Goal: Task Accomplishment & Management: Manage account settings

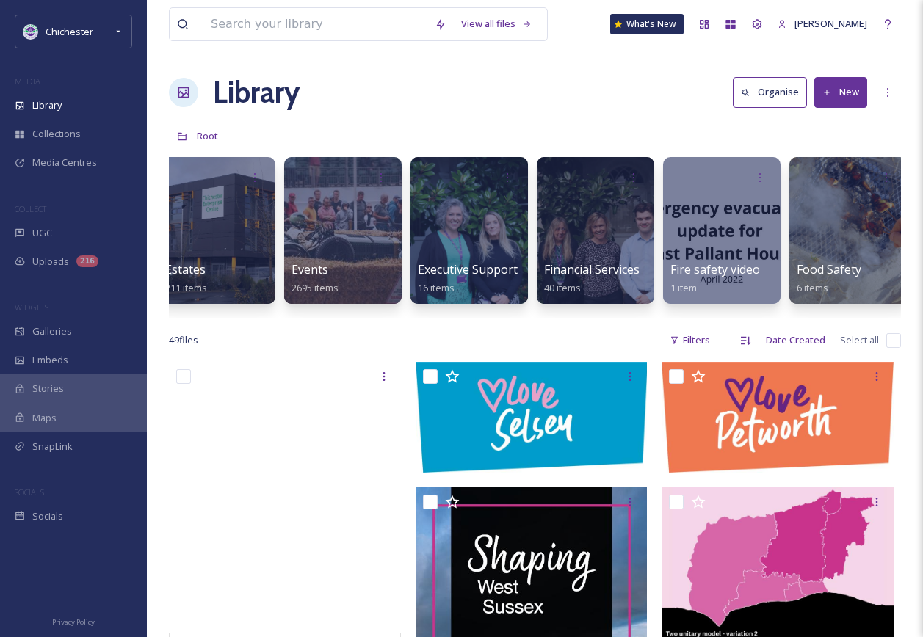
scroll to position [0, 2771]
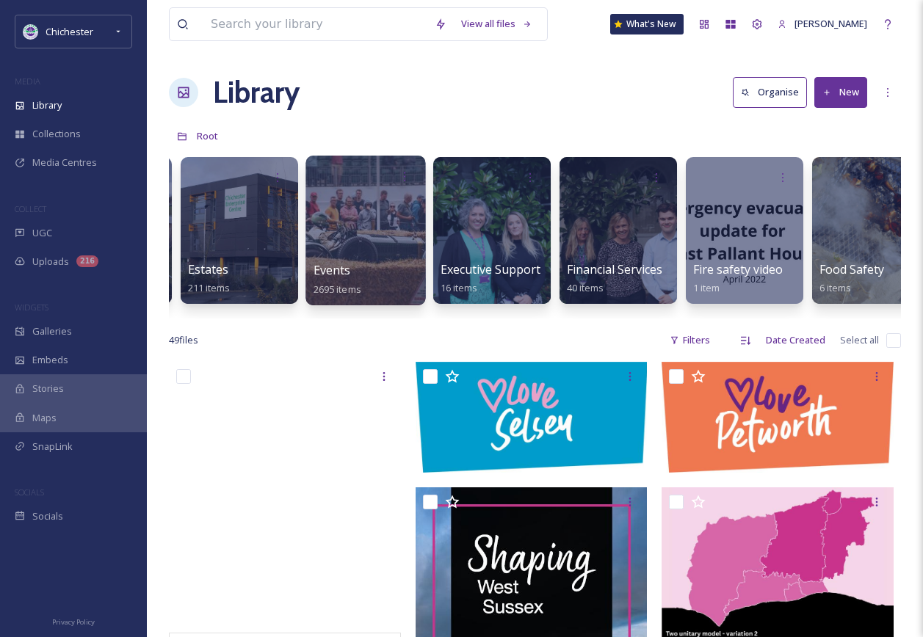
click at [374, 273] on div "Events 2695 items" at bounding box center [365, 279] width 105 height 37
click at [374, 272] on div "Events 2695 items" at bounding box center [365, 279] width 105 height 37
click at [365, 221] on div at bounding box center [365, 231] width 120 height 150
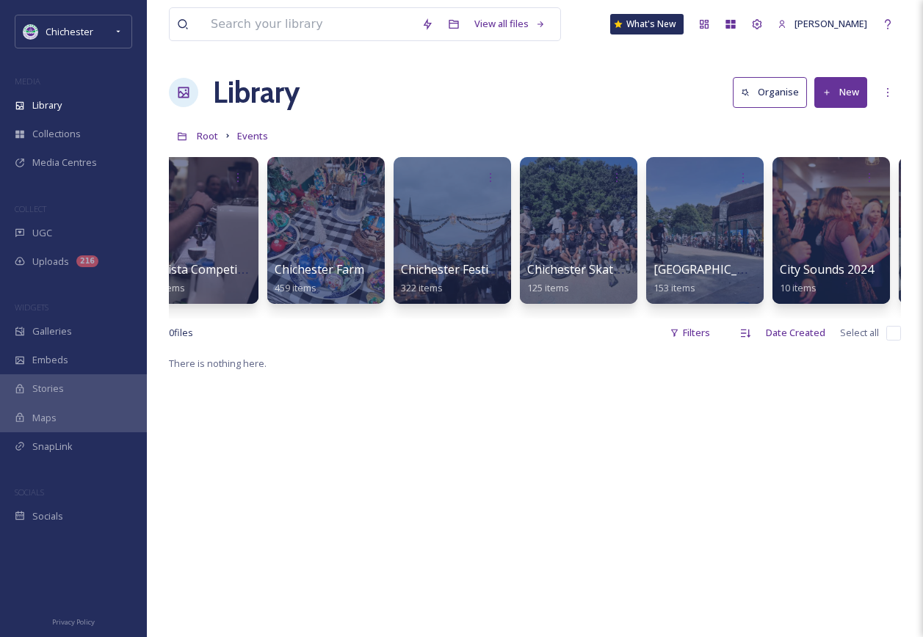
scroll to position [0, 708]
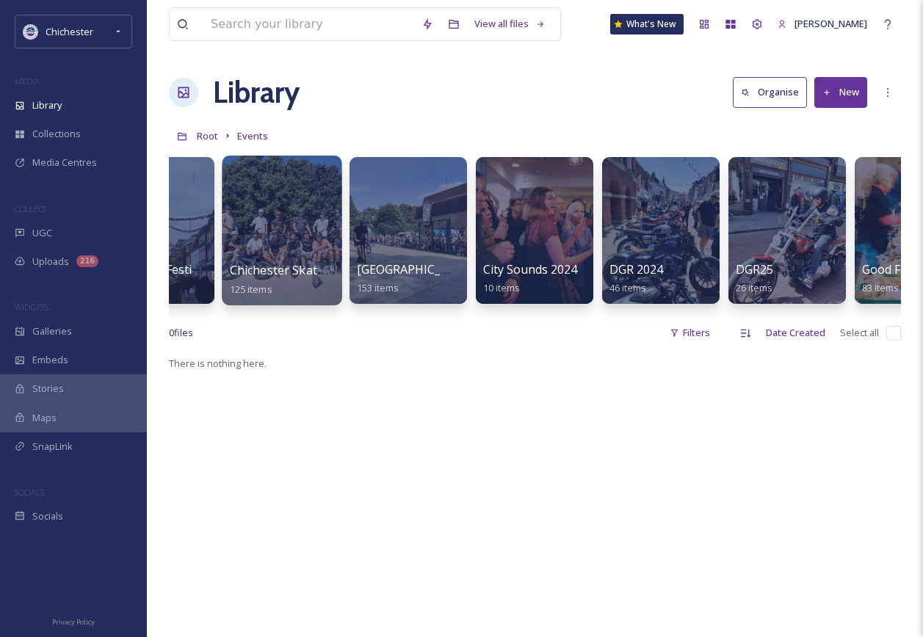
click at [281, 228] on div at bounding box center [282, 231] width 120 height 150
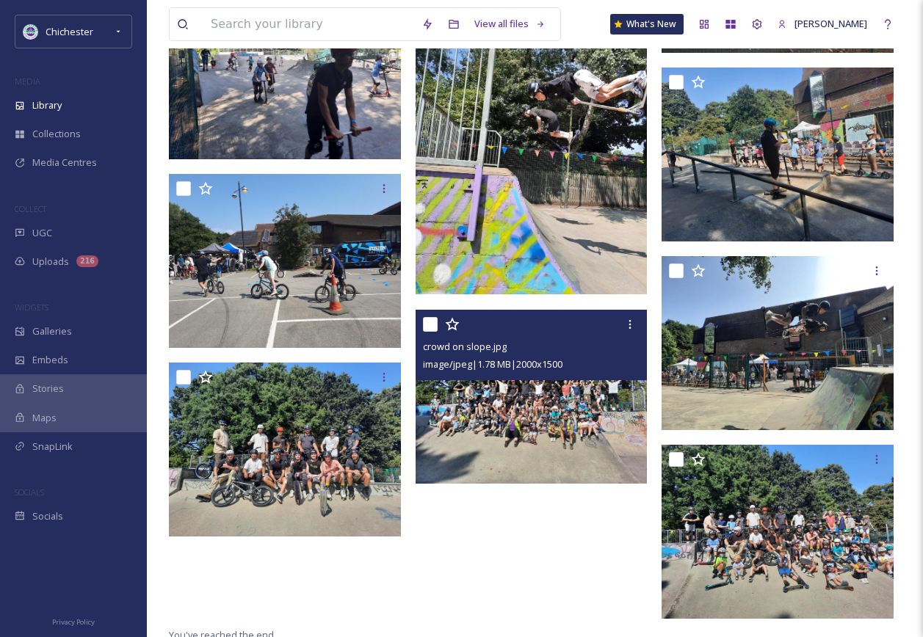
scroll to position [1131, 0]
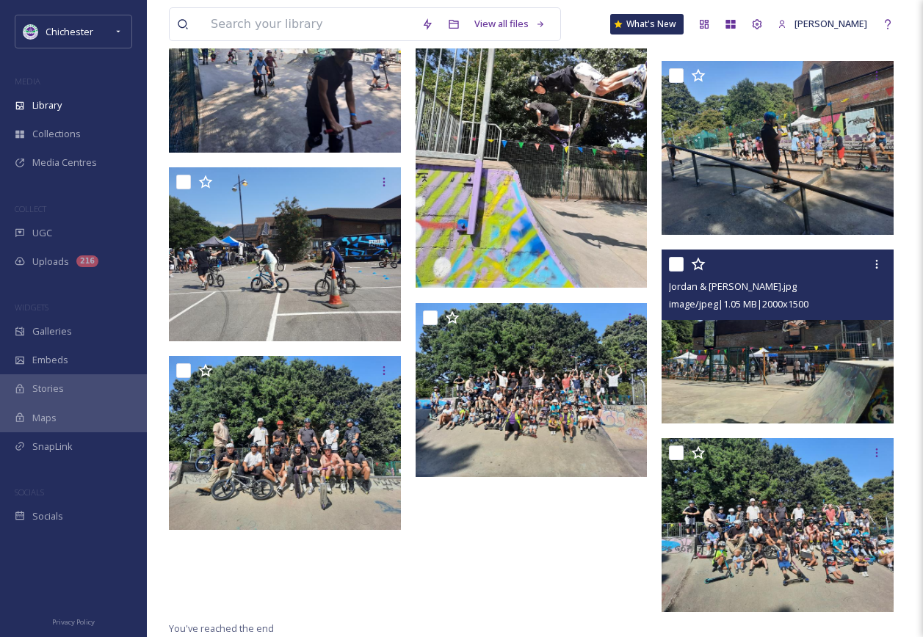
click at [724, 396] on img at bounding box center [777, 337] width 232 height 174
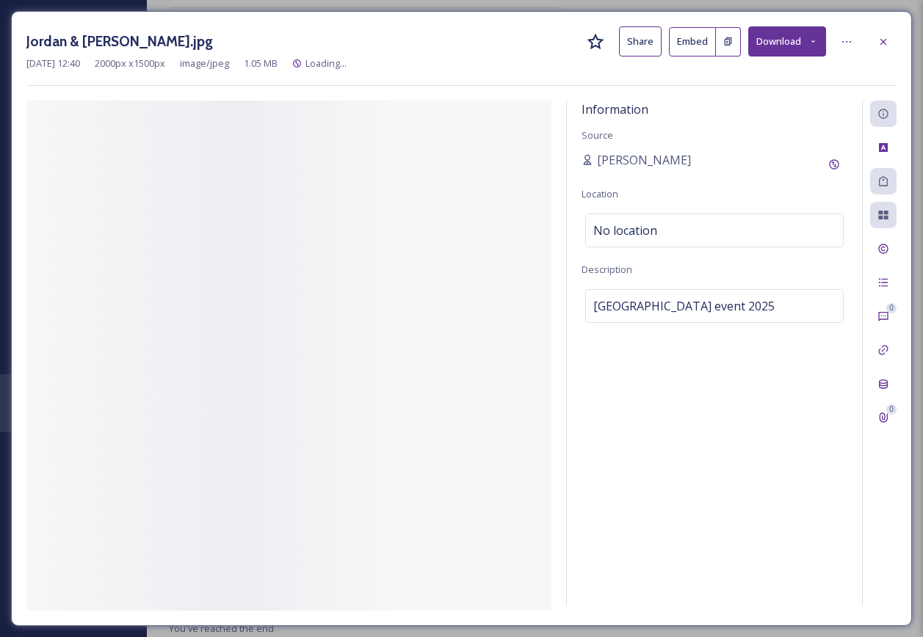
scroll to position [1048, 0]
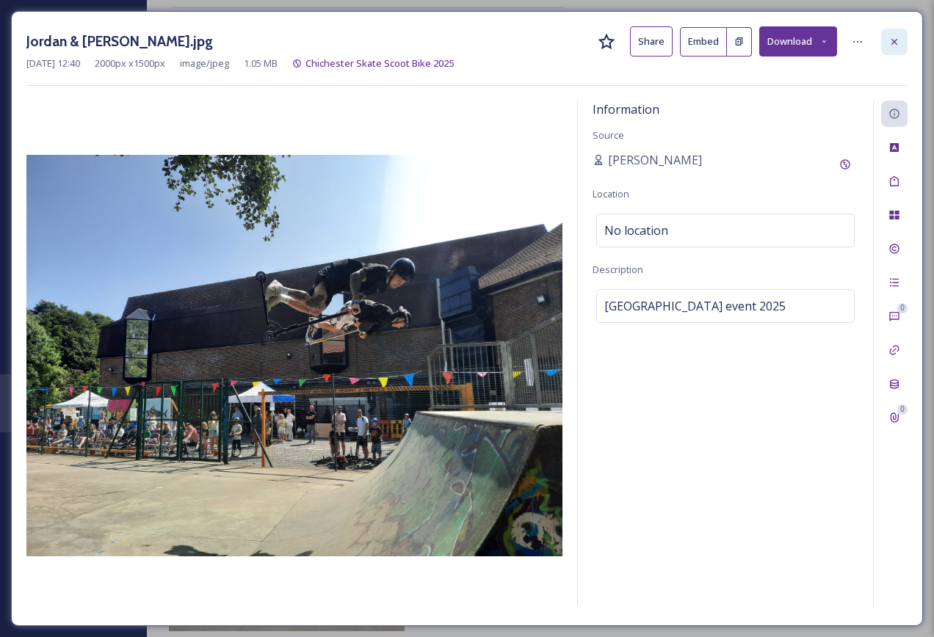
click at [887, 40] on div at bounding box center [894, 42] width 26 height 26
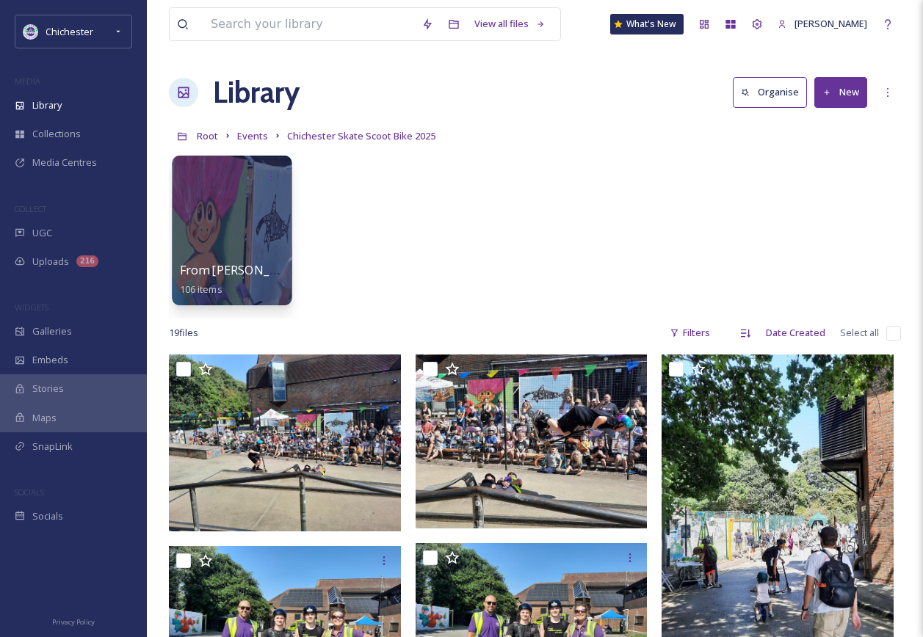
click at [214, 220] on div at bounding box center [232, 231] width 120 height 150
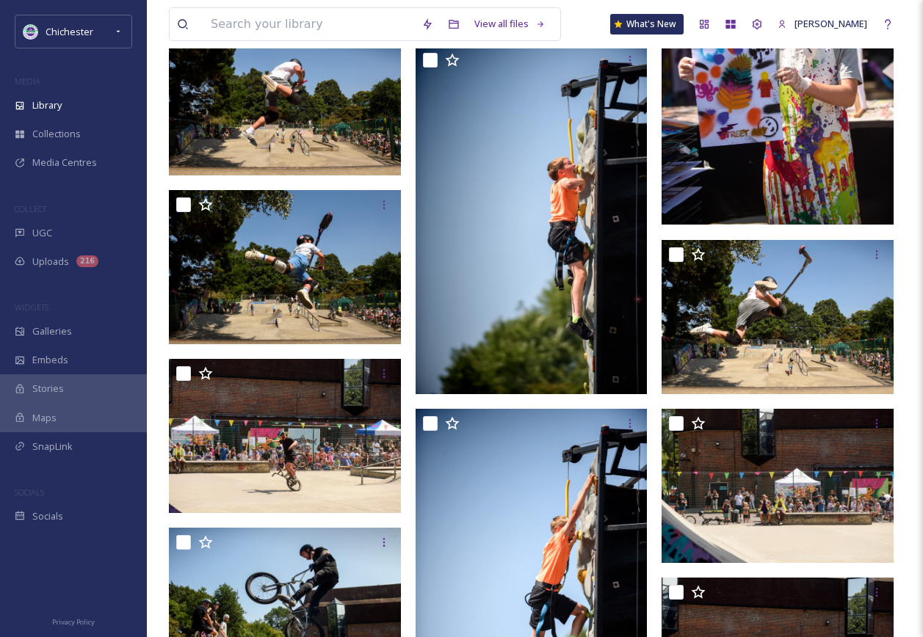
scroll to position [4435, 0]
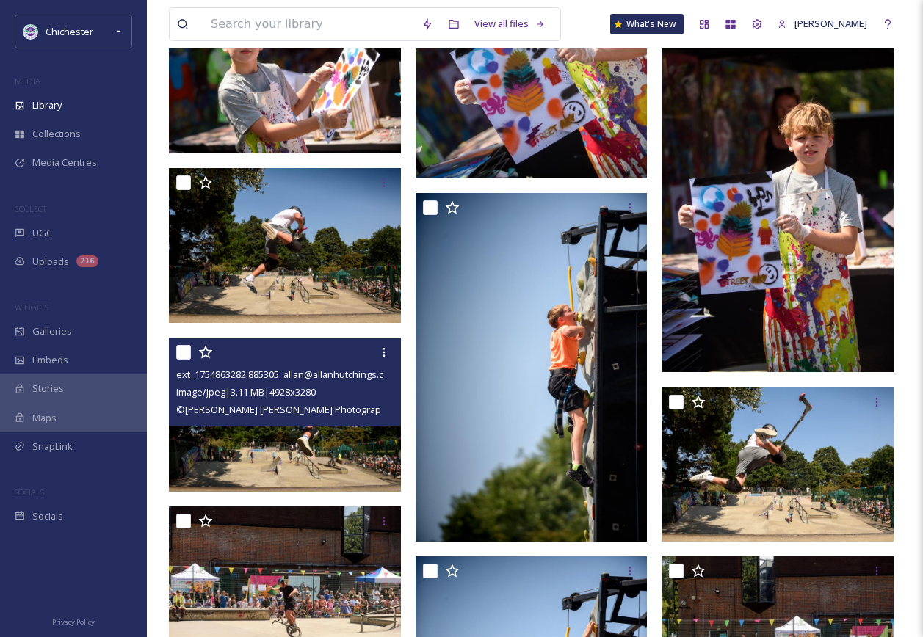
click at [325, 449] on img at bounding box center [285, 415] width 232 height 154
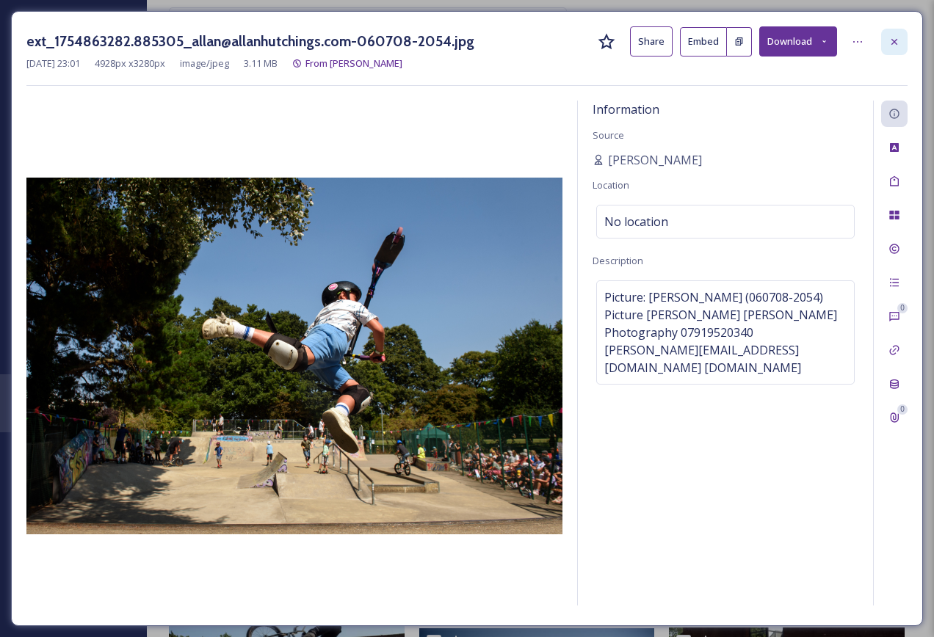
drag, startPoint x: 911, startPoint y: 45, endPoint x: 900, endPoint y: 42, distance: 11.4
click at [910, 45] on div "ext_1754863282.885305_allan@allanhutchings.com-060708-2054.jpg Share Embed Down…" at bounding box center [467, 318] width 912 height 615
click at [900, 42] on div at bounding box center [894, 42] width 26 height 26
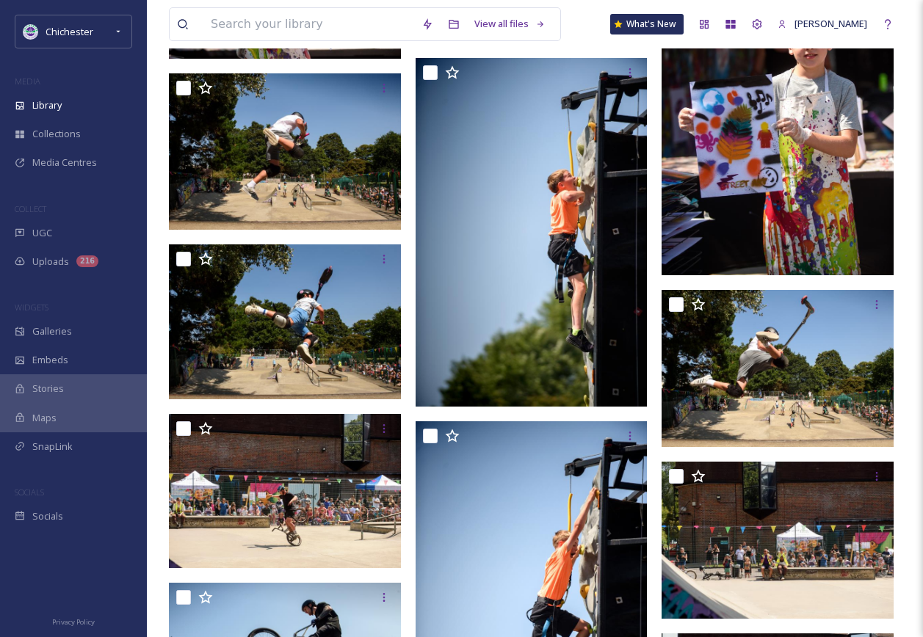
scroll to position [4655, 0]
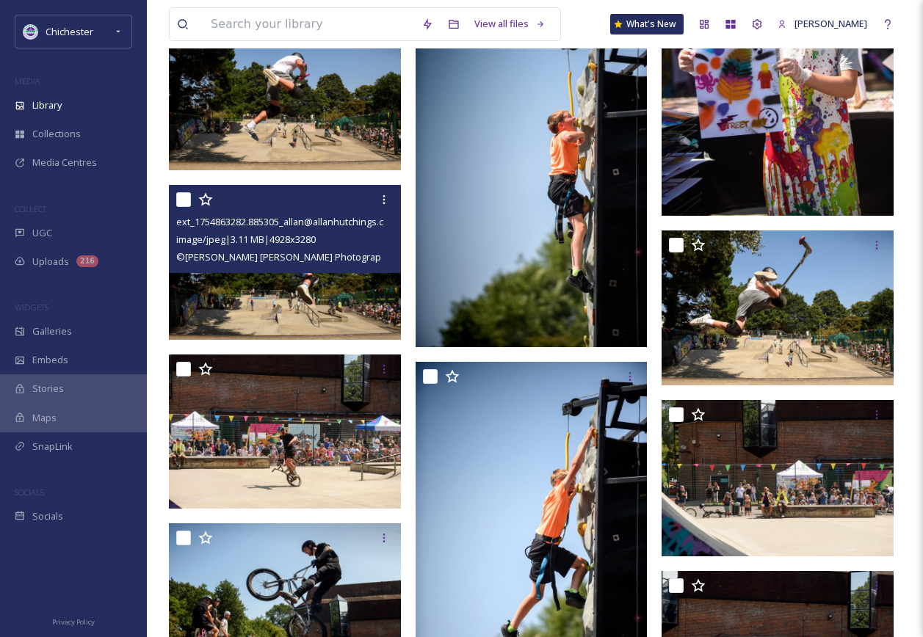
click at [289, 293] on img at bounding box center [285, 262] width 232 height 154
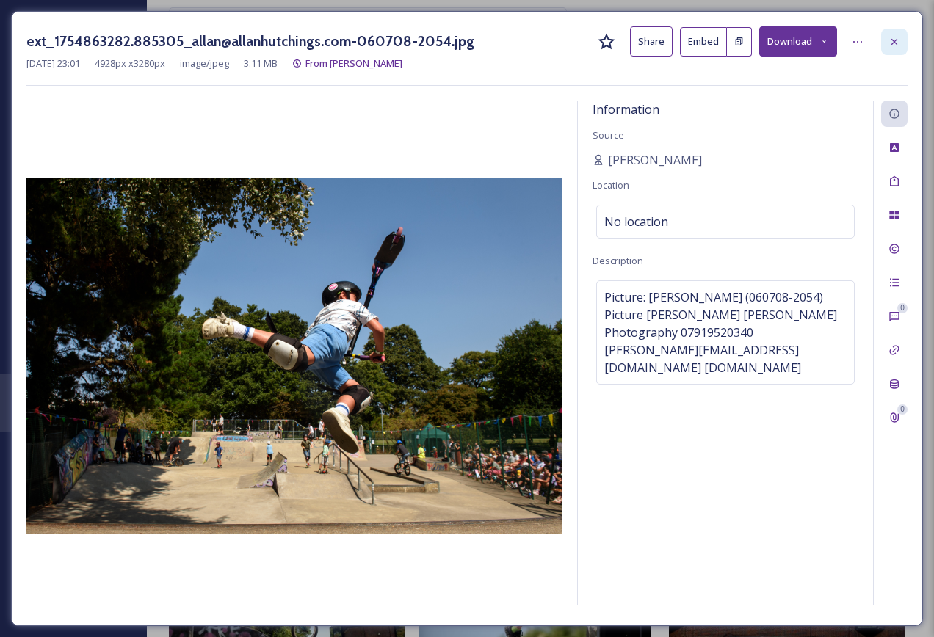
click at [899, 37] on icon at bounding box center [894, 42] width 12 height 12
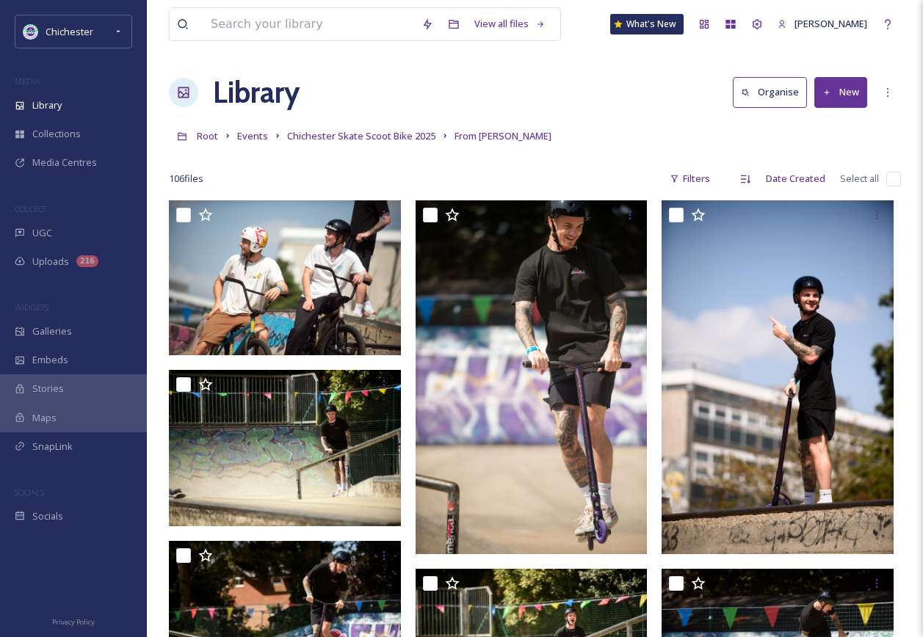
drag, startPoint x: 378, startPoint y: 142, endPoint x: 379, endPoint y: 172, distance: 29.4
click at [378, 142] on span "Chichester Skate Scoot Bike 2025" at bounding box center [361, 135] width 148 height 13
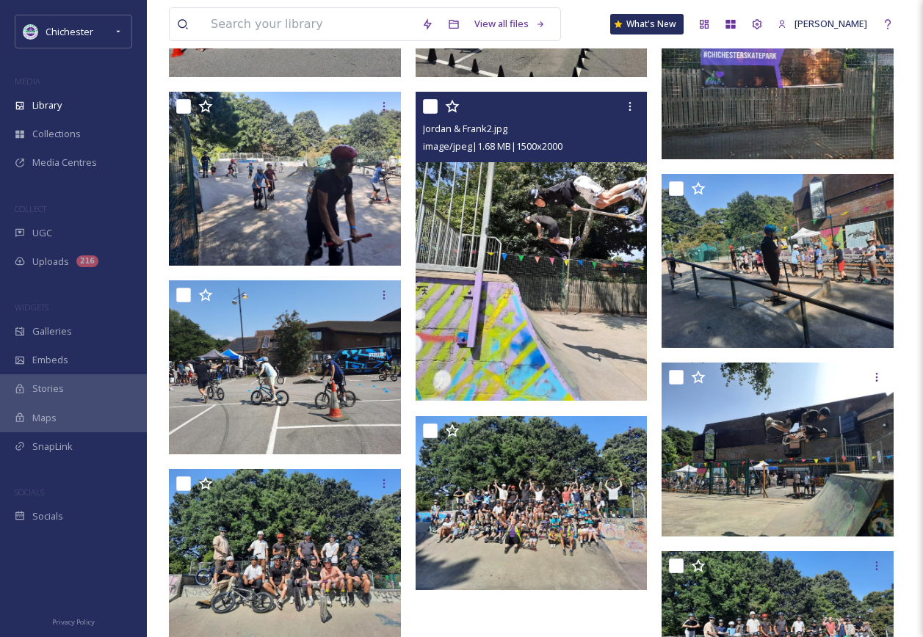
scroll to position [1131, 0]
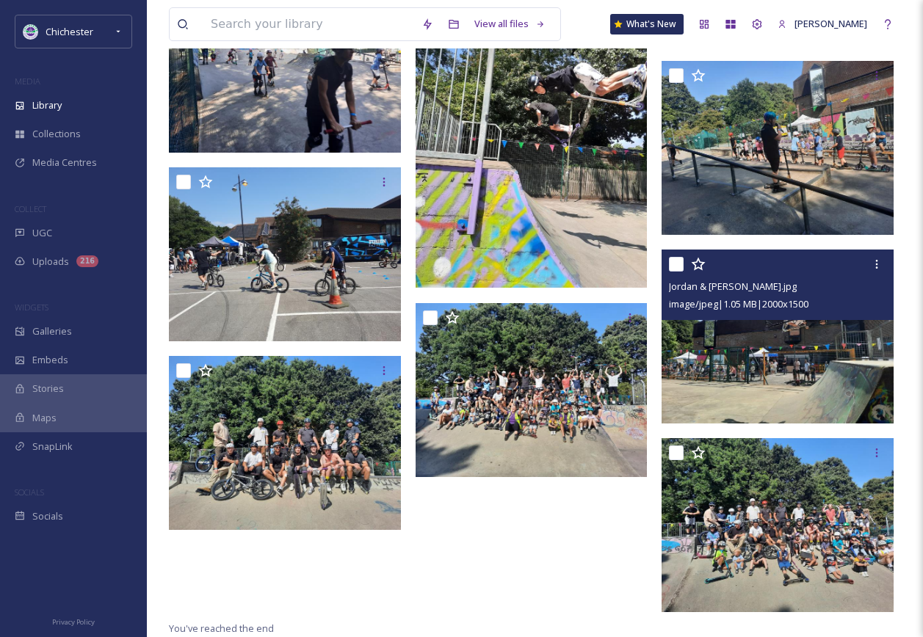
click at [777, 372] on img at bounding box center [777, 337] width 232 height 174
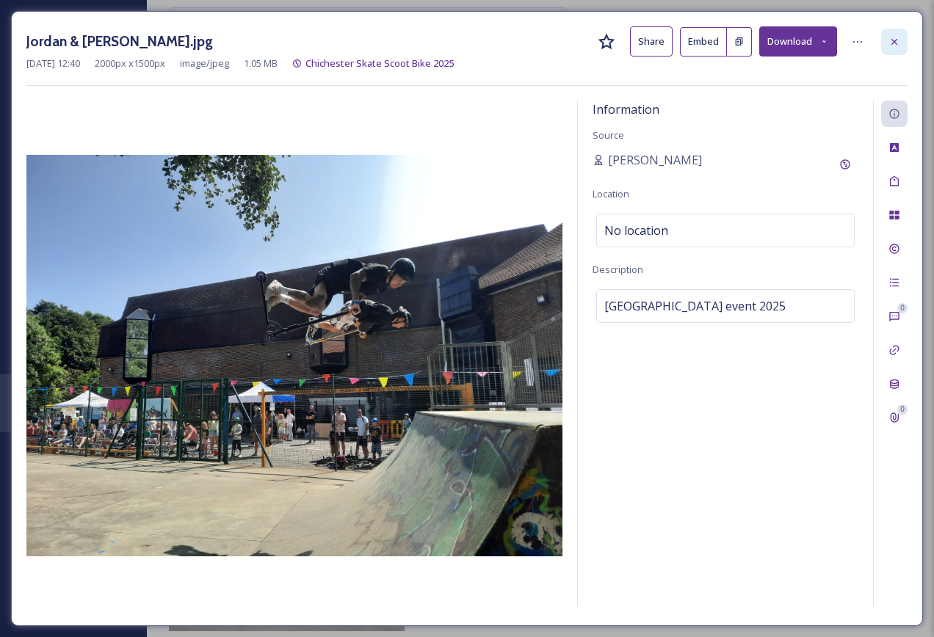
click at [895, 47] on icon at bounding box center [894, 42] width 12 height 12
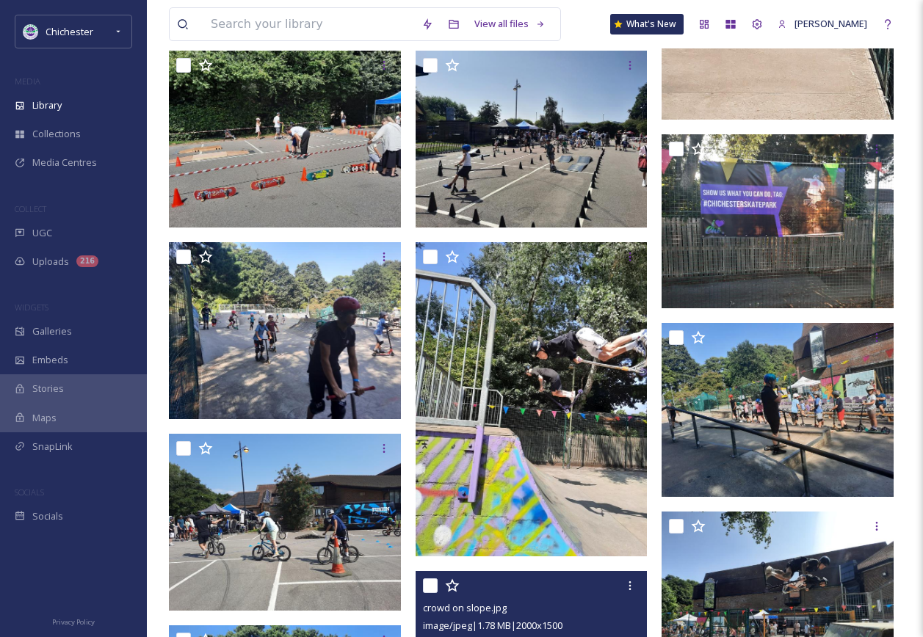
scroll to position [828, 0]
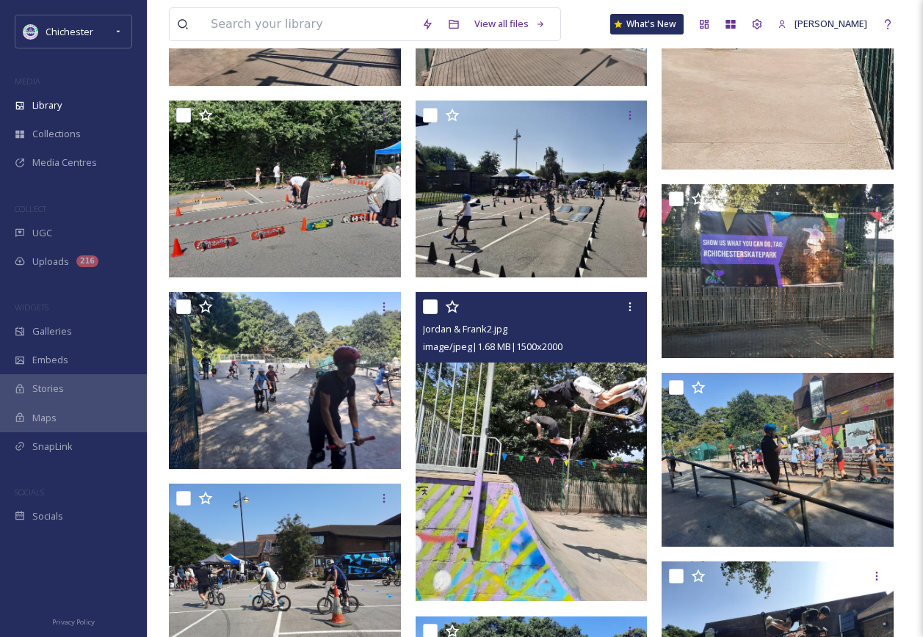
click at [526, 445] on img at bounding box center [532, 446] width 232 height 309
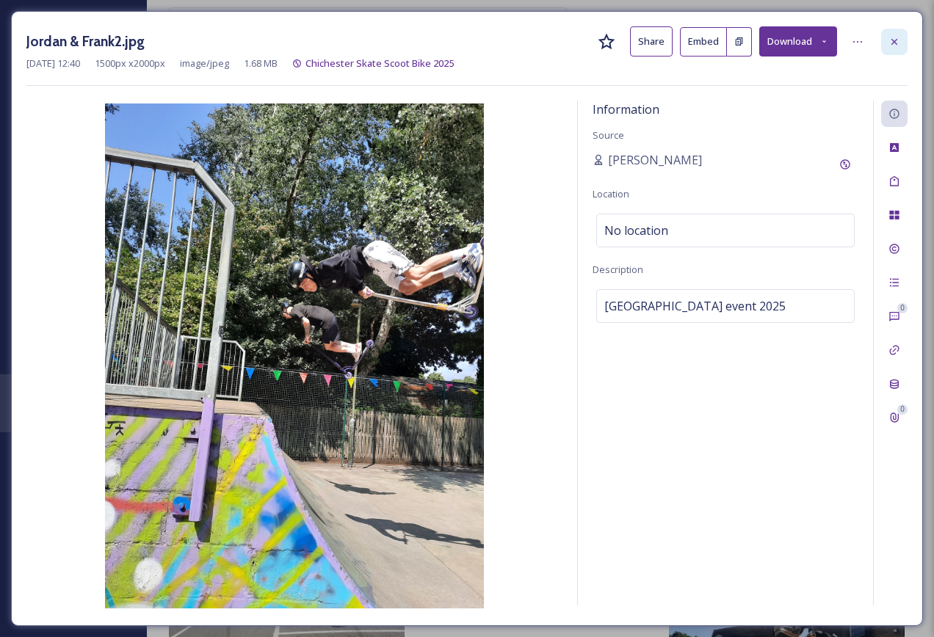
click at [895, 43] on icon at bounding box center [894, 41] width 6 height 6
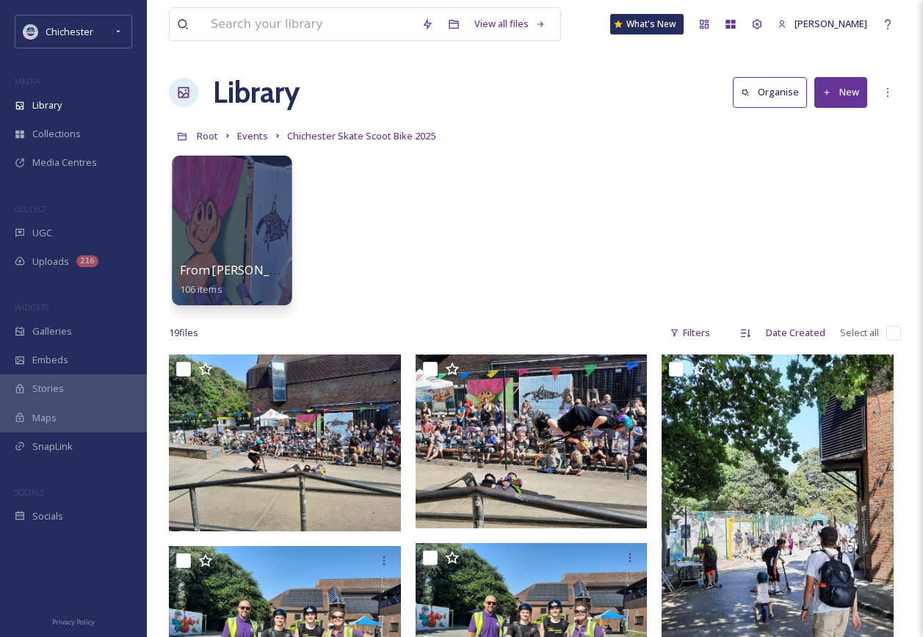
click at [252, 211] on div at bounding box center [232, 231] width 120 height 150
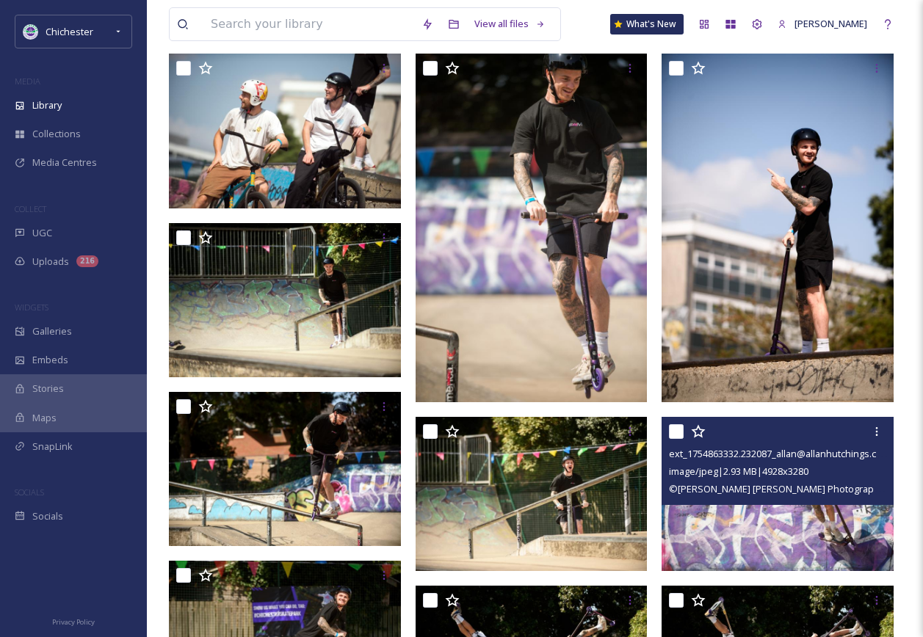
scroll to position [294, 0]
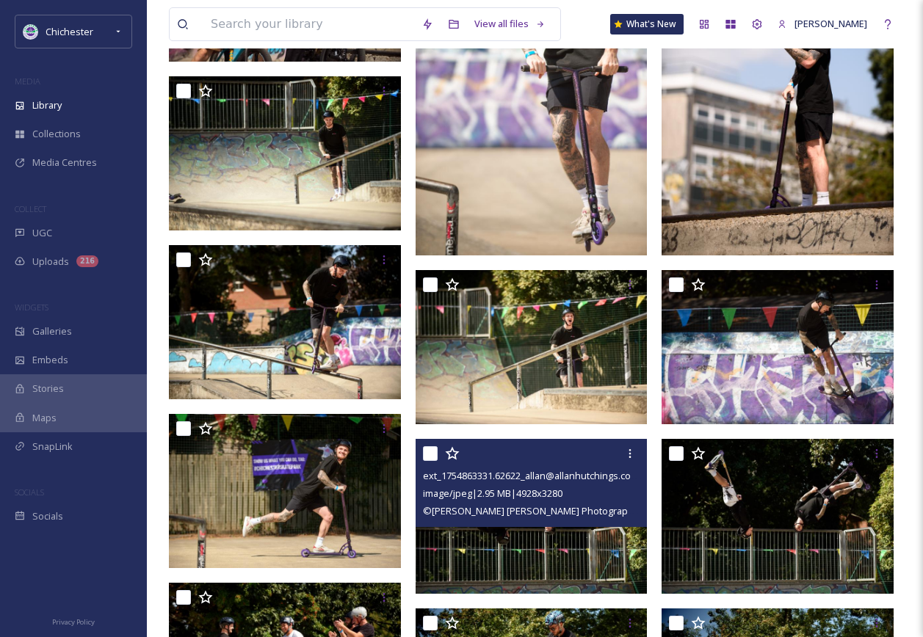
click at [558, 551] on img at bounding box center [532, 516] width 232 height 154
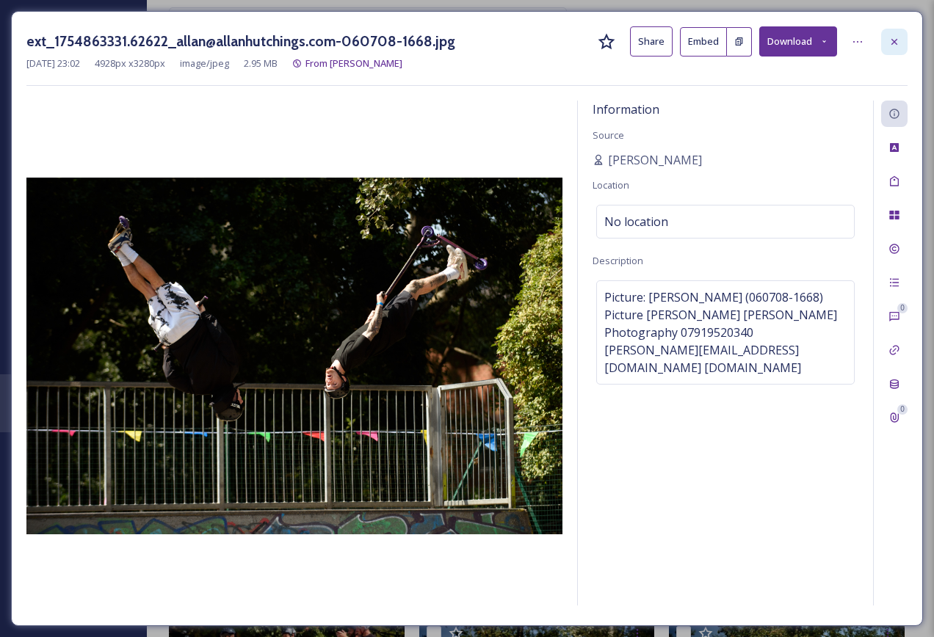
click at [890, 45] on icon at bounding box center [894, 42] width 12 height 12
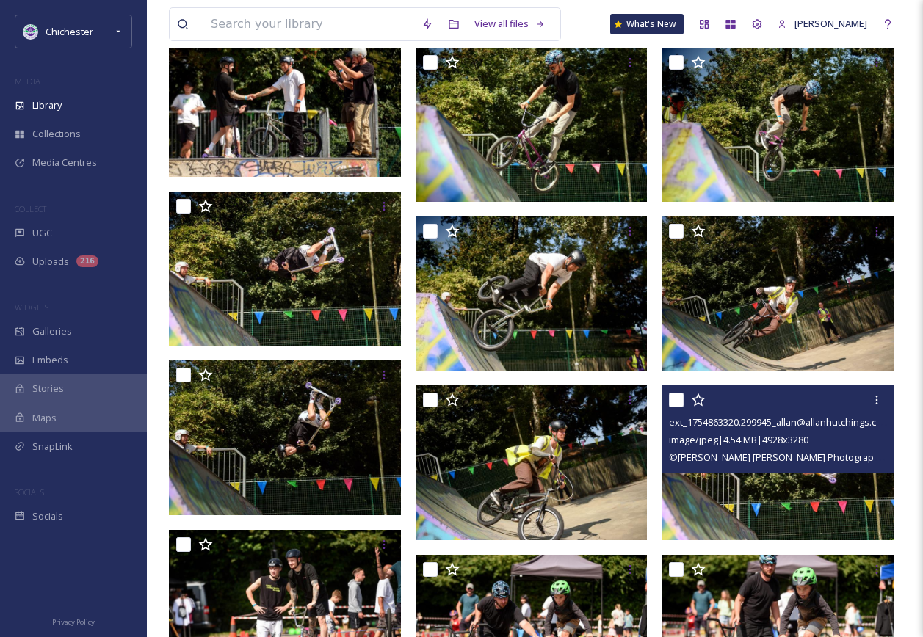
scroll to position [881, 0]
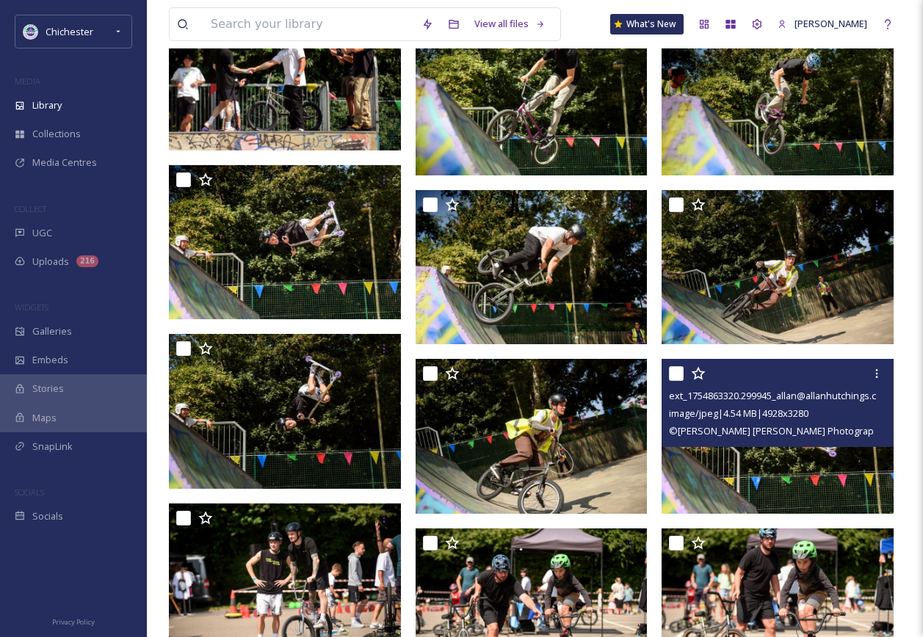
click at [731, 468] on img at bounding box center [777, 436] width 232 height 154
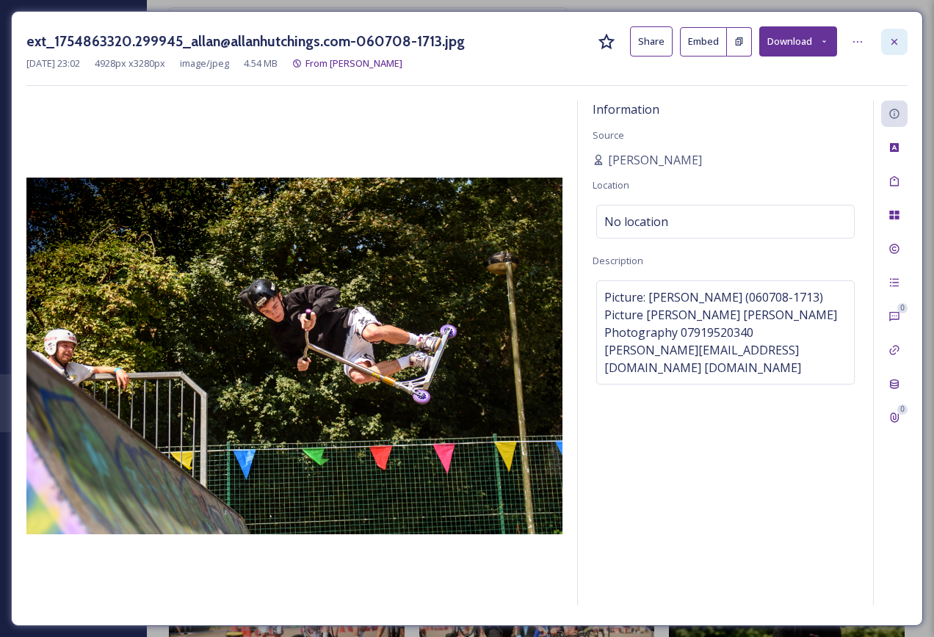
click at [901, 40] on div at bounding box center [894, 42] width 26 height 26
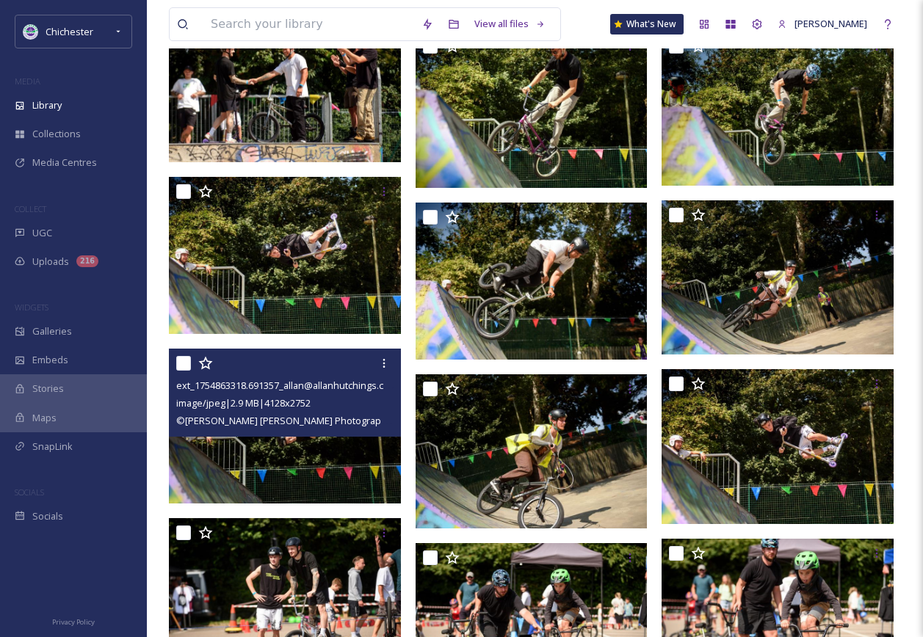
click at [257, 488] on img at bounding box center [285, 426] width 232 height 155
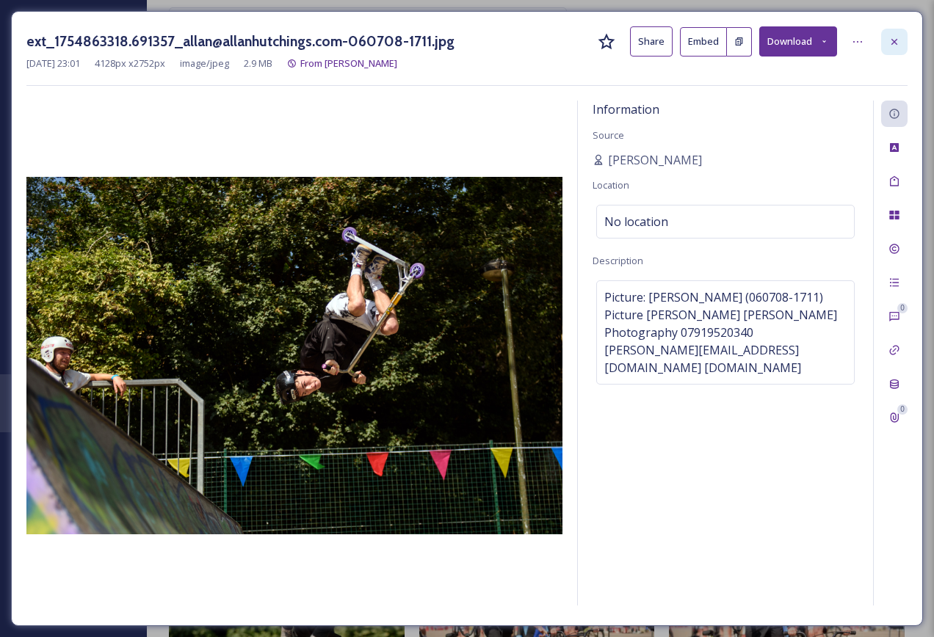
click at [897, 38] on icon at bounding box center [894, 42] width 12 height 12
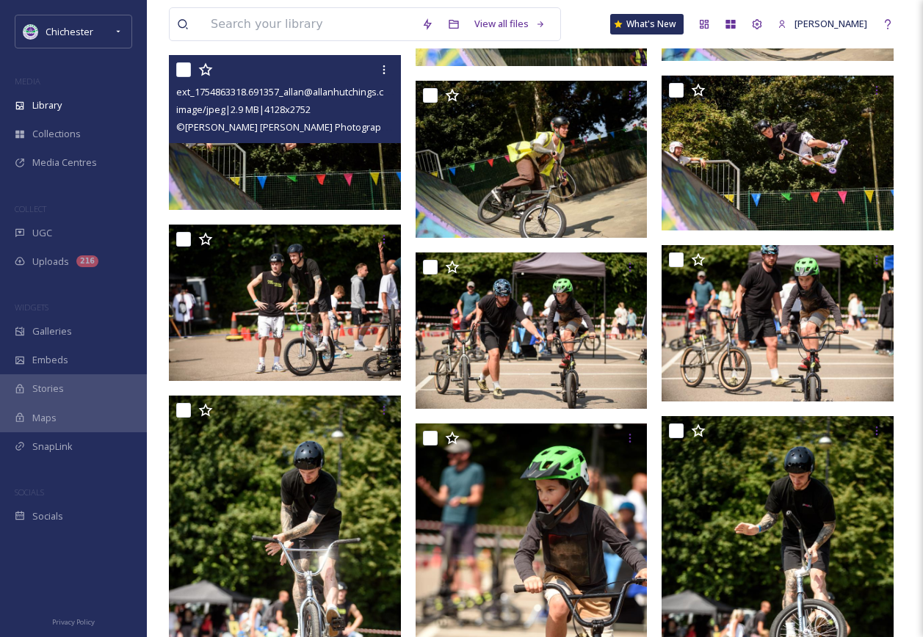
scroll to position [1248, 0]
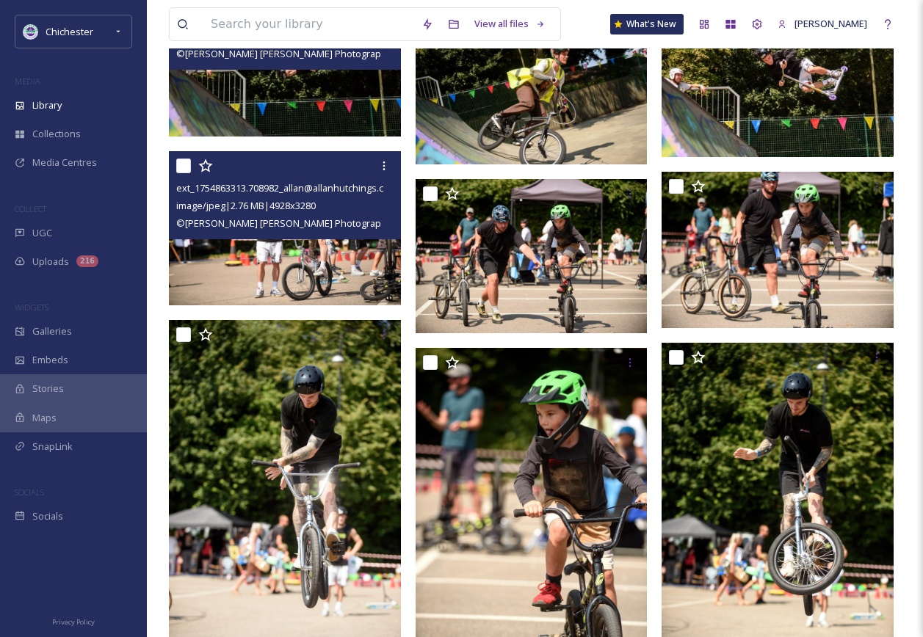
click at [312, 265] on img at bounding box center [285, 228] width 232 height 154
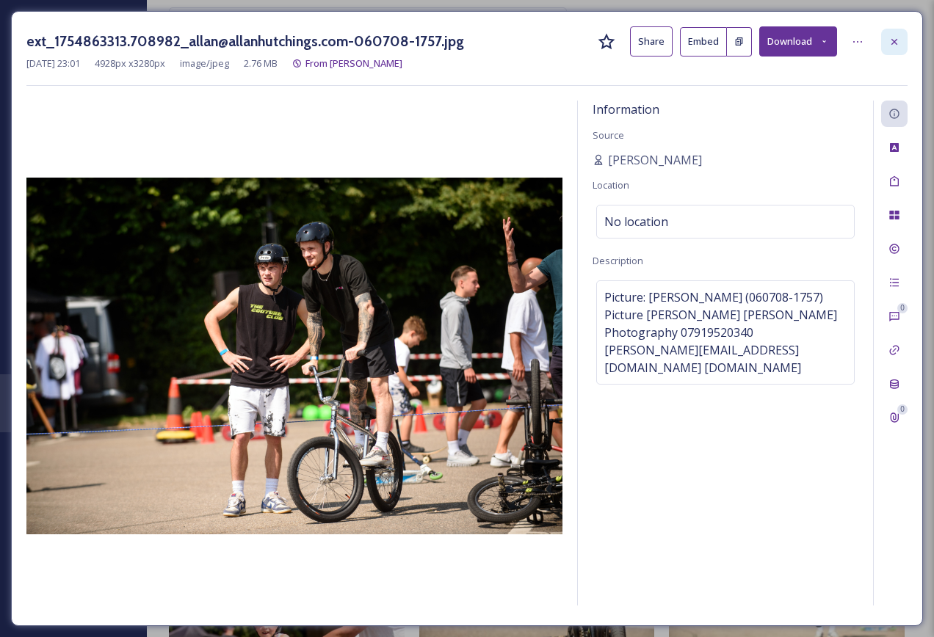
click at [893, 43] on icon at bounding box center [894, 42] width 12 height 12
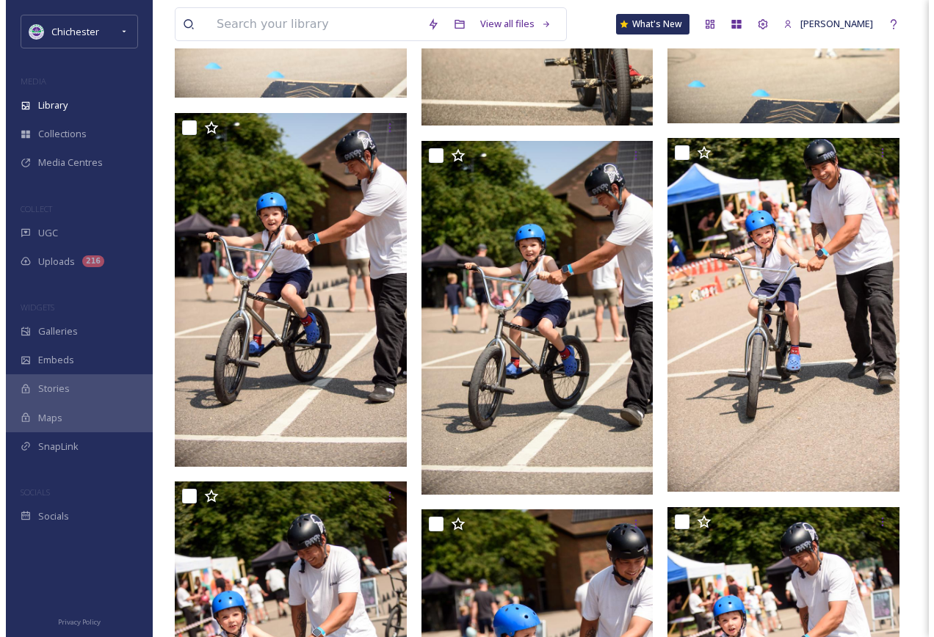
scroll to position [1835, 0]
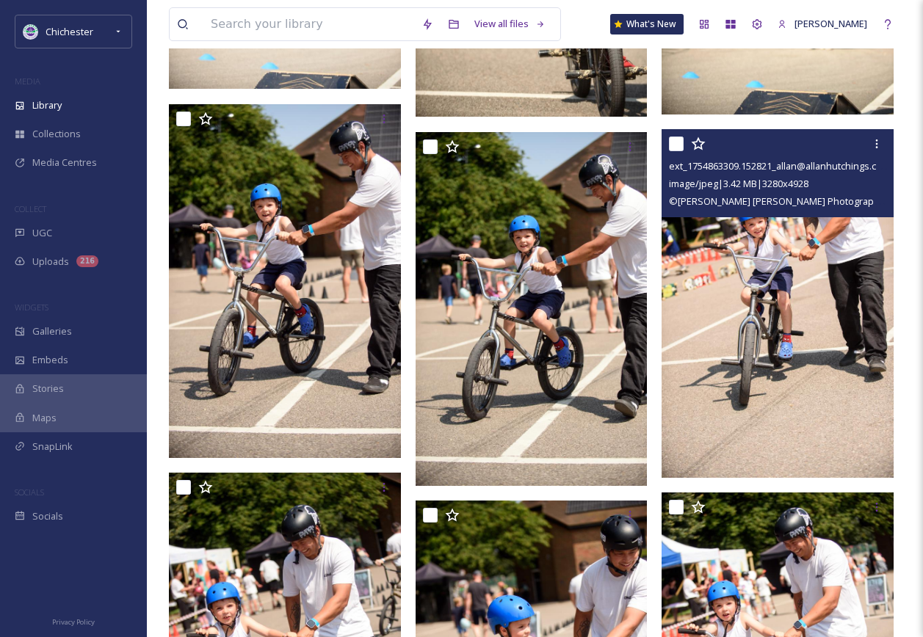
click at [861, 379] on img at bounding box center [777, 303] width 232 height 348
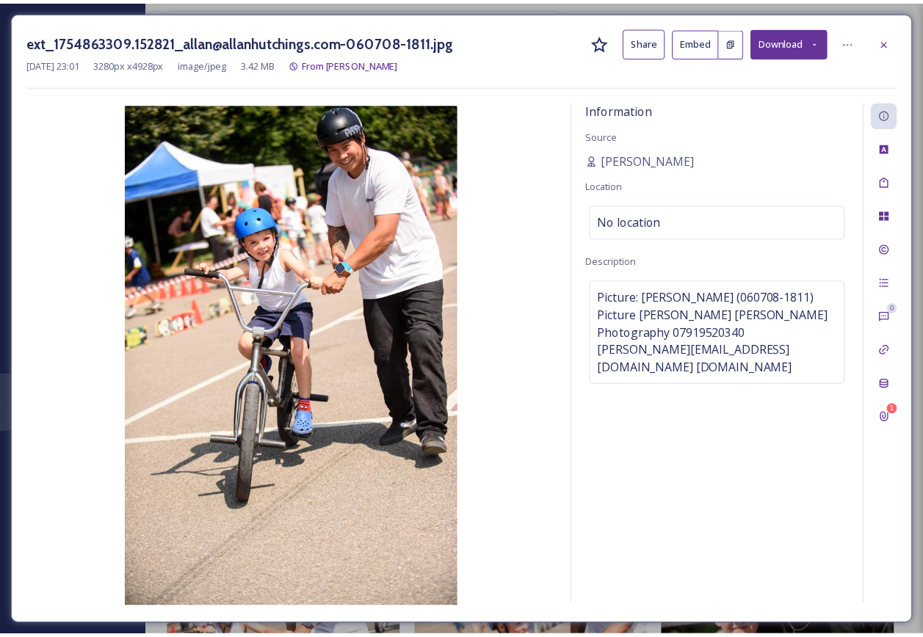
scroll to position [1838, 0]
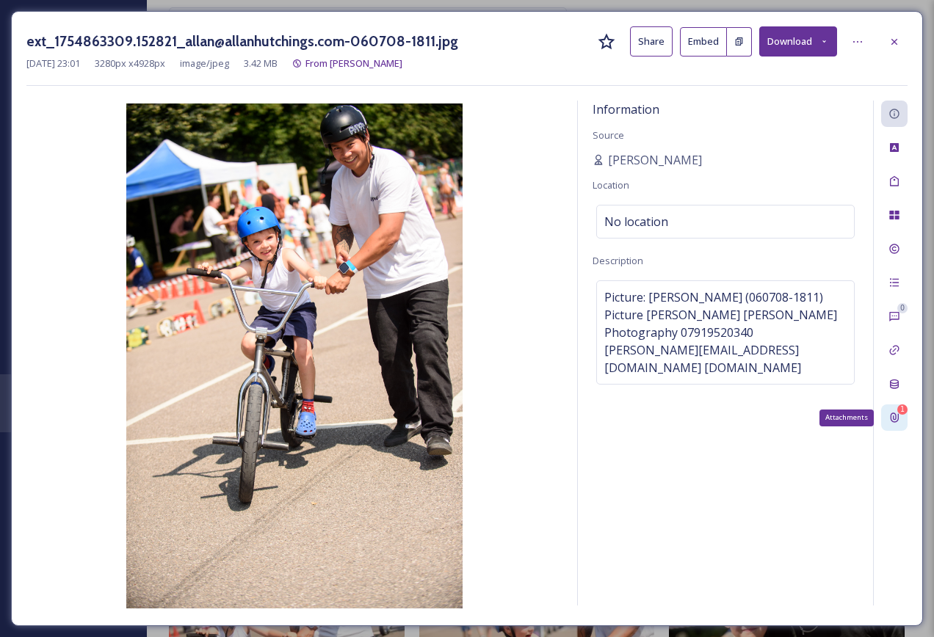
click at [893, 415] on icon at bounding box center [894, 418] width 12 height 12
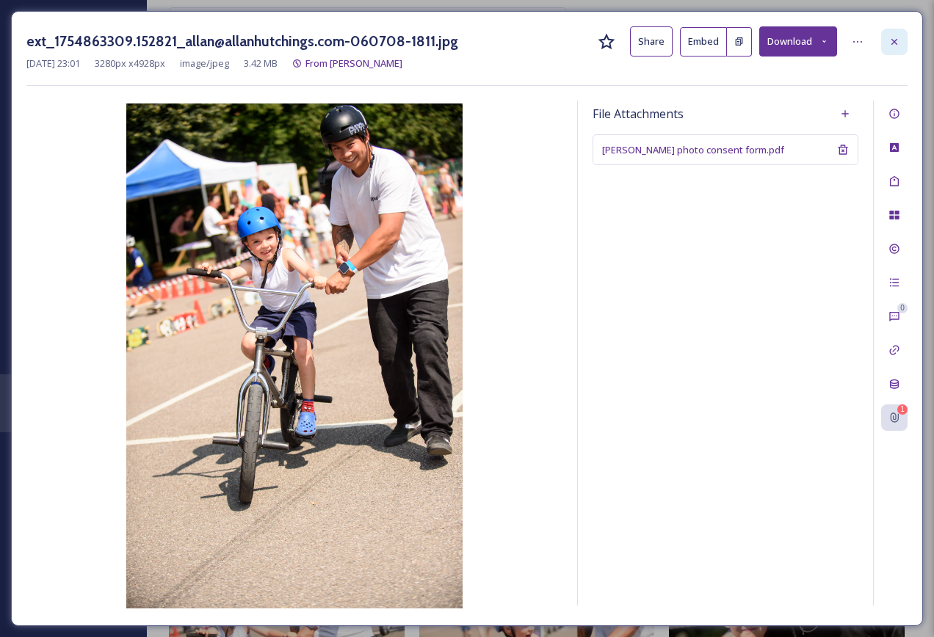
click at [902, 41] on div at bounding box center [894, 42] width 26 height 26
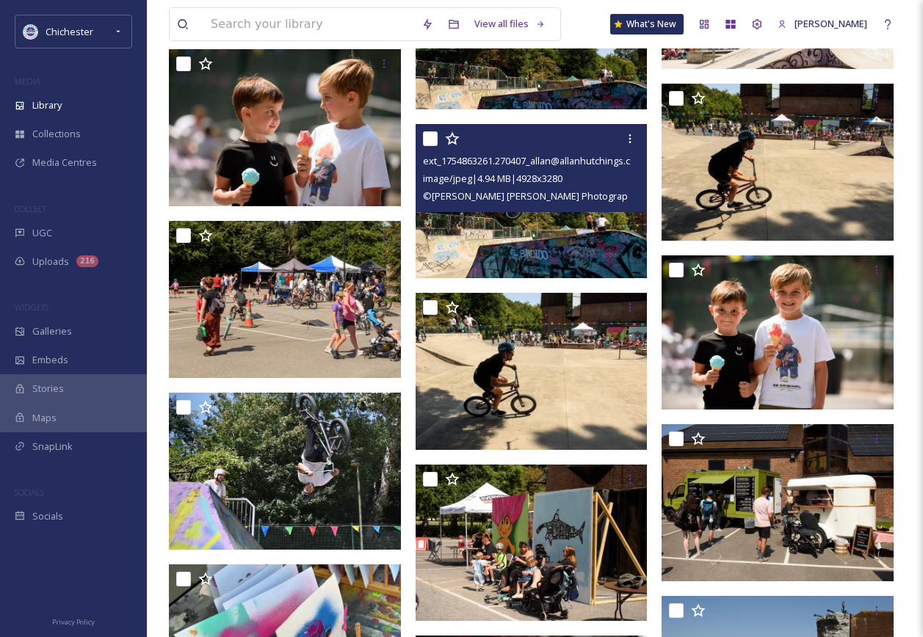
scroll to position [6169, 0]
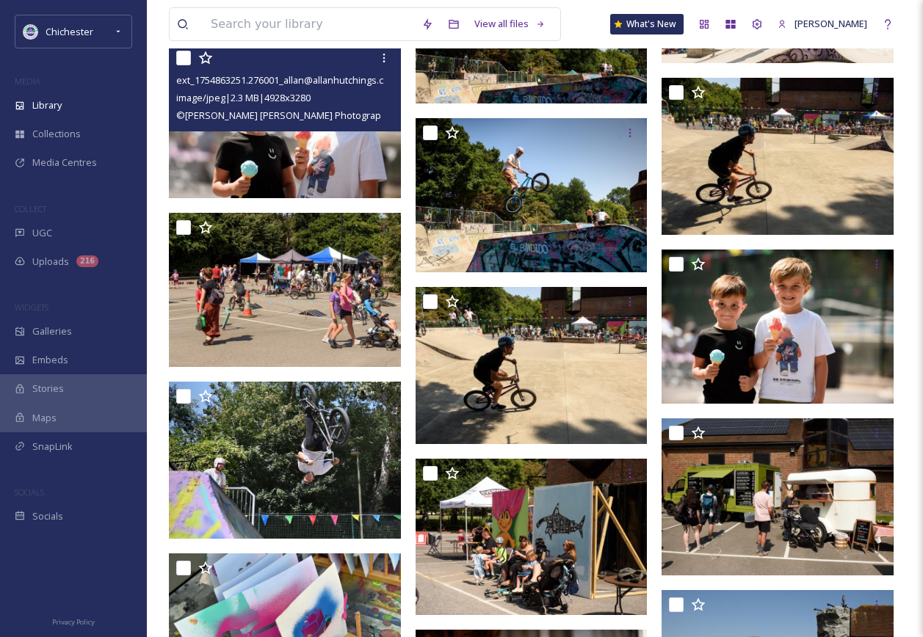
click at [283, 159] on img at bounding box center [285, 120] width 232 height 154
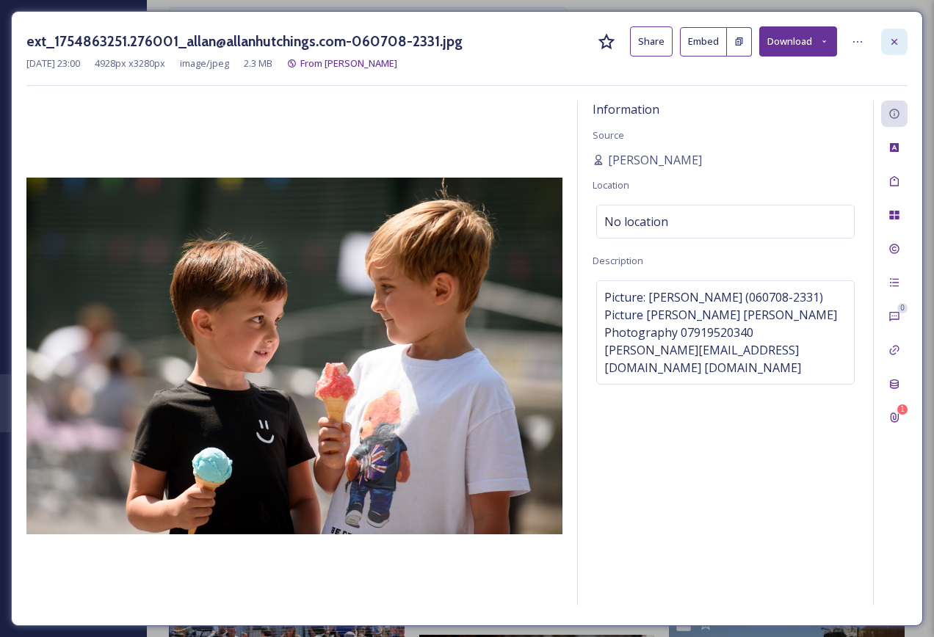
click at [896, 42] on icon at bounding box center [894, 42] width 12 height 12
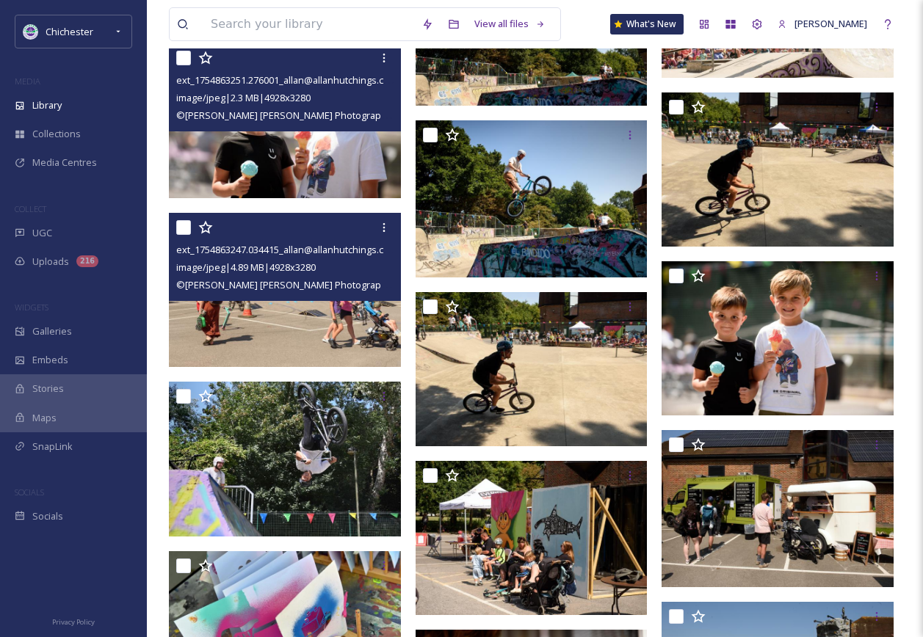
click at [281, 318] on img at bounding box center [285, 290] width 232 height 154
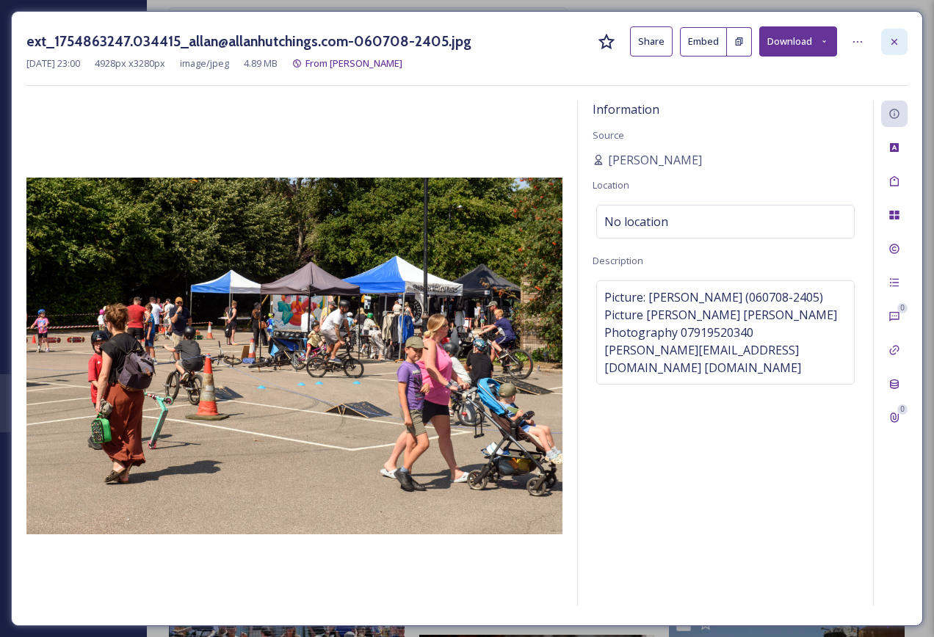
click at [885, 37] on div at bounding box center [894, 42] width 26 height 26
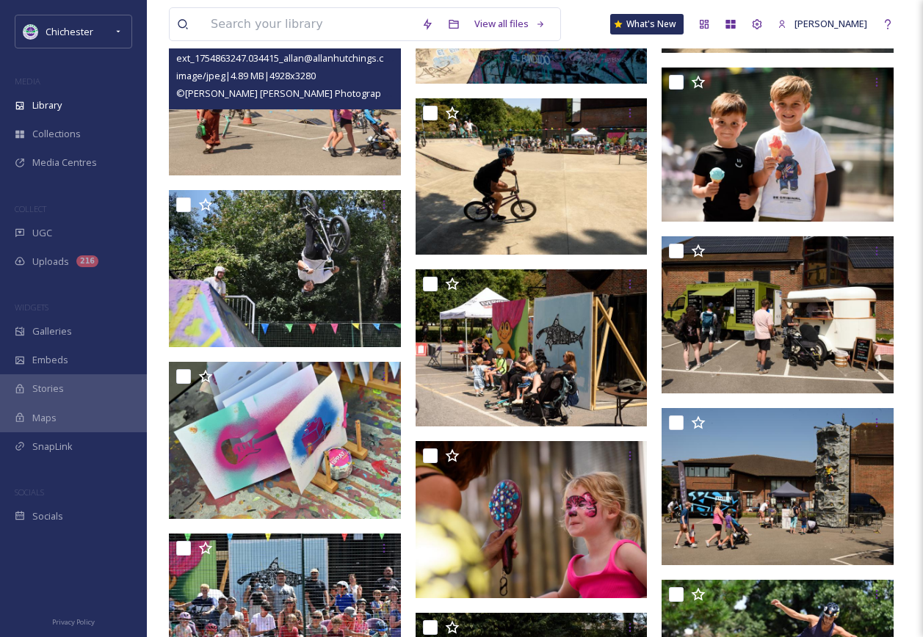
scroll to position [6390, 0]
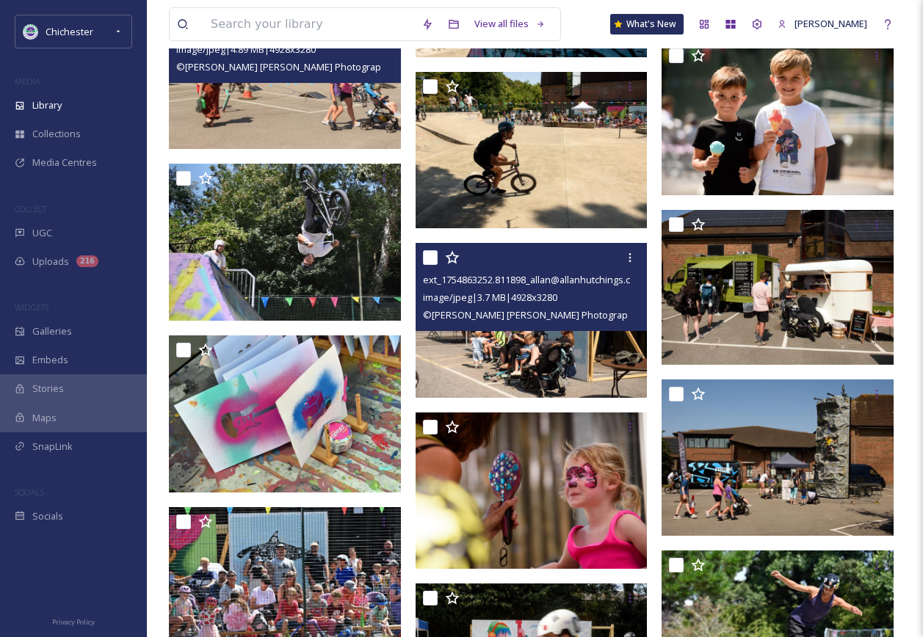
click at [598, 364] on img at bounding box center [532, 320] width 232 height 154
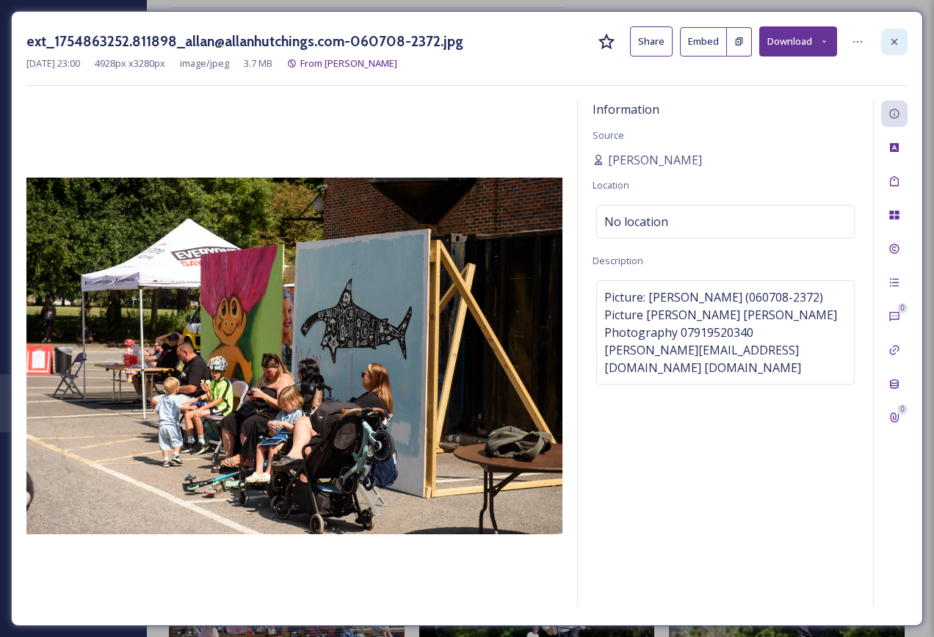
click at [902, 39] on div at bounding box center [894, 42] width 26 height 26
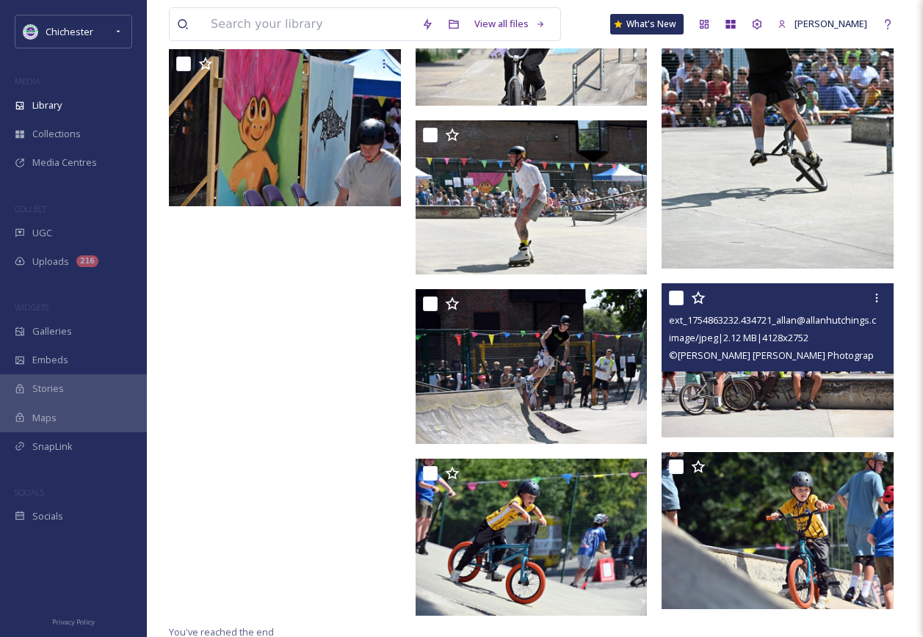
scroll to position [7541, 0]
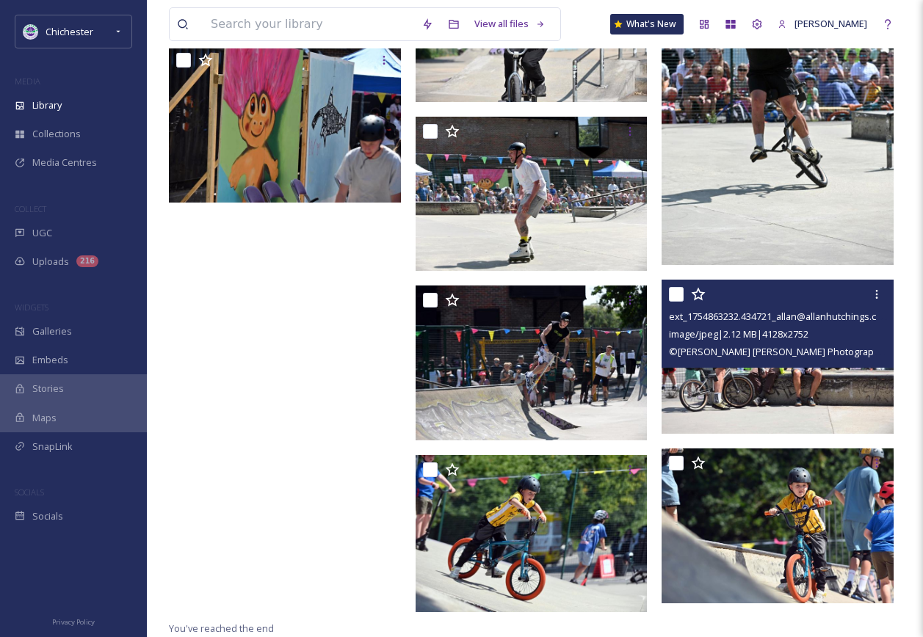
click at [802, 385] on img at bounding box center [777, 356] width 232 height 155
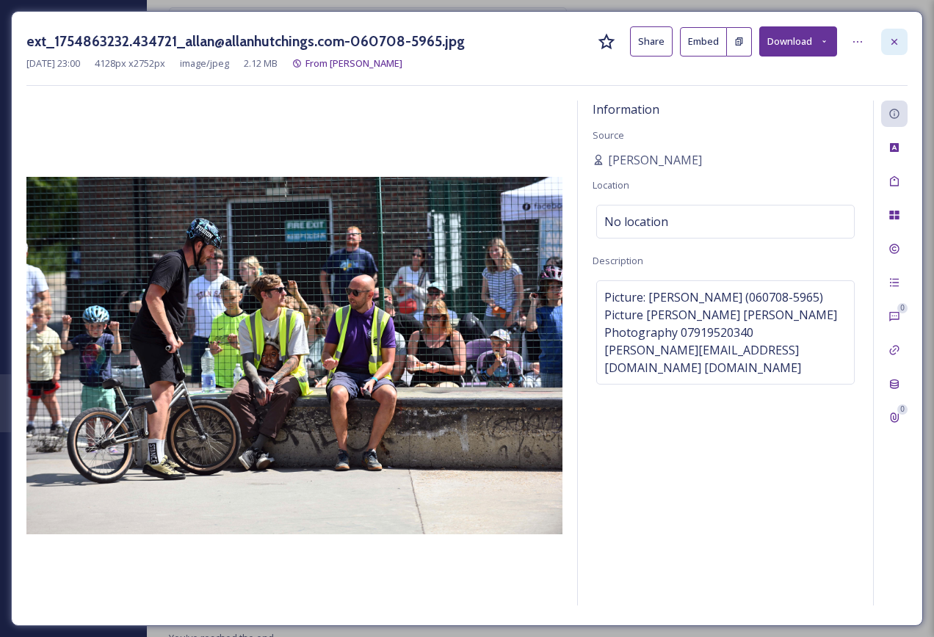
click at [902, 46] on div at bounding box center [894, 42] width 26 height 26
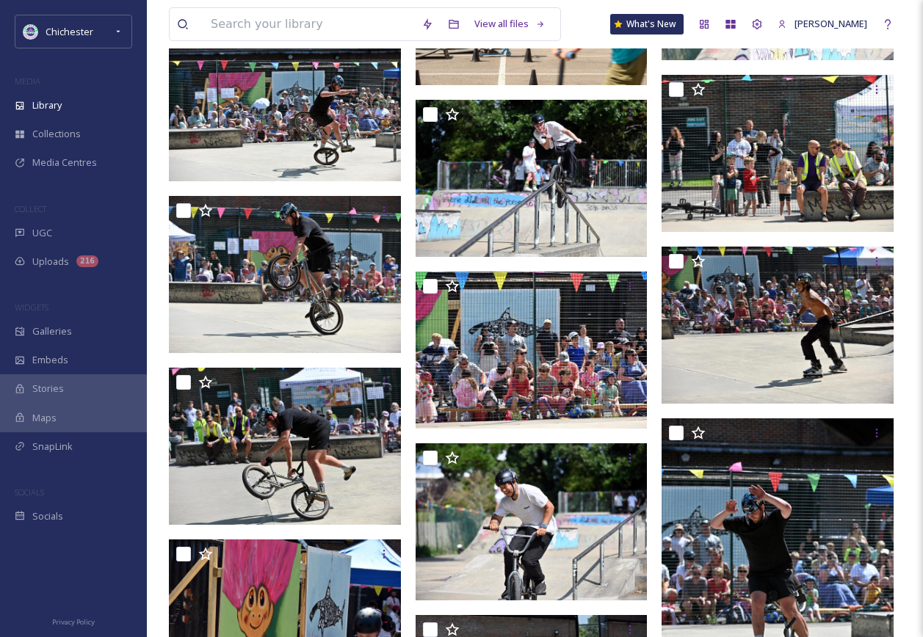
scroll to position [7035, 0]
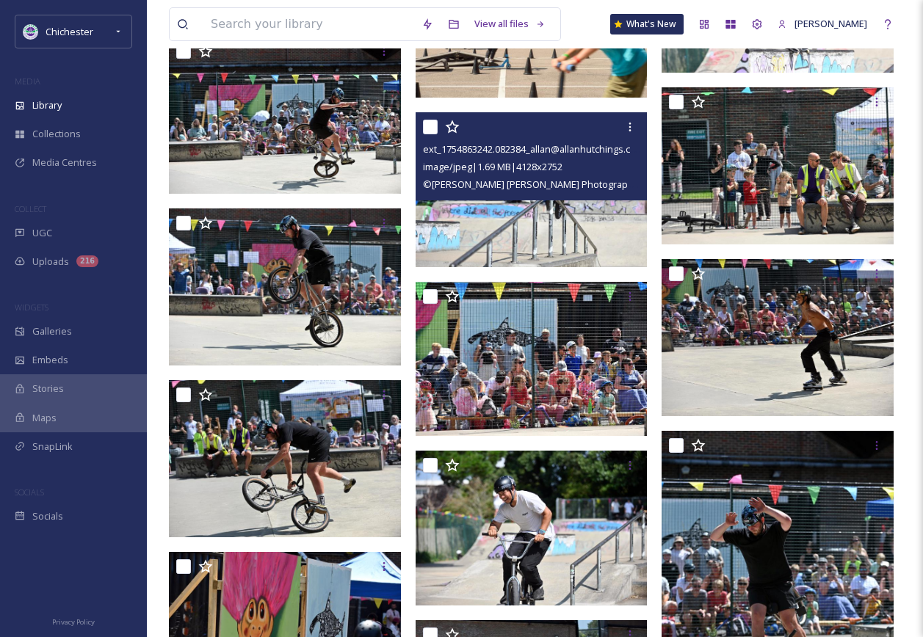
click at [515, 238] on img at bounding box center [532, 189] width 232 height 155
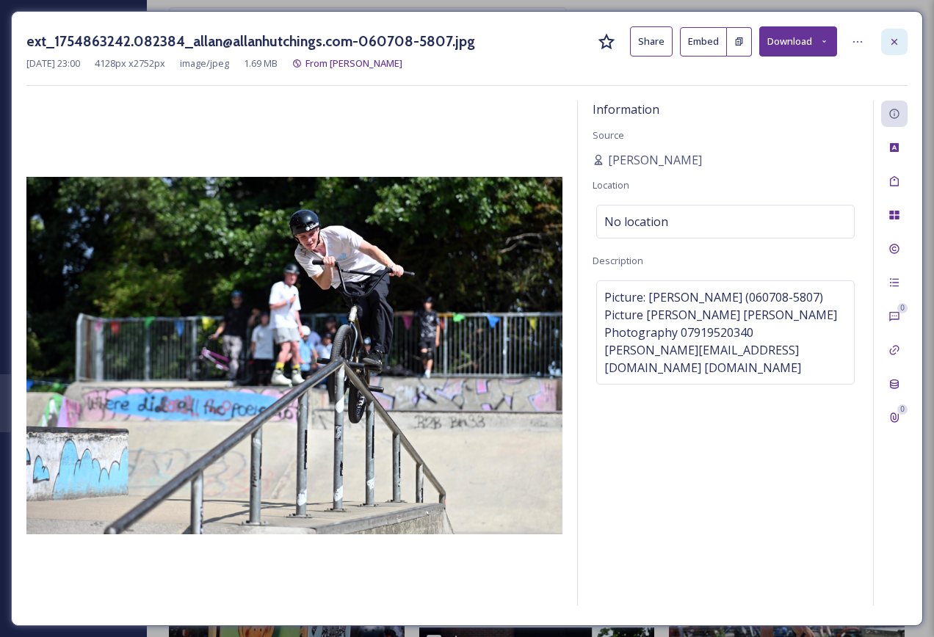
click at [898, 37] on icon at bounding box center [894, 42] width 12 height 12
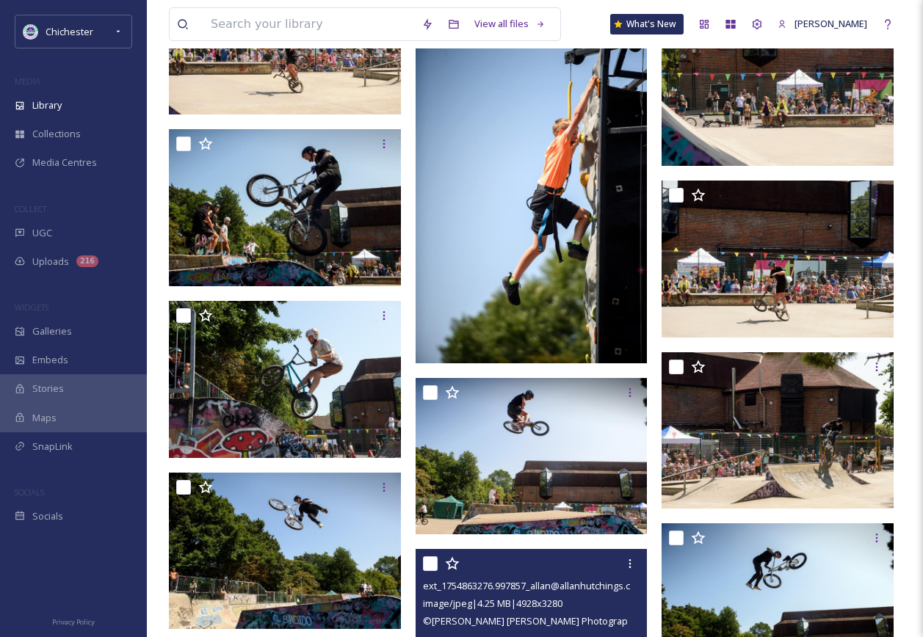
scroll to position [5053, 0]
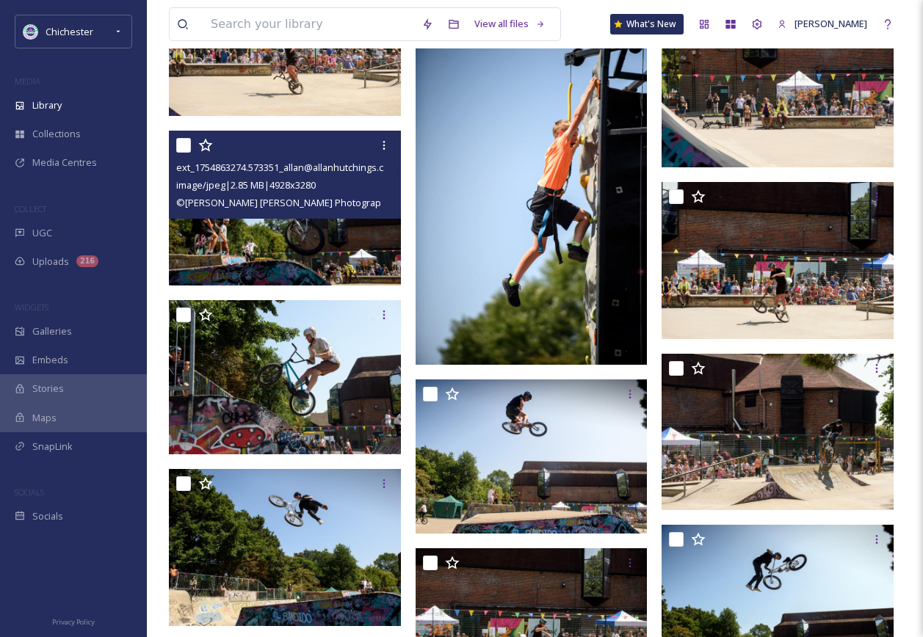
click at [291, 246] on img at bounding box center [285, 208] width 232 height 154
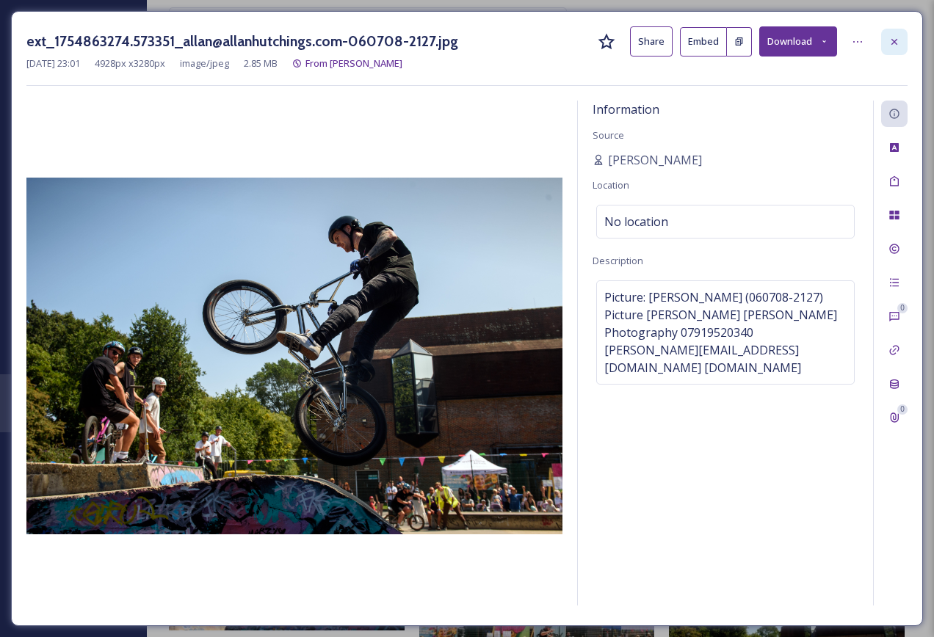
click at [894, 41] on icon at bounding box center [894, 42] width 12 height 12
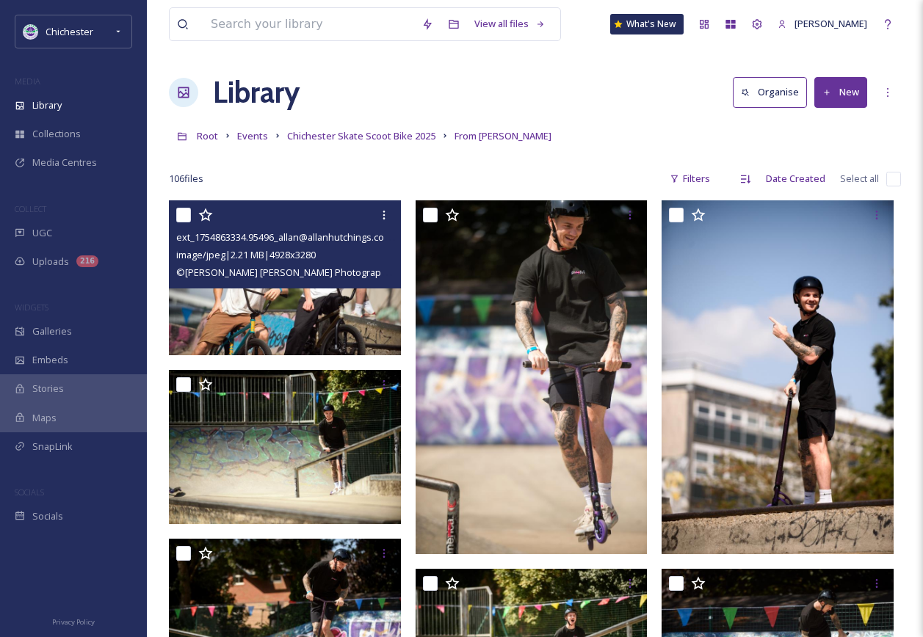
click at [299, 334] on img at bounding box center [285, 277] width 232 height 154
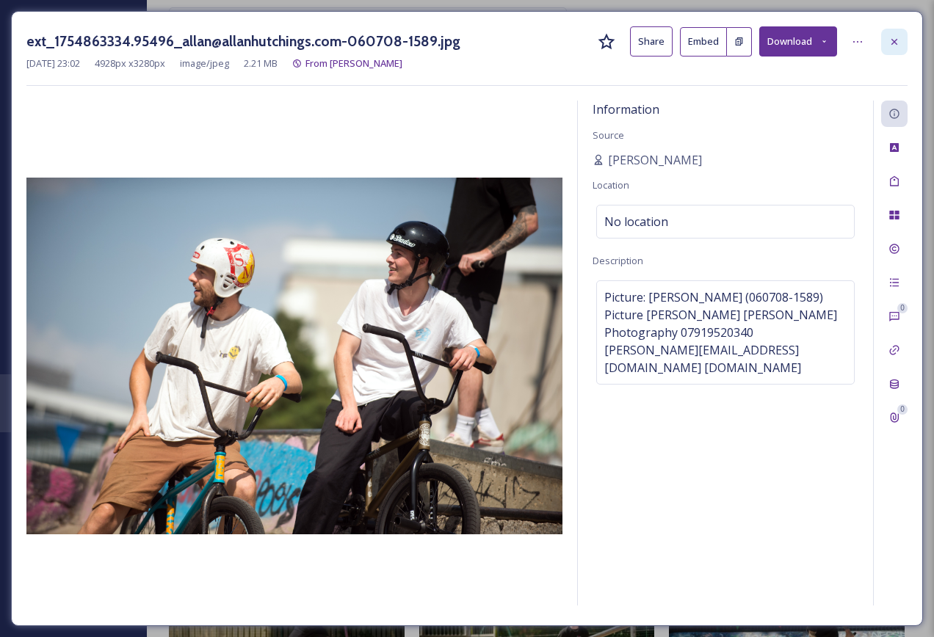
click at [893, 49] on div at bounding box center [894, 42] width 26 height 26
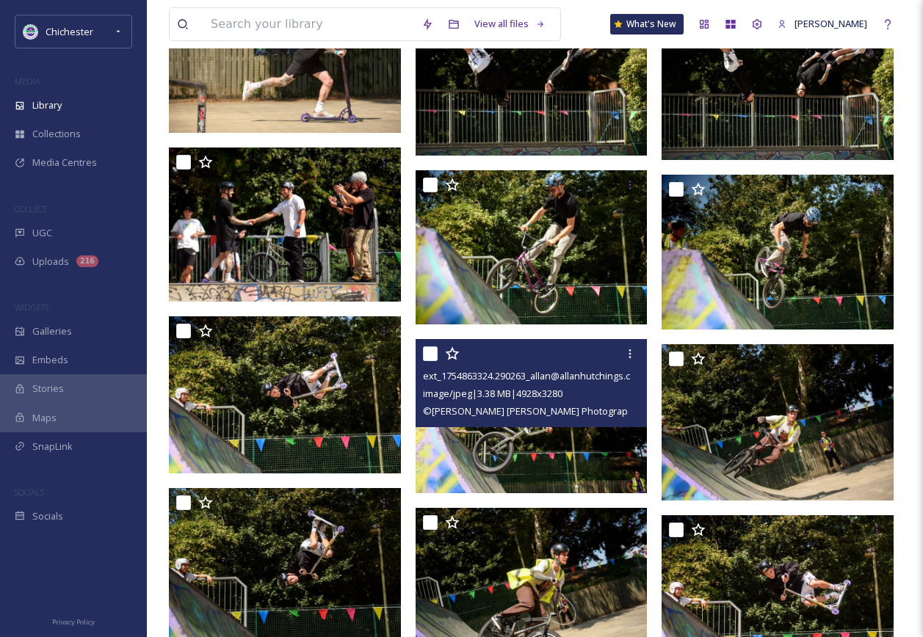
scroll to position [734, 0]
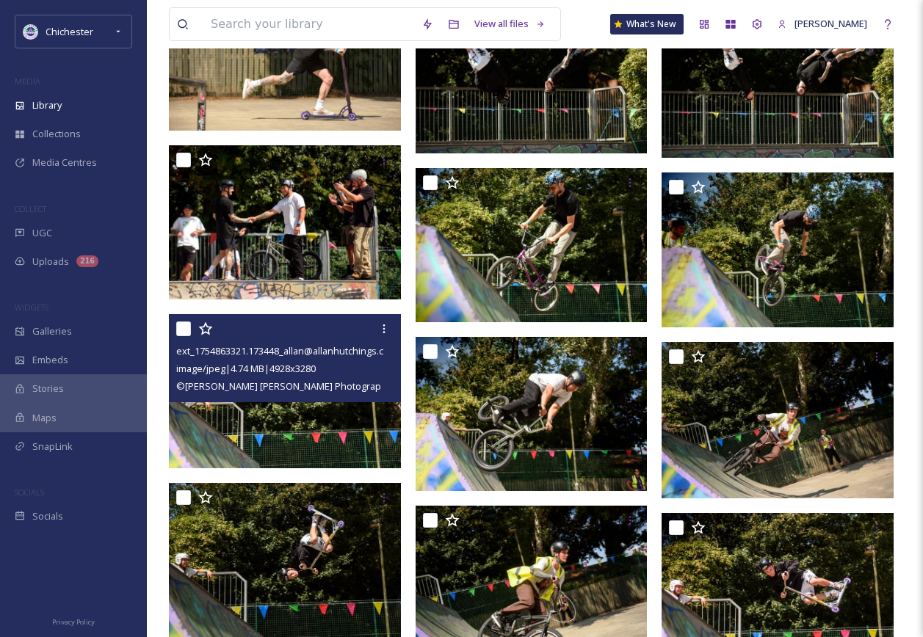
click at [349, 429] on img at bounding box center [285, 391] width 232 height 154
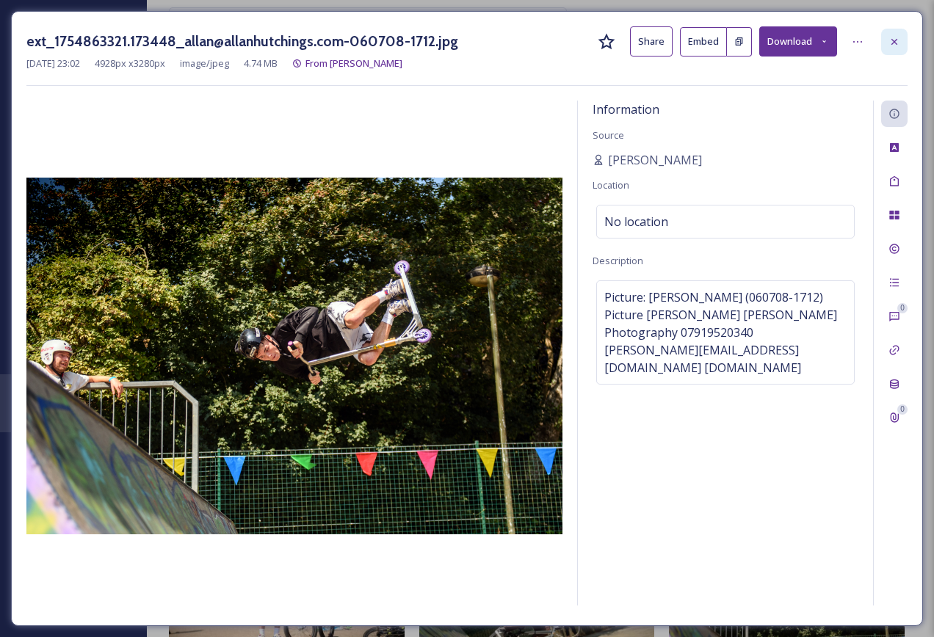
click at [890, 42] on icon at bounding box center [894, 42] width 12 height 12
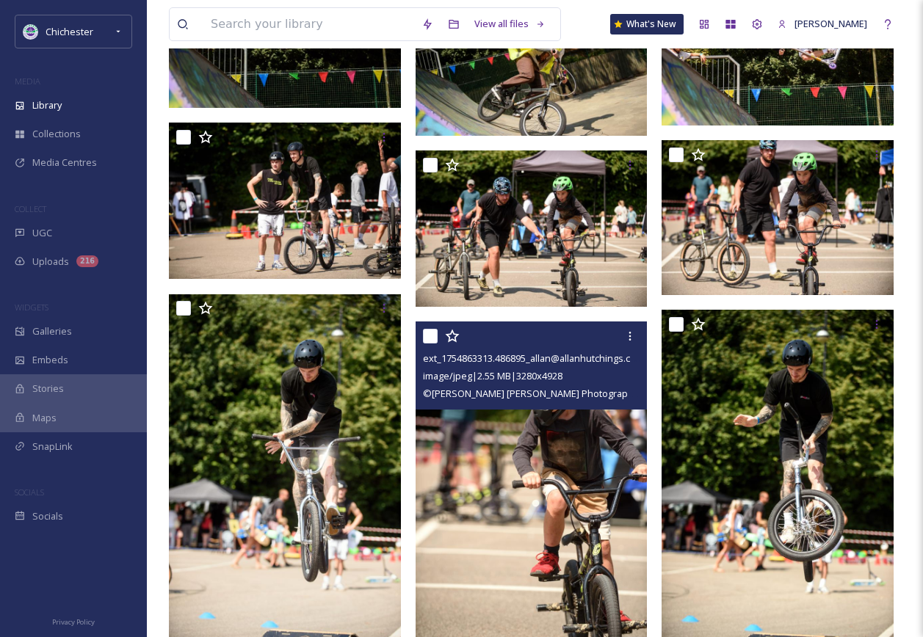
scroll to position [1175, 0]
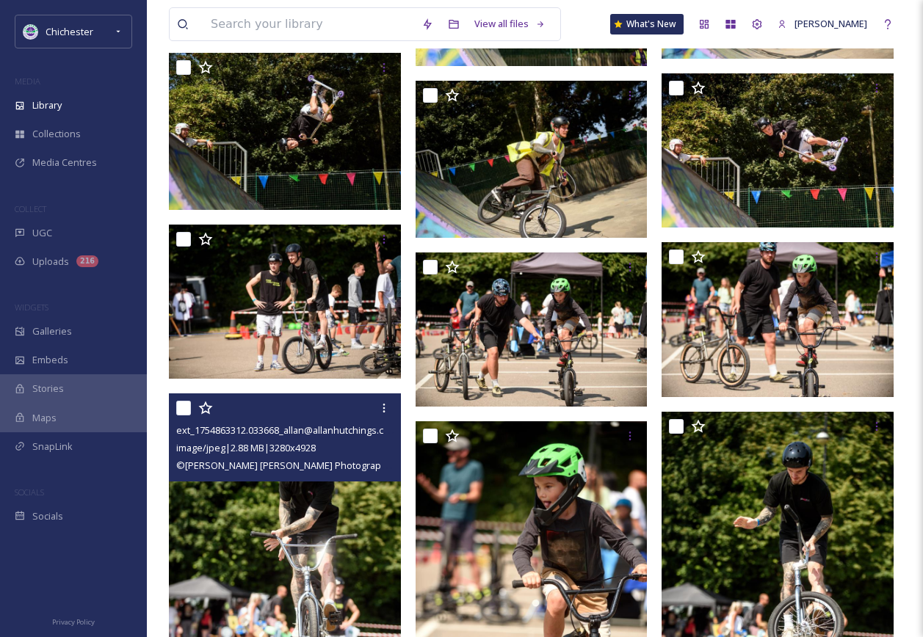
click at [330, 551] on img at bounding box center [285, 568] width 232 height 348
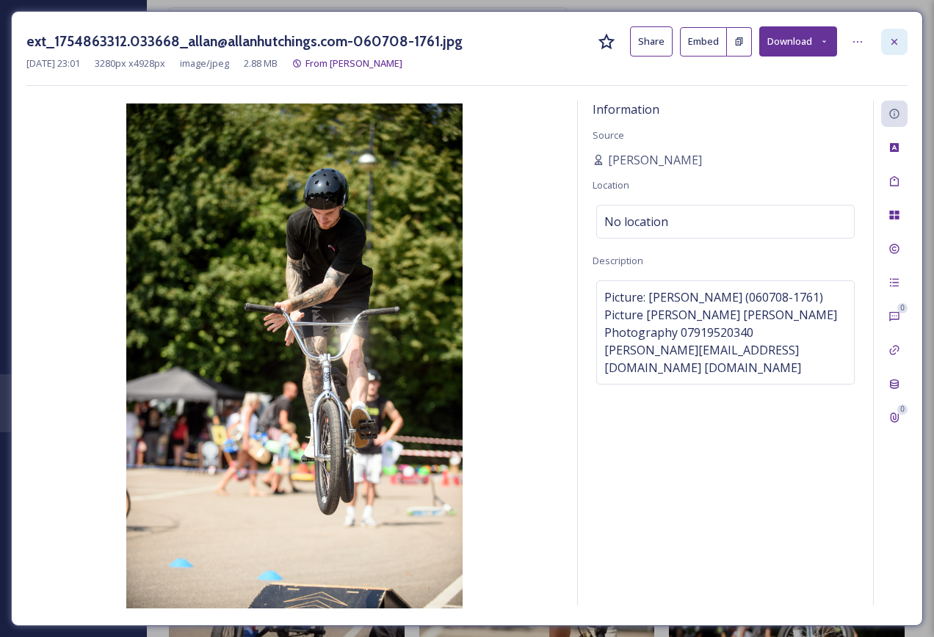
click at [897, 46] on icon at bounding box center [894, 42] width 12 height 12
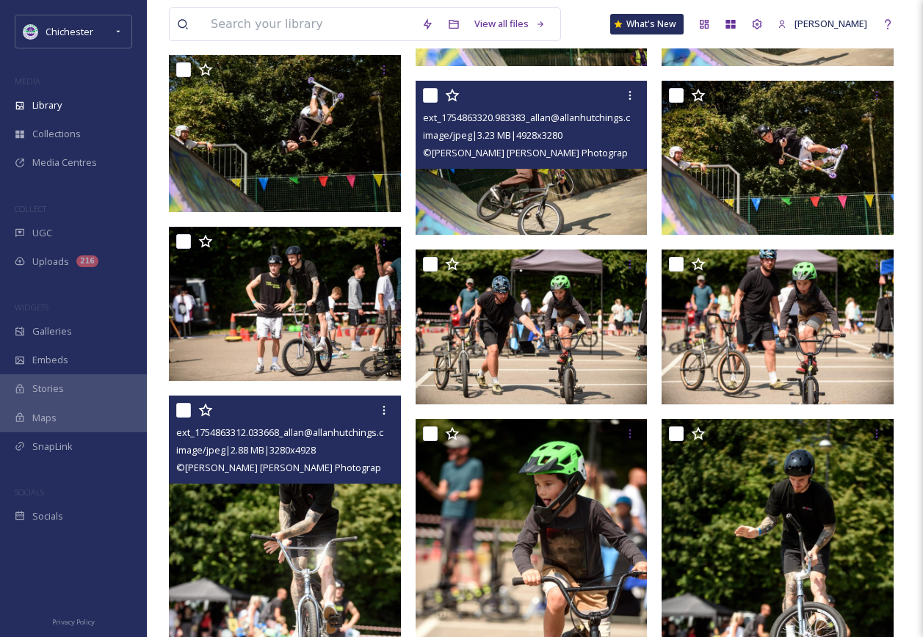
click at [538, 177] on img at bounding box center [532, 158] width 232 height 154
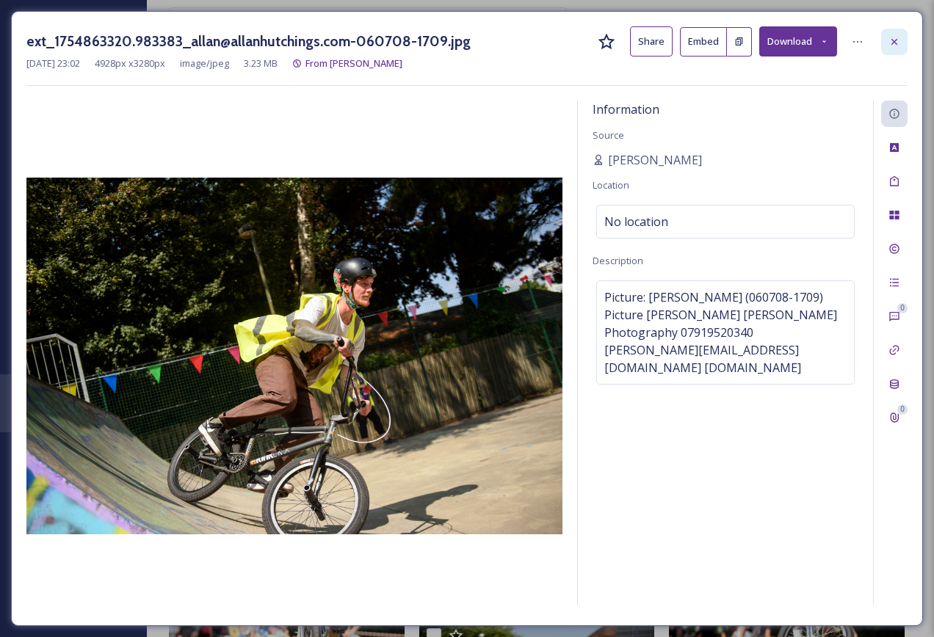
click at [891, 37] on icon at bounding box center [894, 42] width 12 height 12
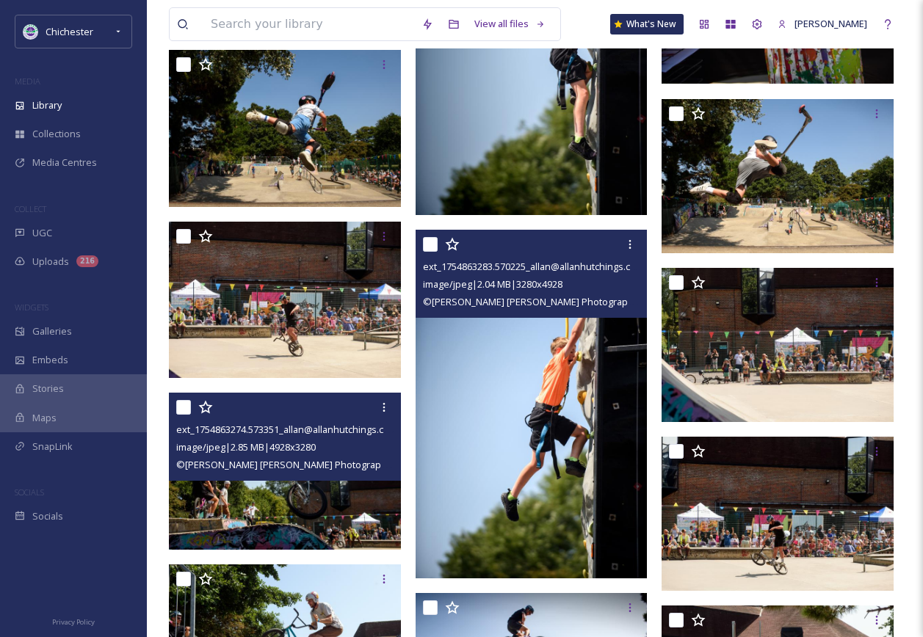
scroll to position [4846, 0]
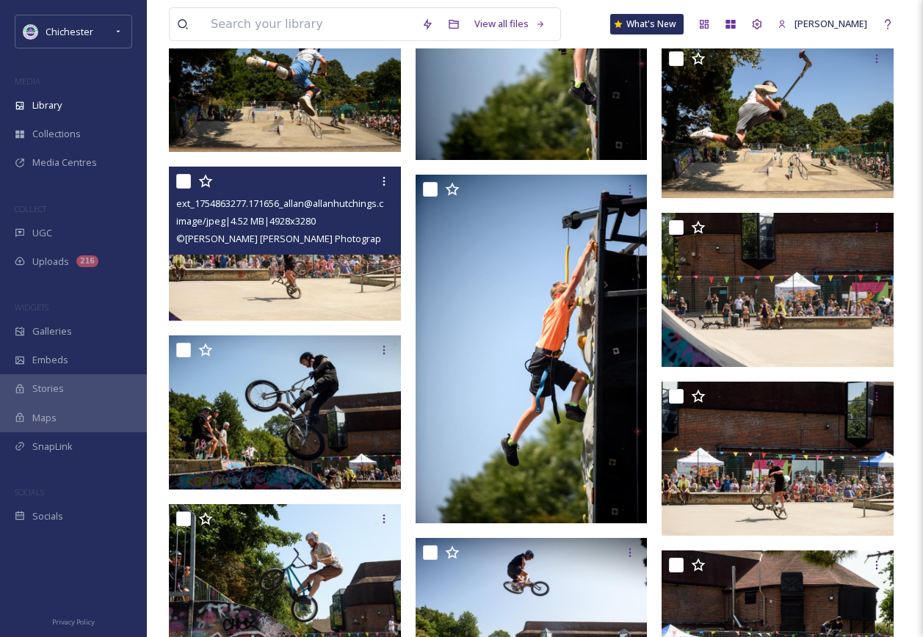
click at [348, 278] on img at bounding box center [285, 244] width 232 height 154
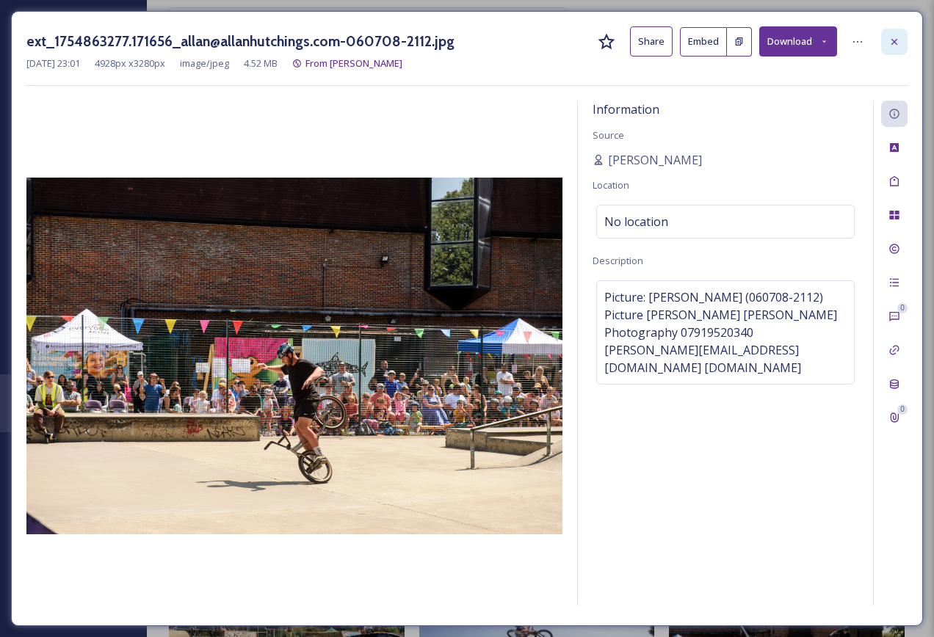
click at [895, 42] on icon at bounding box center [894, 41] width 6 height 6
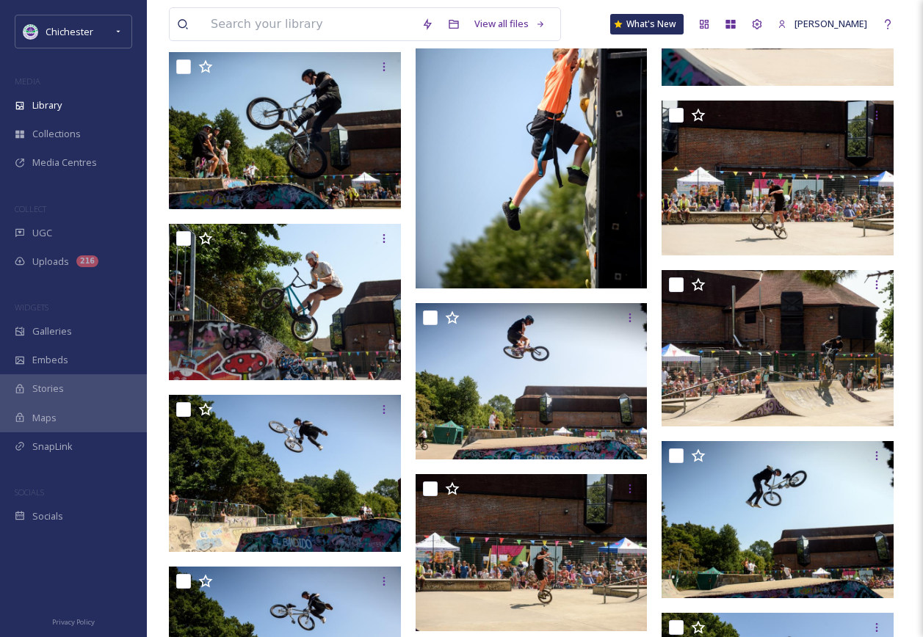
scroll to position [5139, 0]
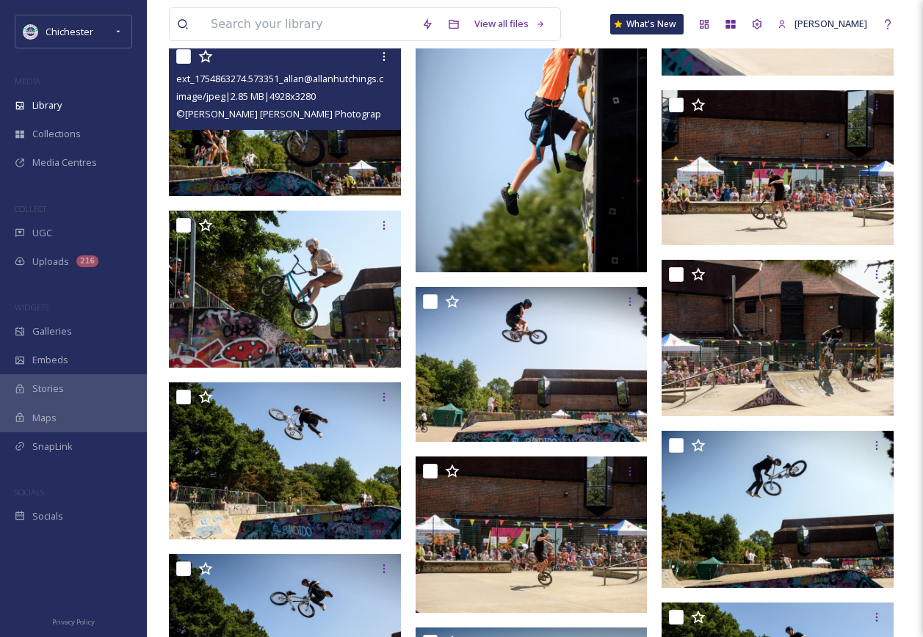
click at [269, 150] on img at bounding box center [285, 119] width 232 height 154
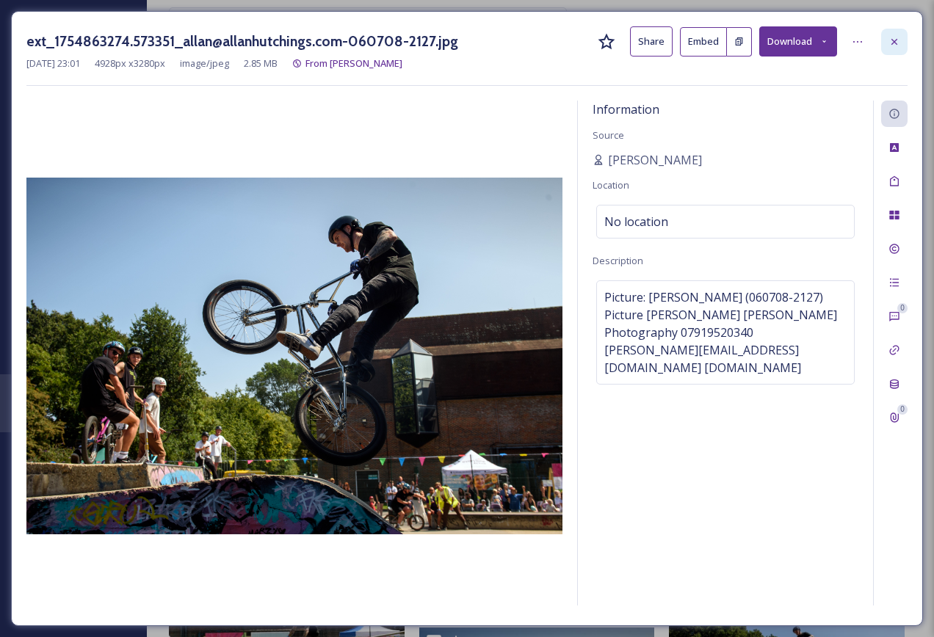
click at [888, 47] on icon at bounding box center [894, 42] width 12 height 12
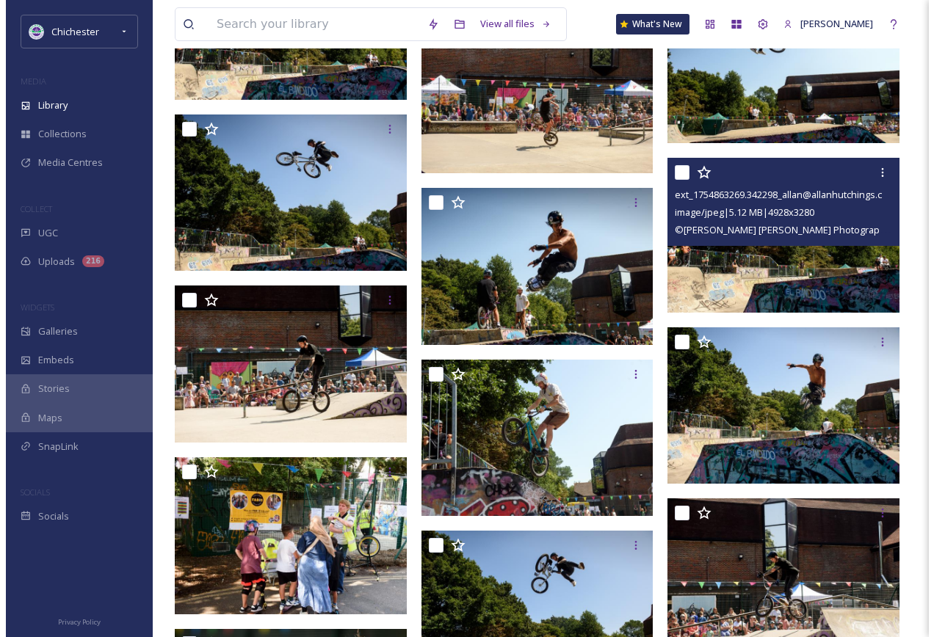
scroll to position [5580, 0]
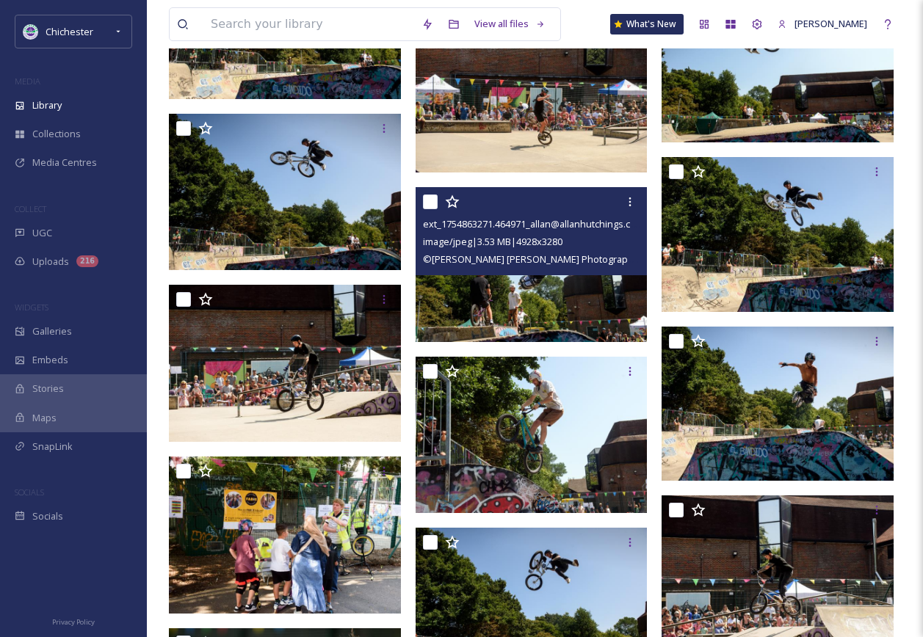
click at [592, 310] on img at bounding box center [532, 264] width 232 height 154
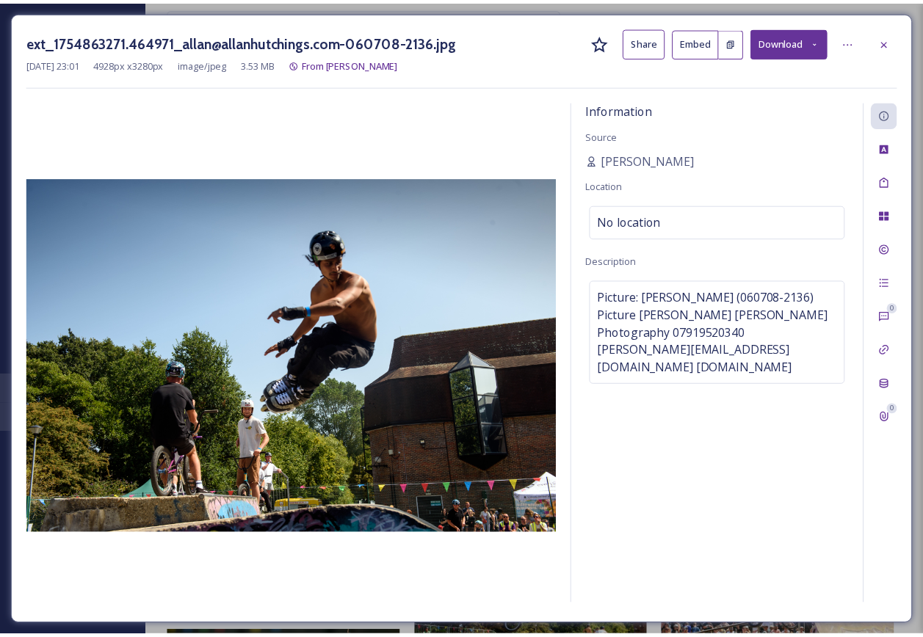
scroll to position [5585, 0]
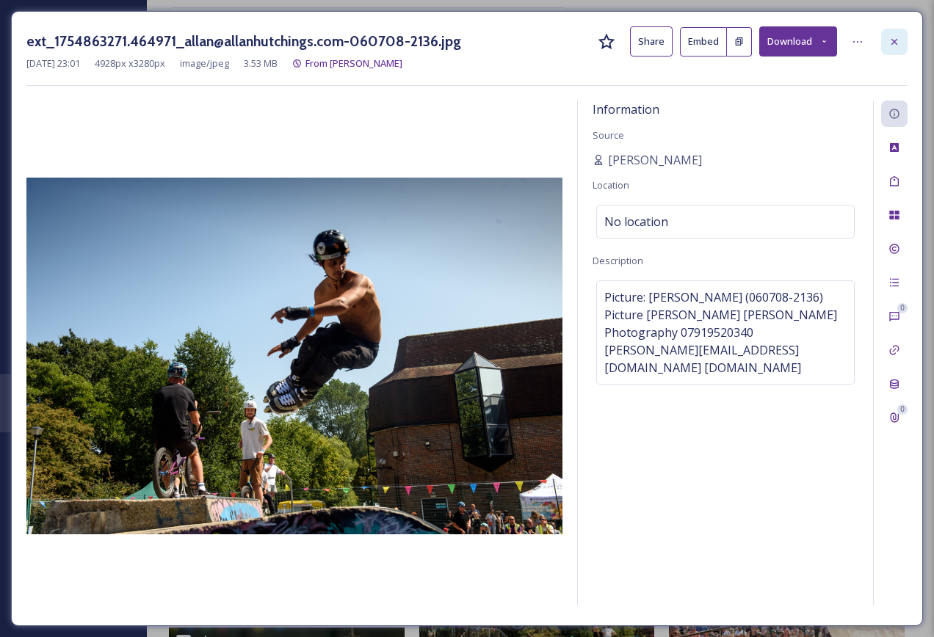
click at [899, 37] on icon at bounding box center [894, 42] width 12 height 12
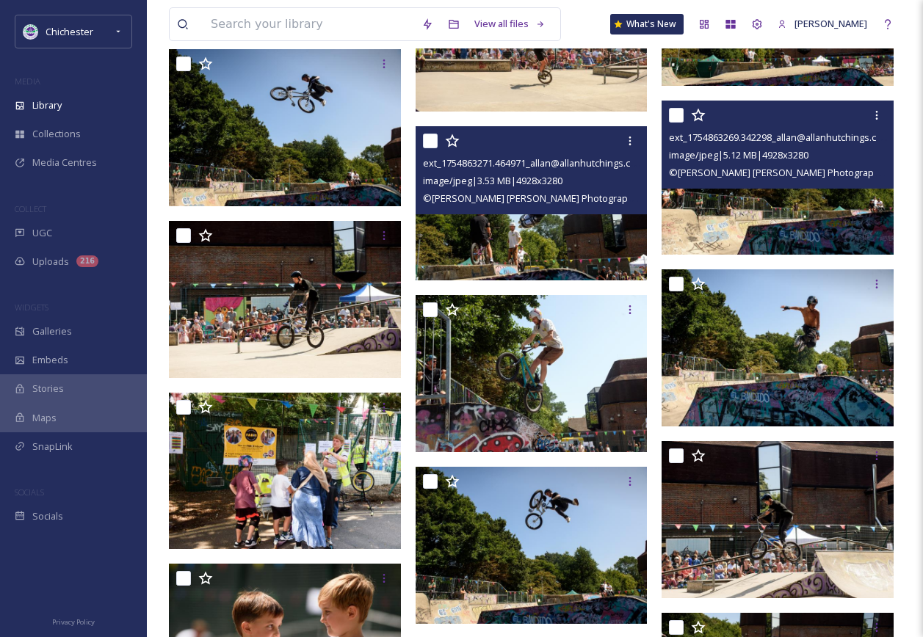
scroll to position [5805, 0]
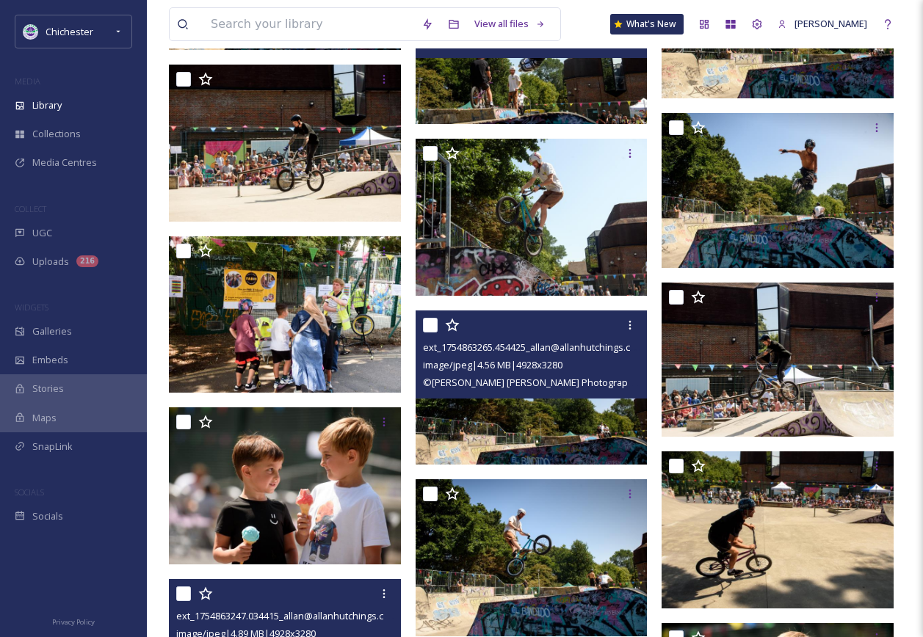
click at [584, 407] on img at bounding box center [532, 388] width 232 height 154
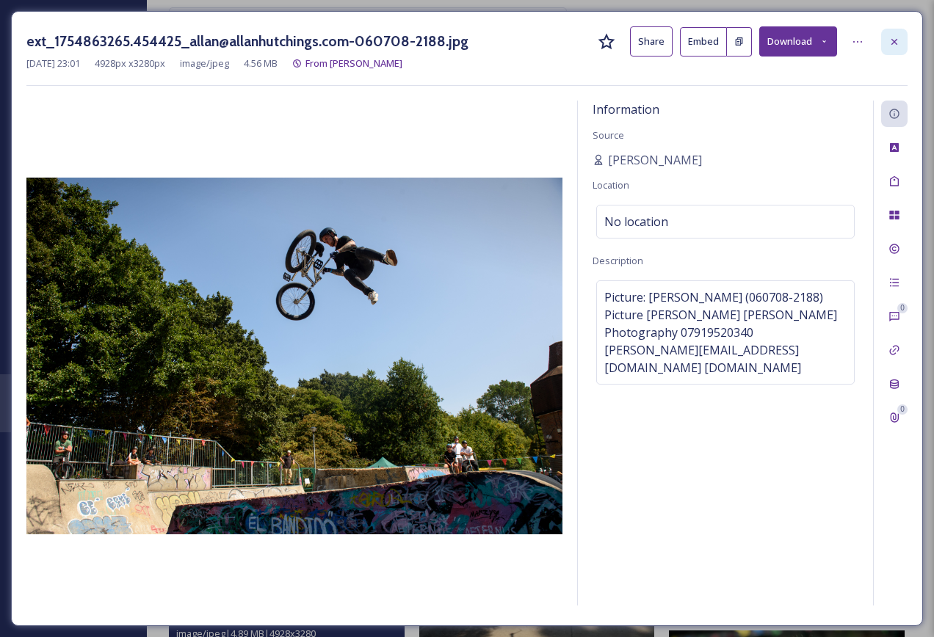
click at [902, 40] on div at bounding box center [894, 42] width 26 height 26
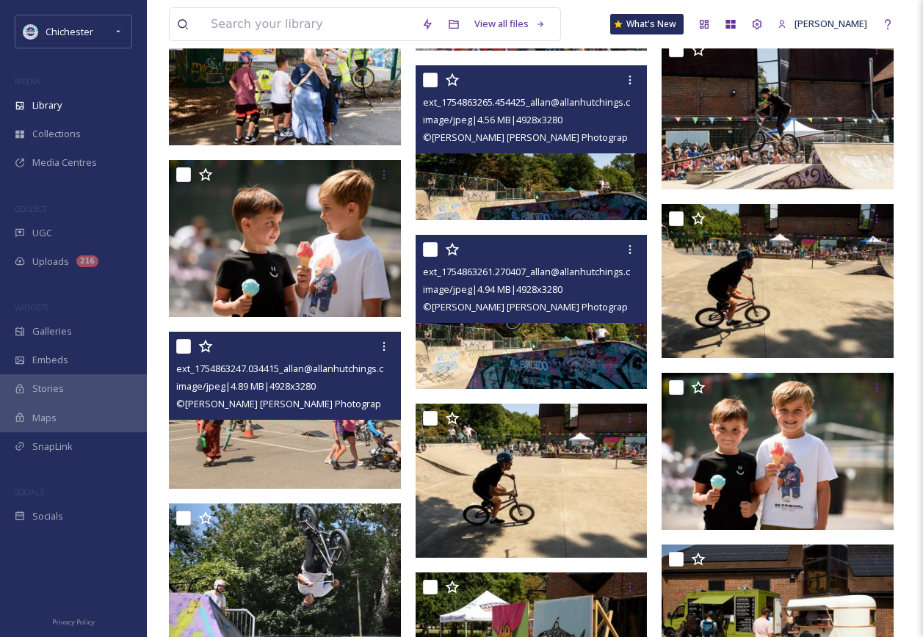
scroll to position [6099, 0]
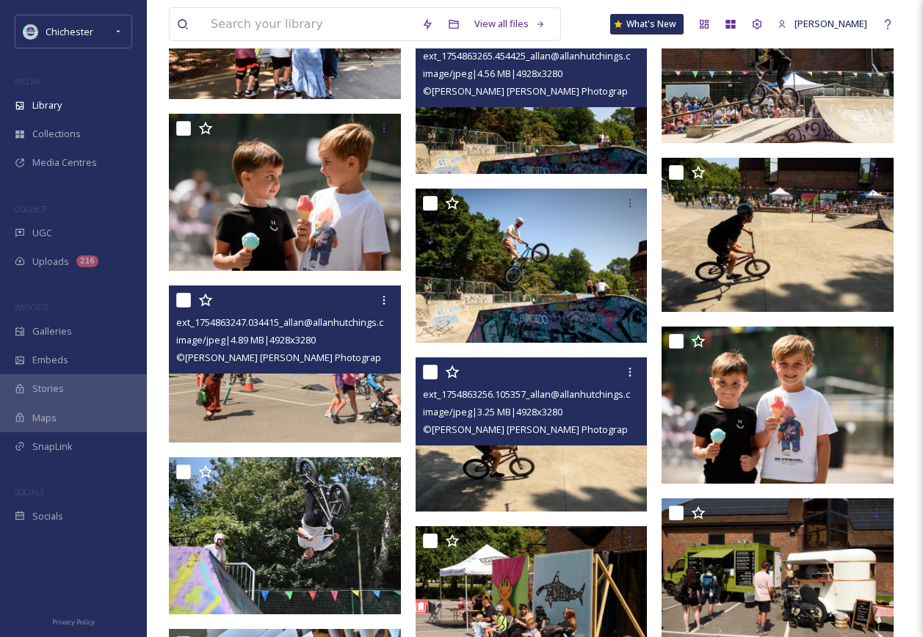
click at [533, 463] on img at bounding box center [532, 435] width 232 height 154
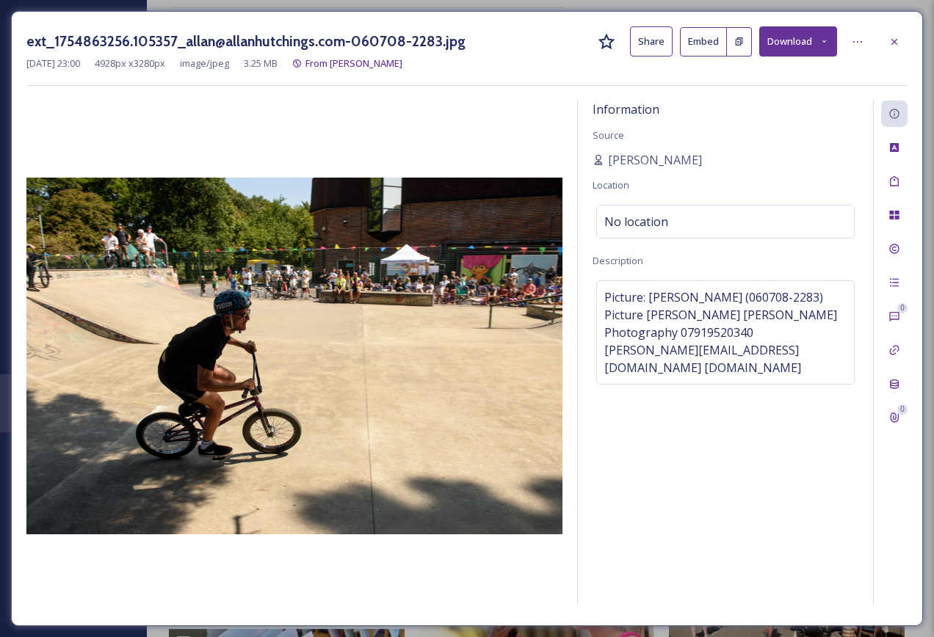
click at [891, 45] on icon at bounding box center [894, 42] width 12 height 12
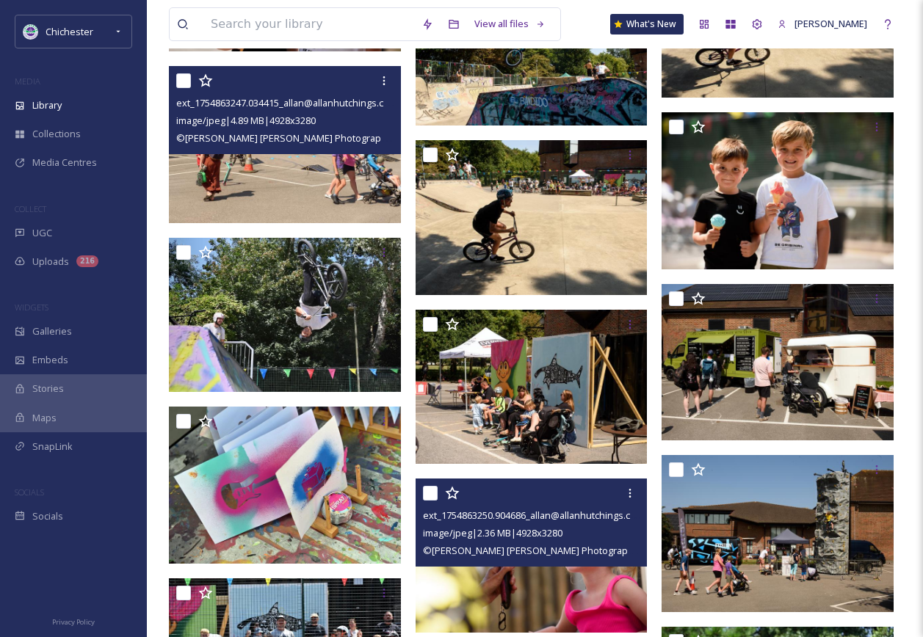
scroll to position [6319, 0]
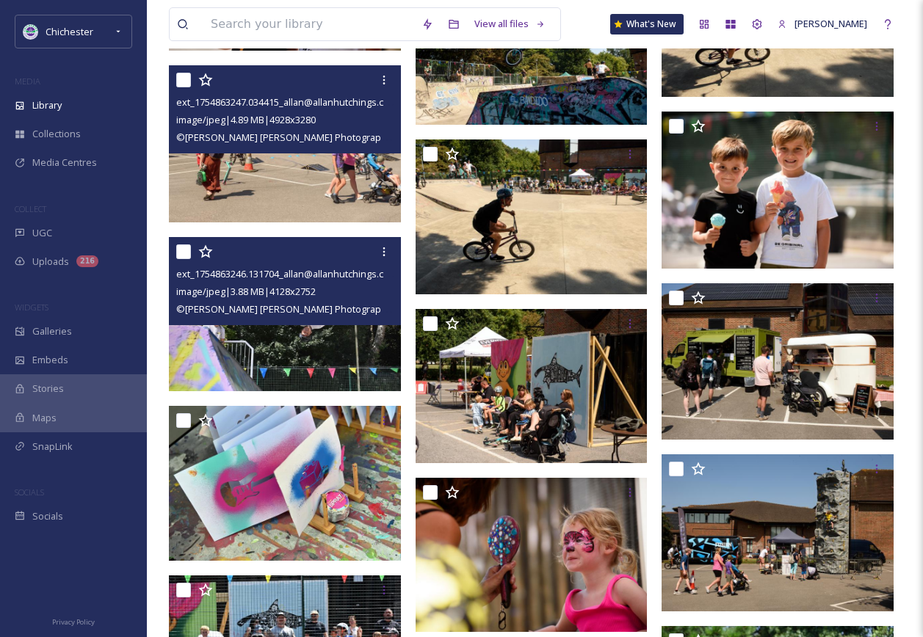
click at [281, 358] on img at bounding box center [285, 314] width 232 height 155
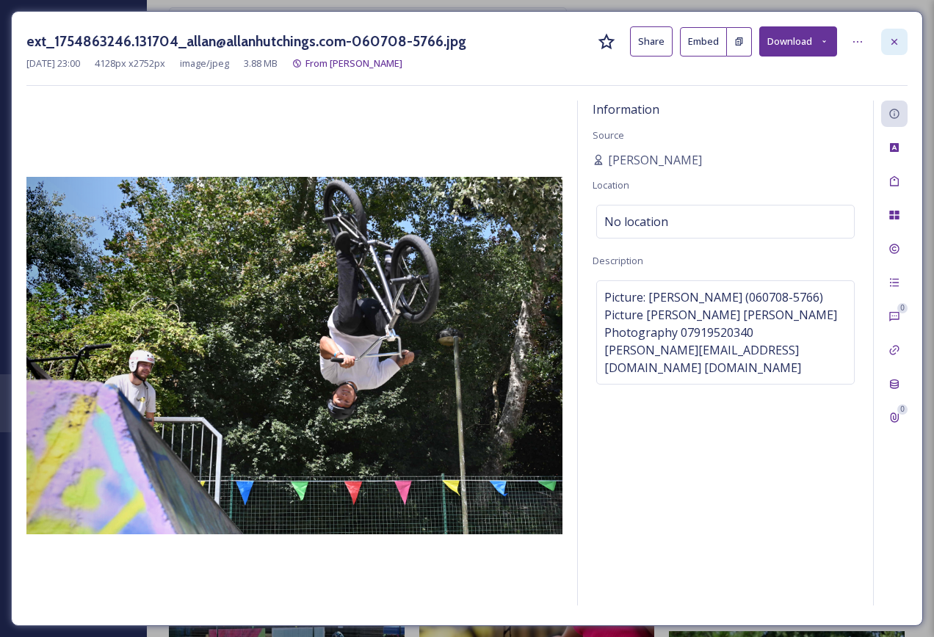
click at [888, 40] on icon at bounding box center [894, 42] width 12 height 12
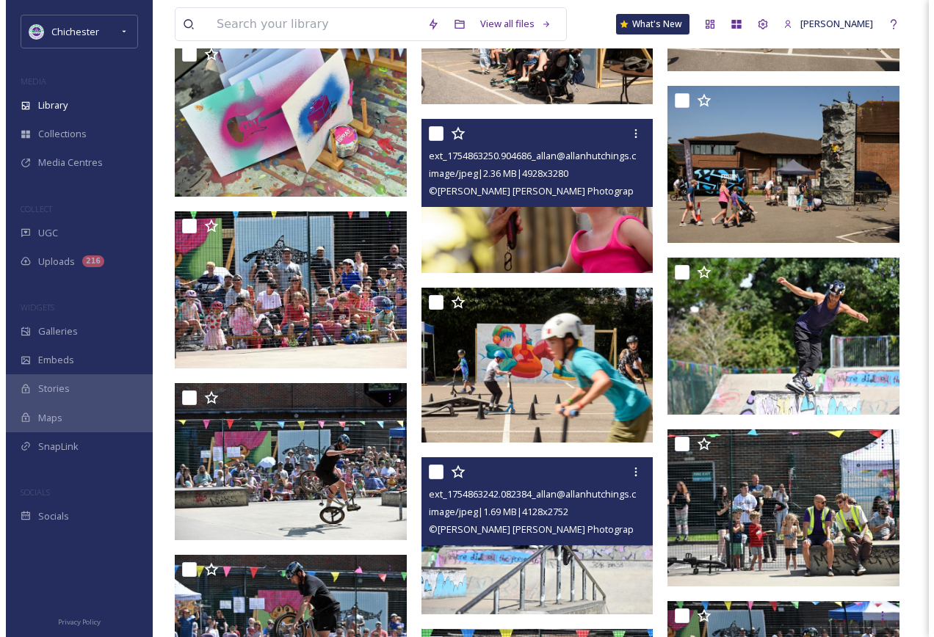
scroll to position [6833, 0]
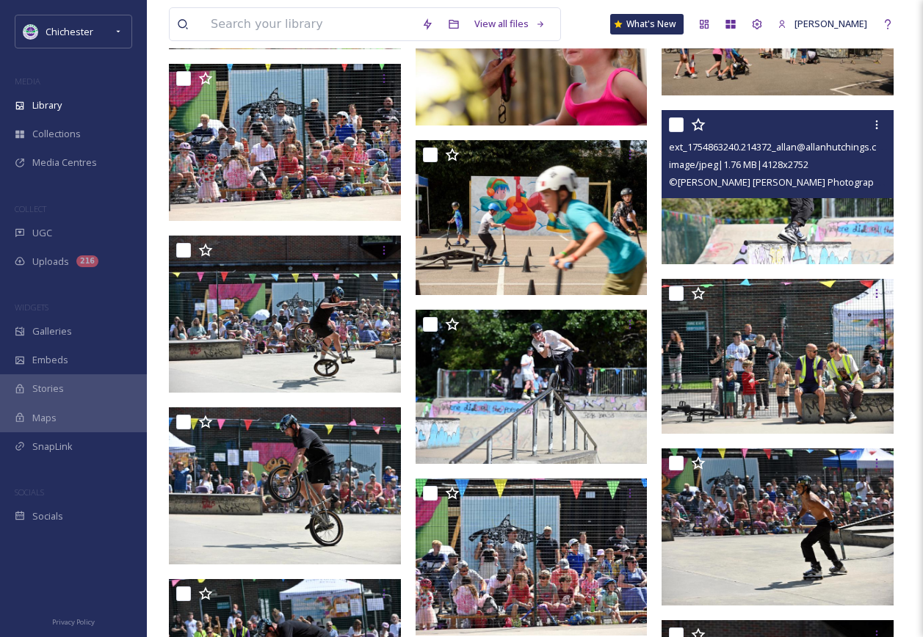
click at [777, 196] on div "ext_1754863240.214372_allan@allanhutchings.com-060708-5821.jpg image/jpeg | 1.7…" at bounding box center [777, 154] width 232 height 88
click at [755, 237] on img at bounding box center [777, 186] width 232 height 155
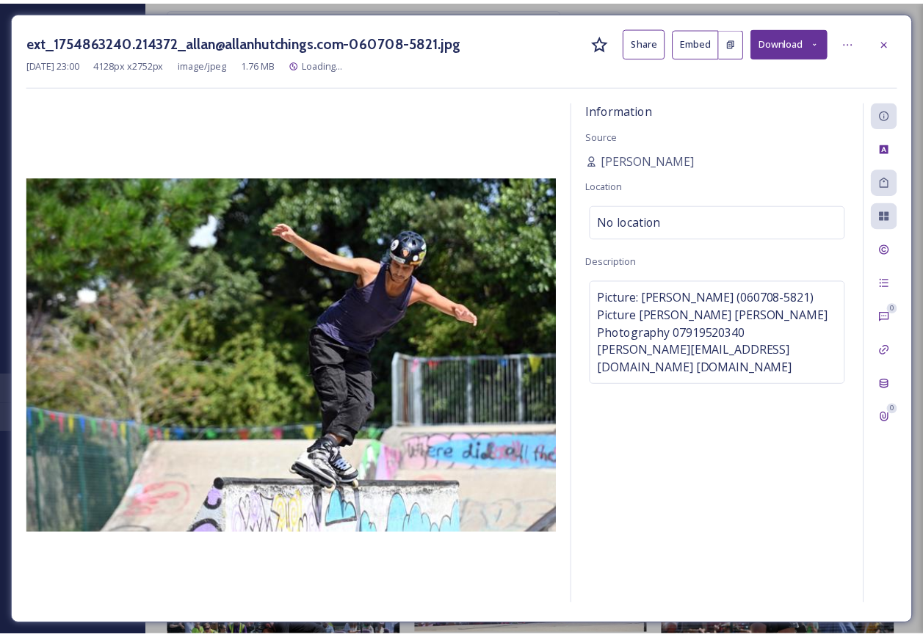
scroll to position [6836, 0]
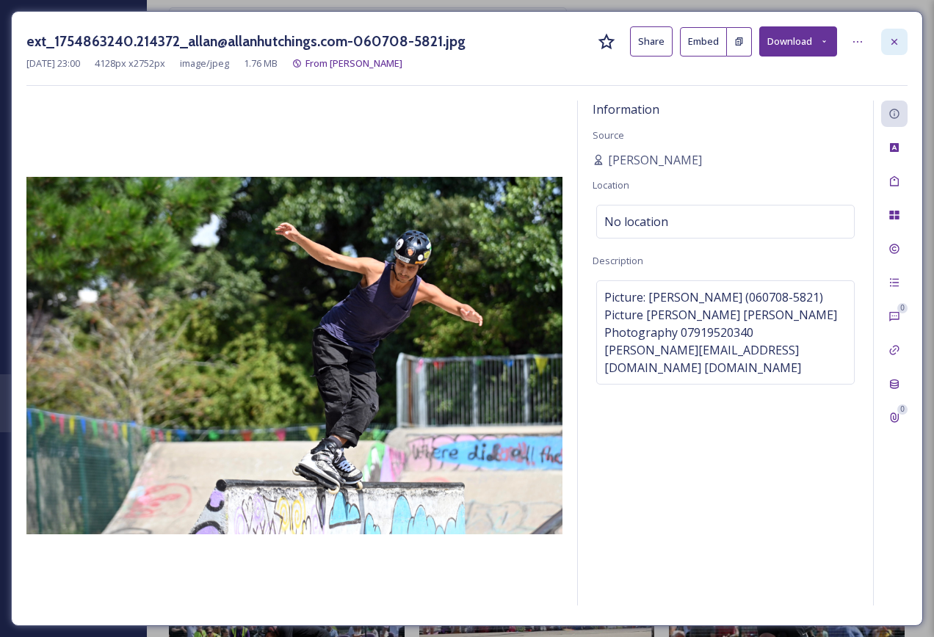
click at [906, 38] on div at bounding box center [894, 42] width 26 height 26
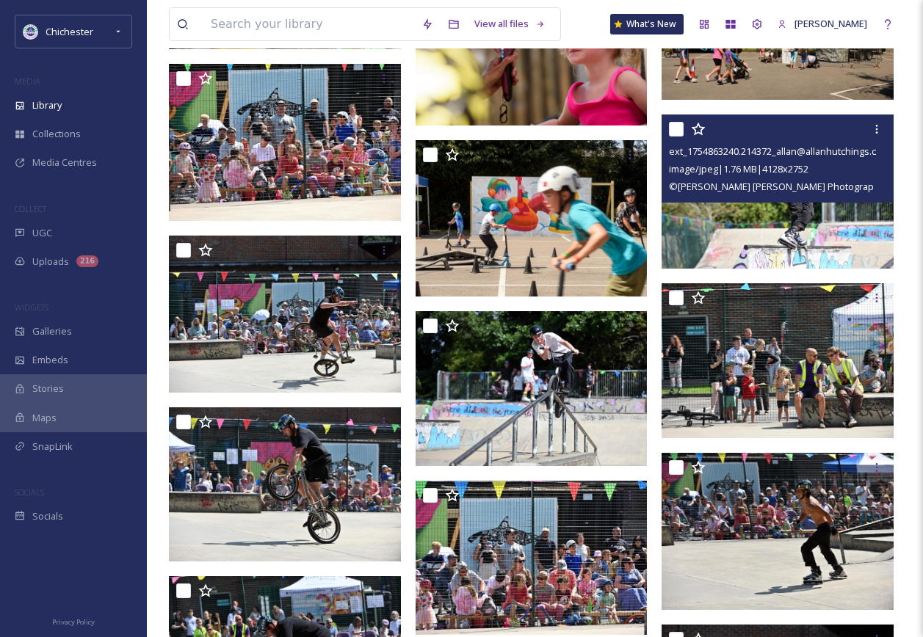
click at [786, 237] on img at bounding box center [777, 191] width 232 height 155
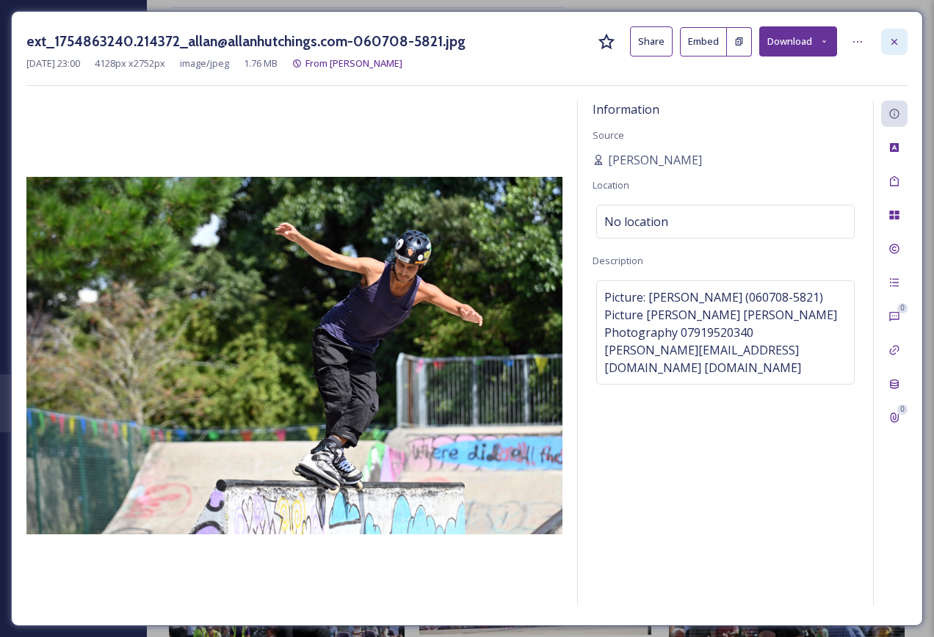
click at [895, 48] on div at bounding box center [894, 42] width 26 height 26
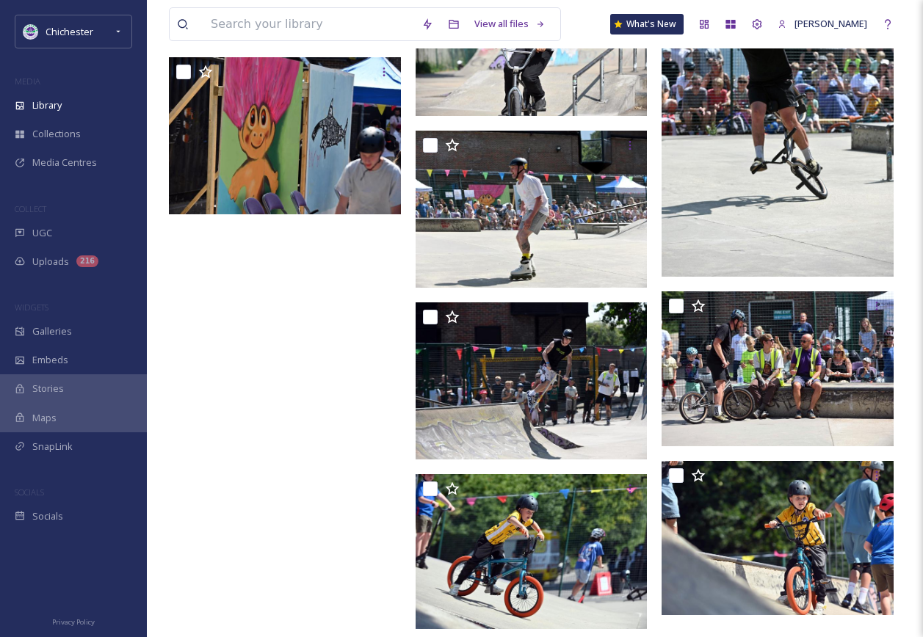
scroll to position [7544, 0]
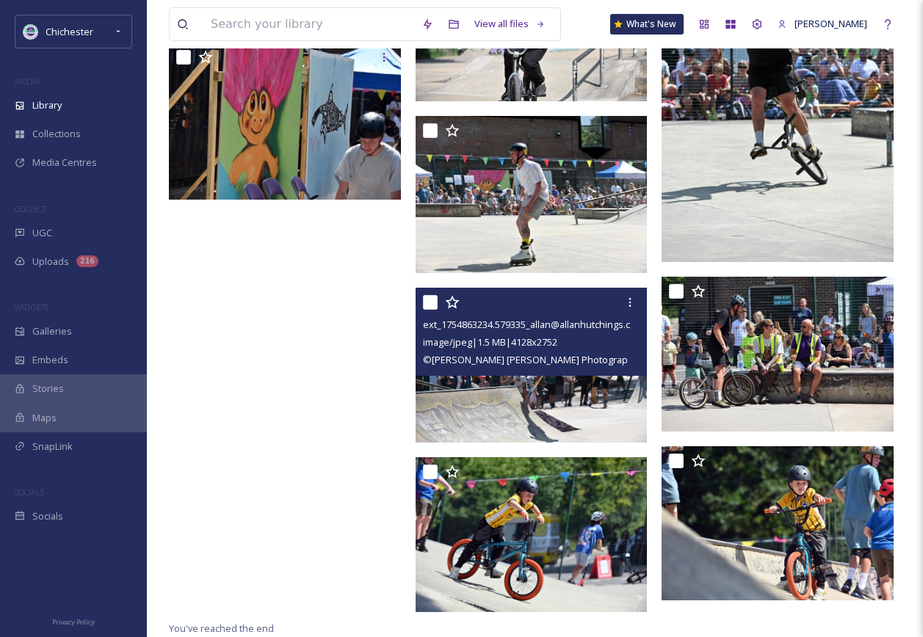
click at [598, 398] on img at bounding box center [532, 365] width 232 height 155
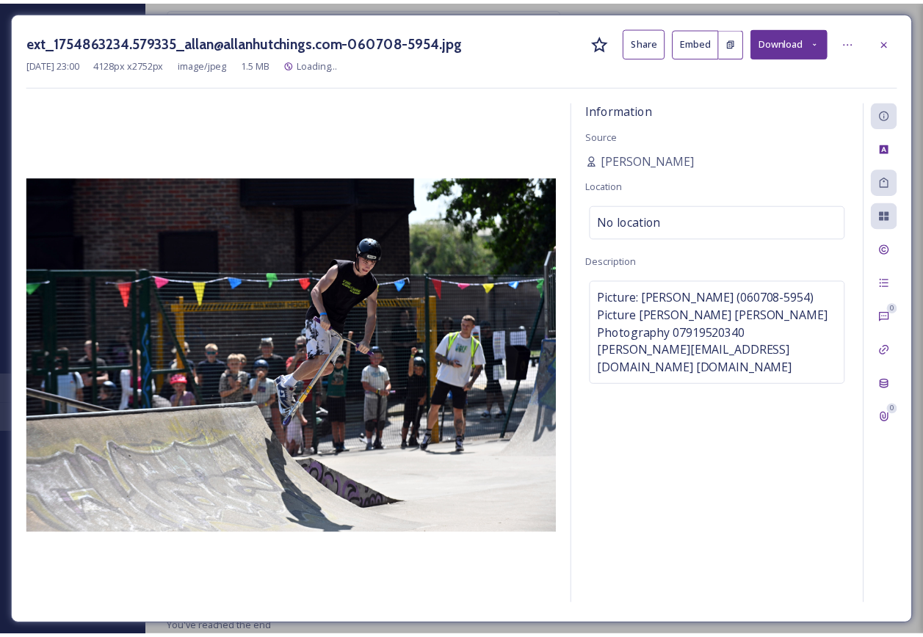
scroll to position [7547, 0]
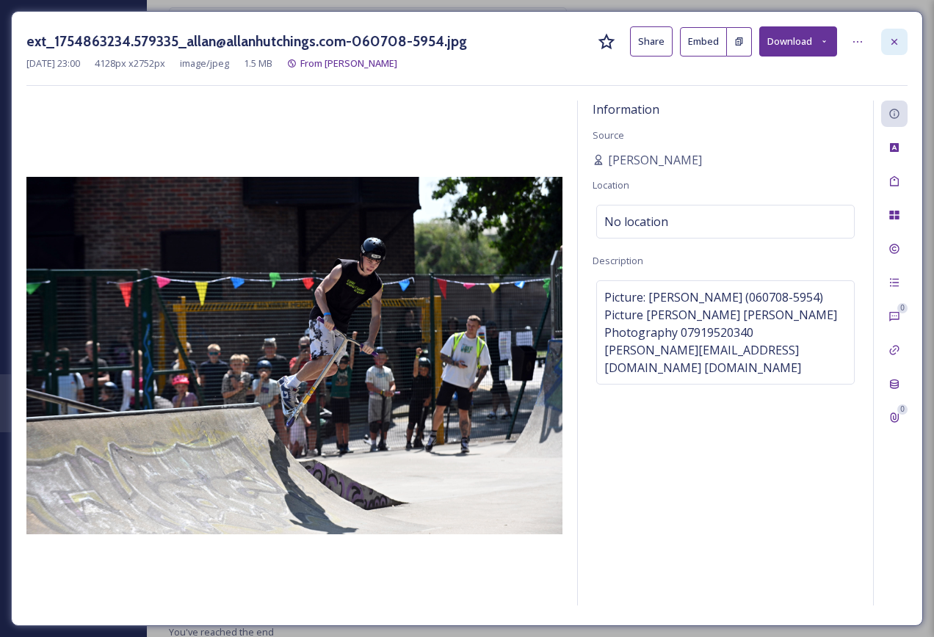
click at [899, 41] on icon at bounding box center [894, 42] width 12 height 12
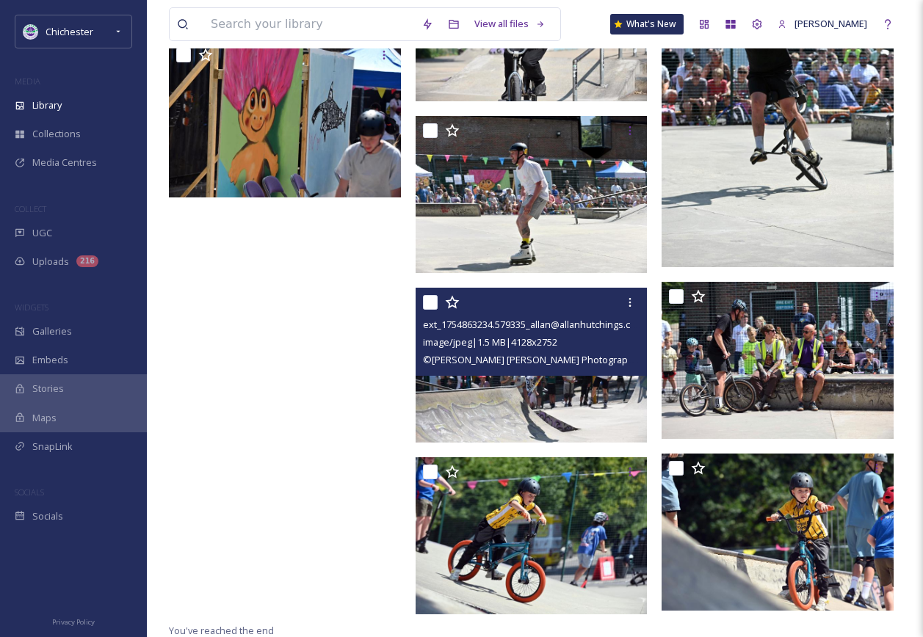
scroll to position [7546, 0]
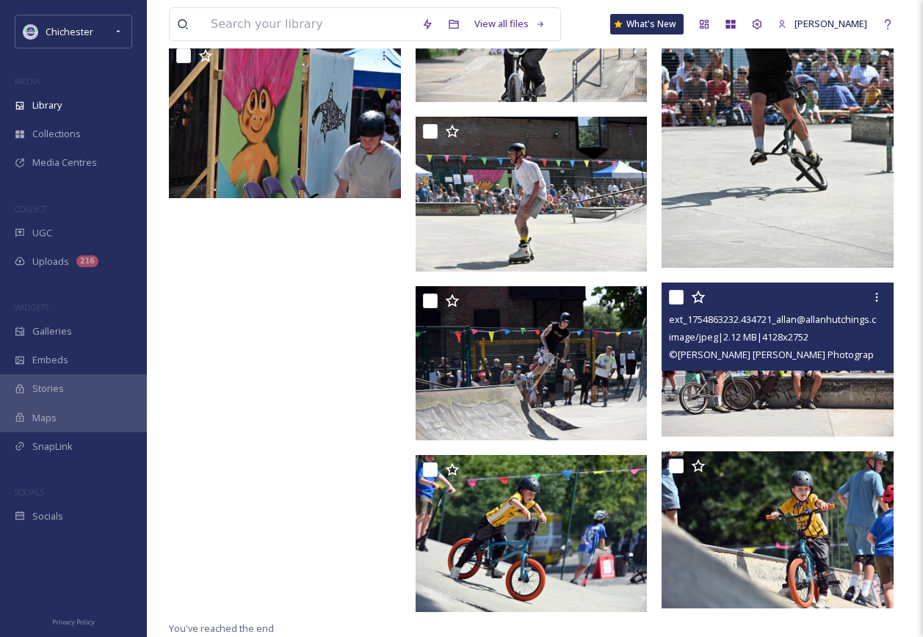
click at [834, 399] on img at bounding box center [777, 359] width 232 height 155
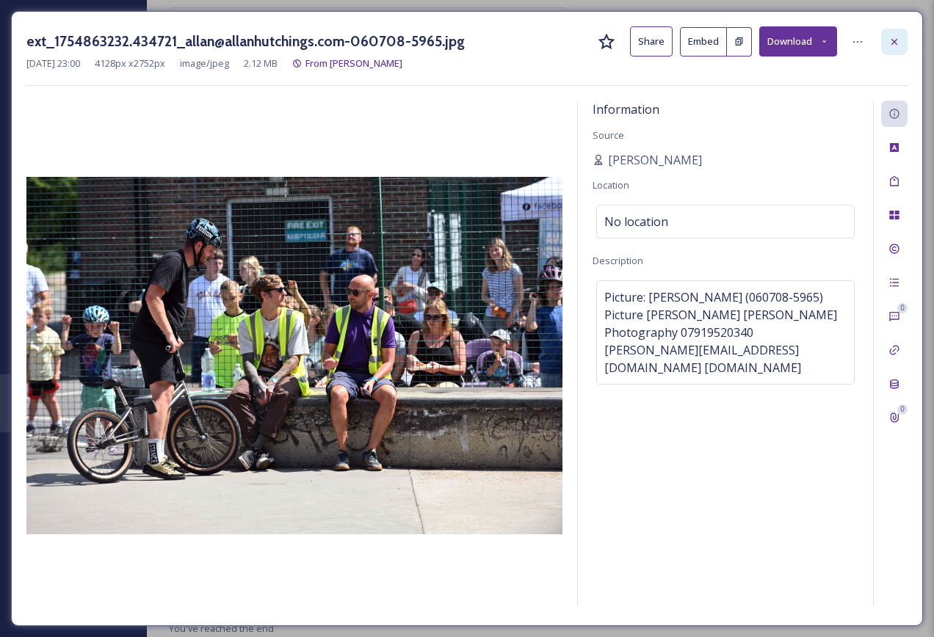
click at [900, 43] on div at bounding box center [894, 42] width 26 height 26
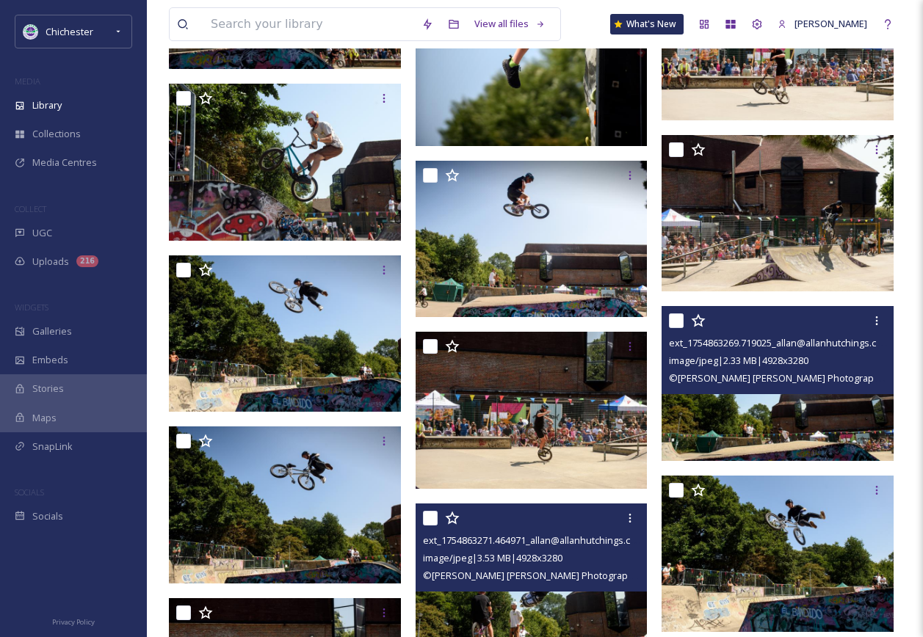
scroll to position [5268, 0]
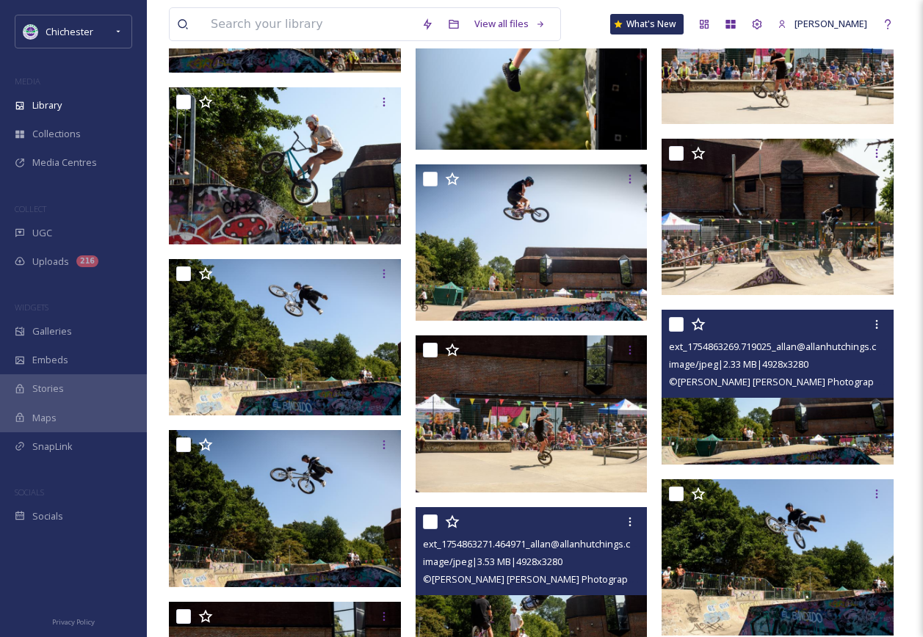
click at [853, 423] on img at bounding box center [777, 387] width 232 height 154
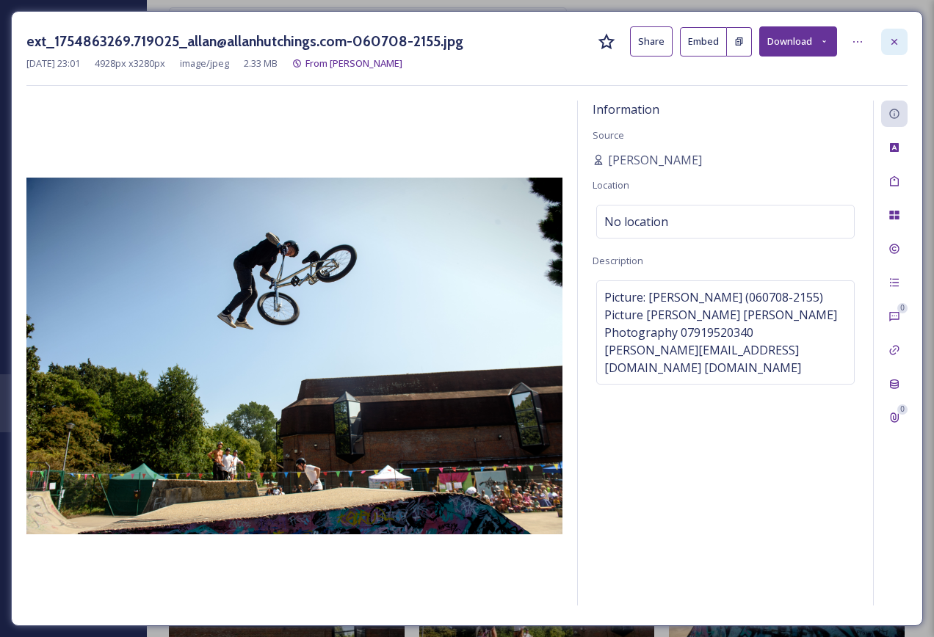
click at [900, 34] on div at bounding box center [894, 42] width 26 height 26
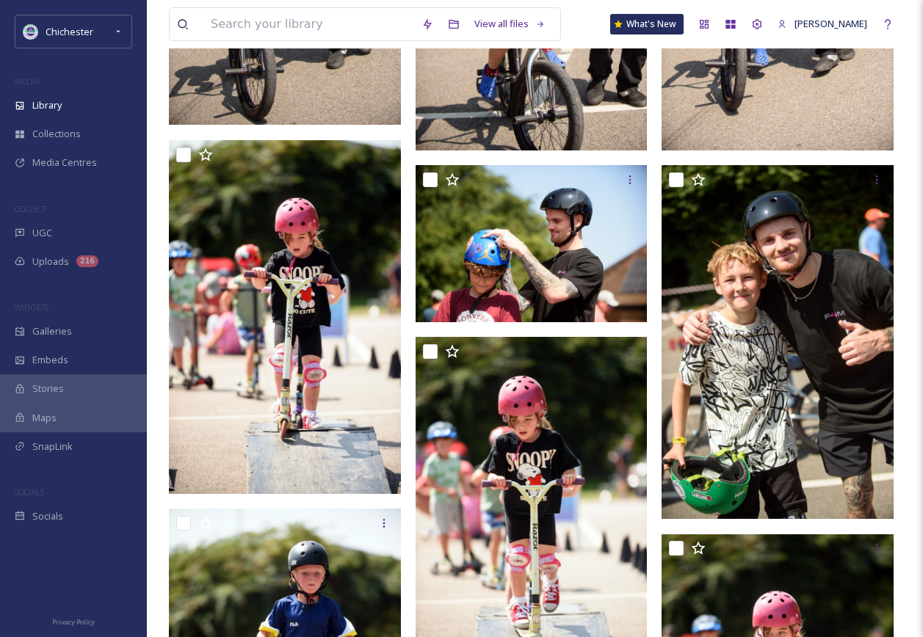
scroll to position [2478, 0]
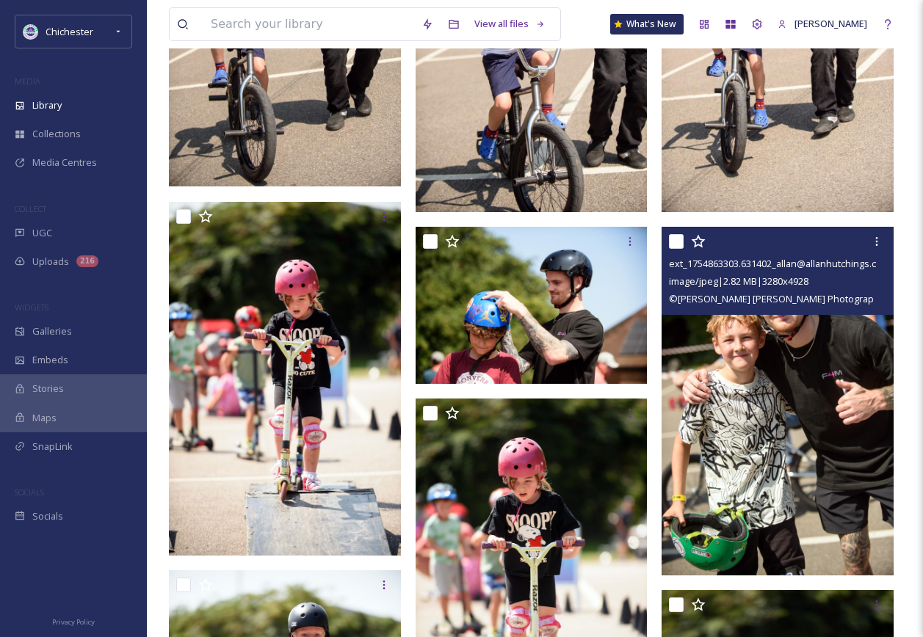
click at [858, 355] on img at bounding box center [777, 401] width 232 height 348
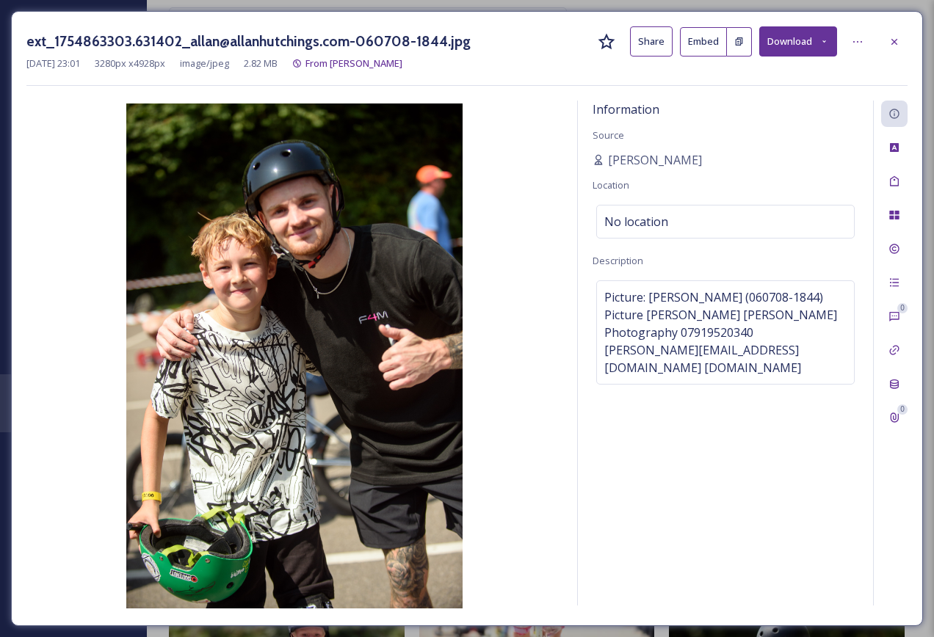
drag, startPoint x: 899, startPoint y: 42, endPoint x: 890, endPoint y: 63, distance: 23.3
click at [898, 43] on icon at bounding box center [894, 42] width 12 height 12
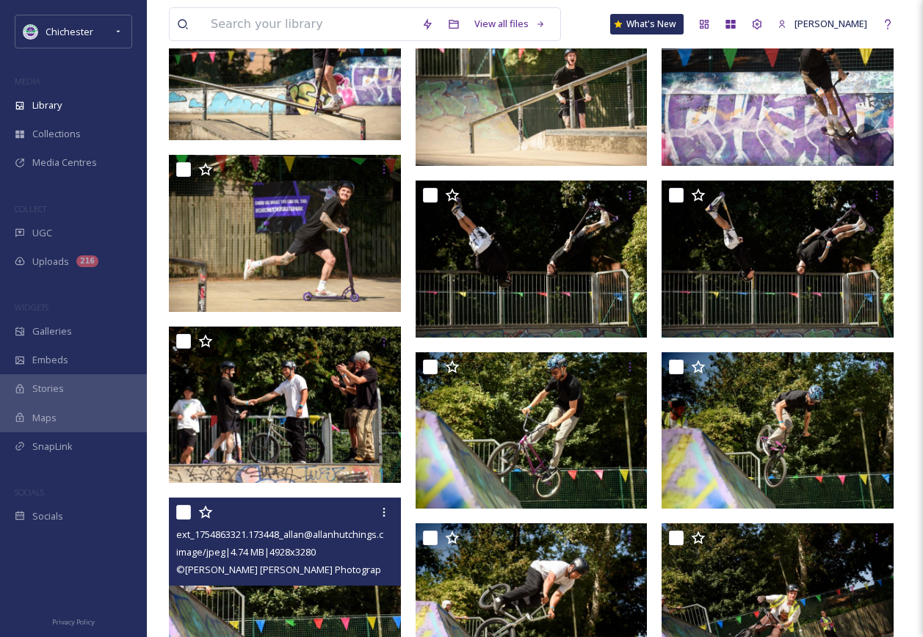
scroll to position [496, 0]
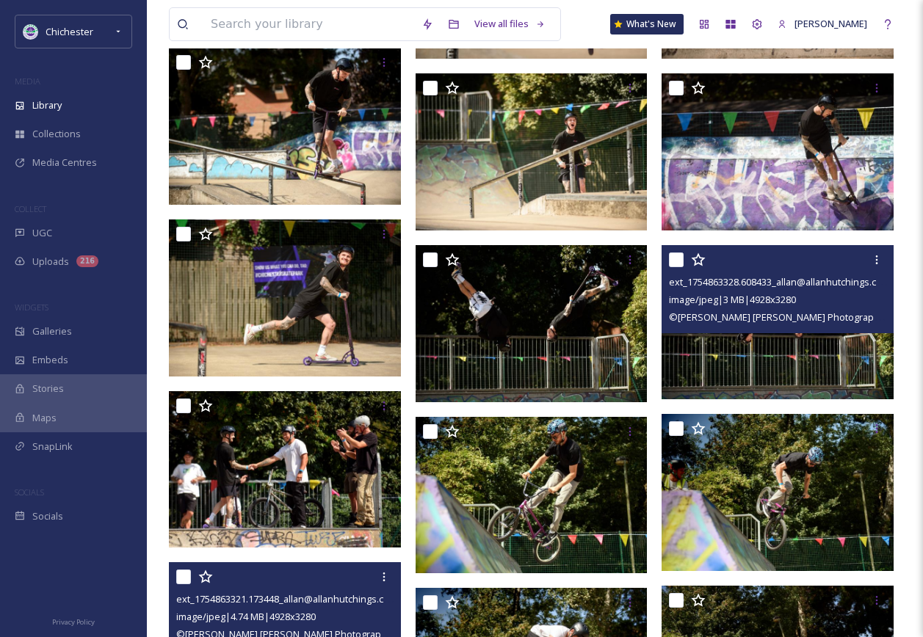
click at [752, 366] on img at bounding box center [777, 322] width 232 height 154
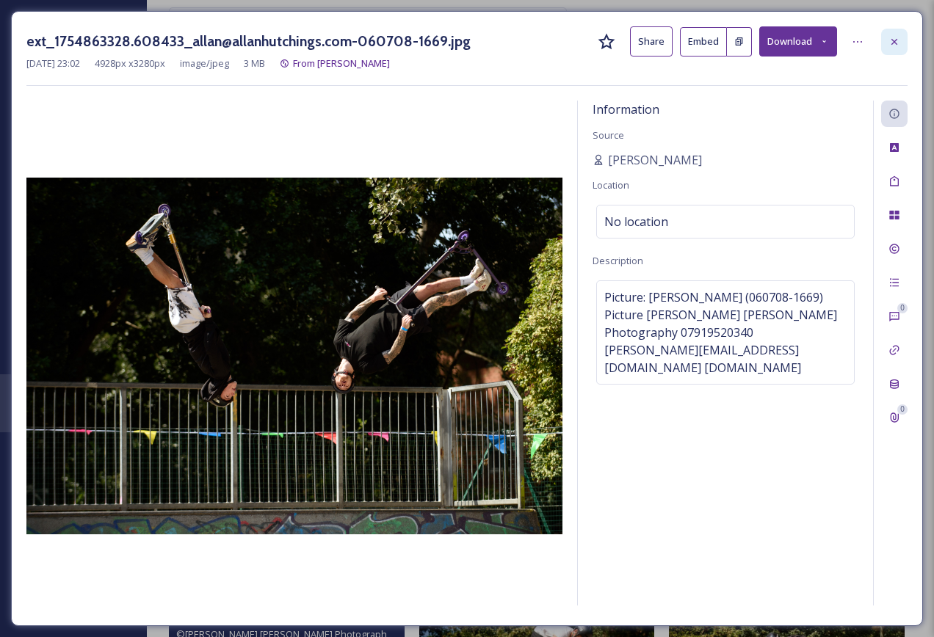
click at [885, 50] on div at bounding box center [894, 42] width 26 height 26
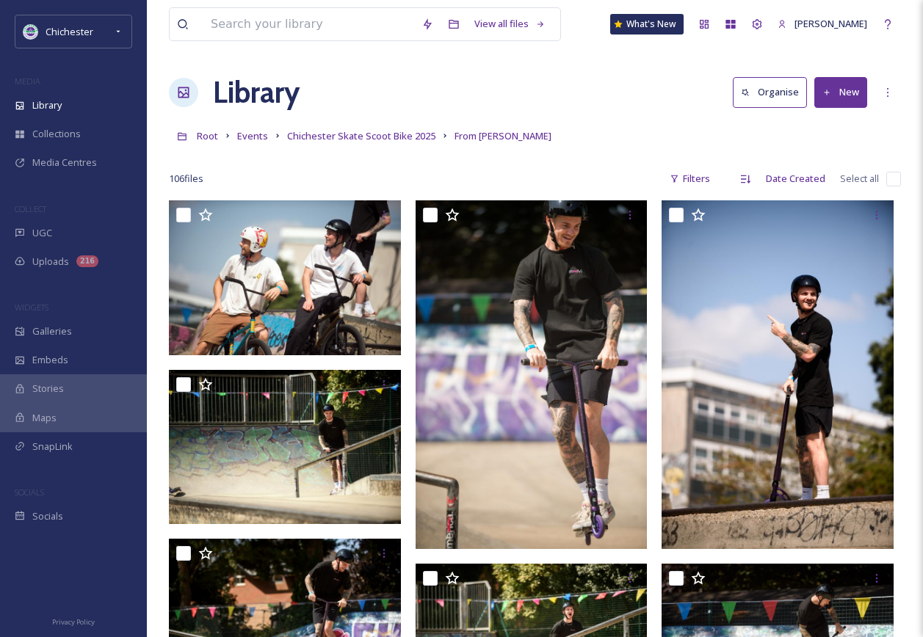
click at [844, 93] on button "New" at bounding box center [840, 92] width 53 height 30
click at [697, 128] on div "Root Events Chichester Skate Scoot Bike 2025 From [PERSON_NAME]" at bounding box center [535, 136] width 732 height 28
click at [64, 234] on div "UGC" at bounding box center [73, 233] width 147 height 29
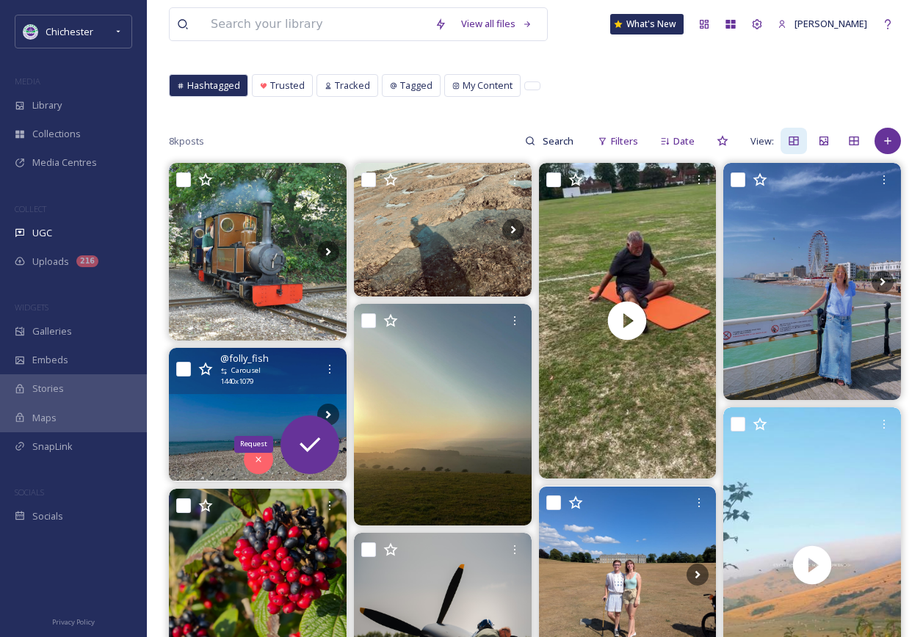
scroll to position [147, 0]
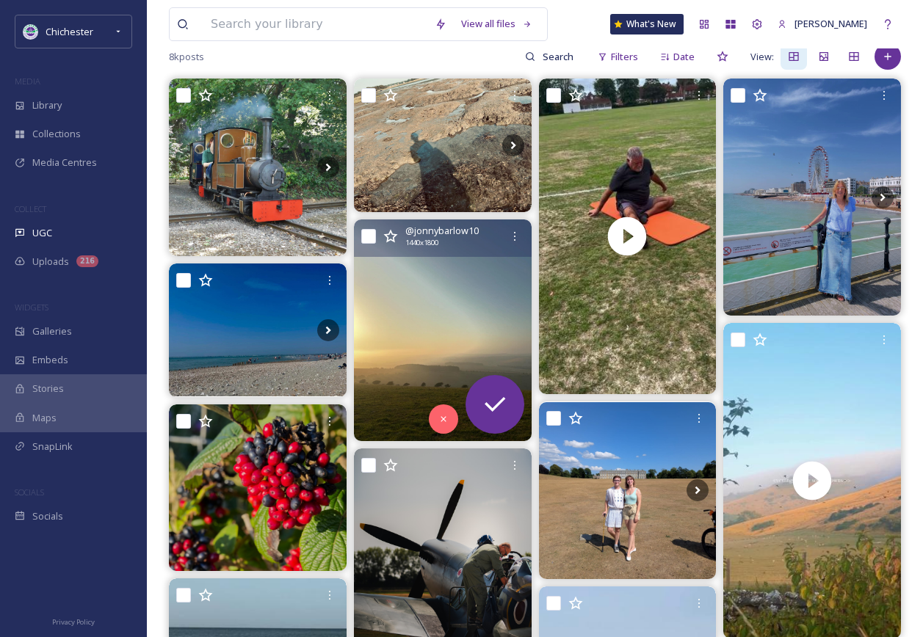
click at [430, 360] on img at bounding box center [443, 331] width 178 height 222
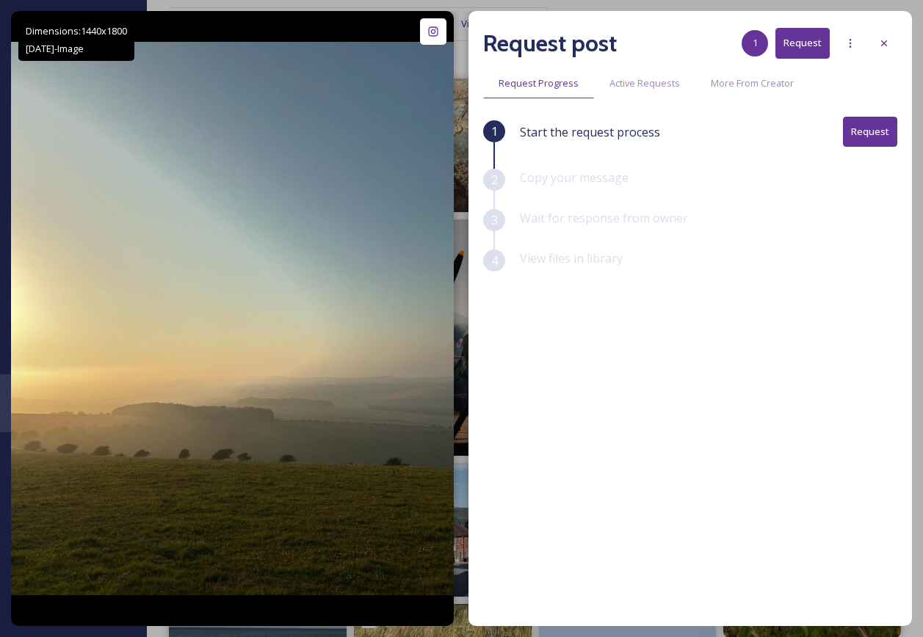
click at [869, 46] on div "Request post 1 Request" at bounding box center [690, 43] width 414 height 35
click at [874, 46] on div at bounding box center [884, 43] width 26 height 26
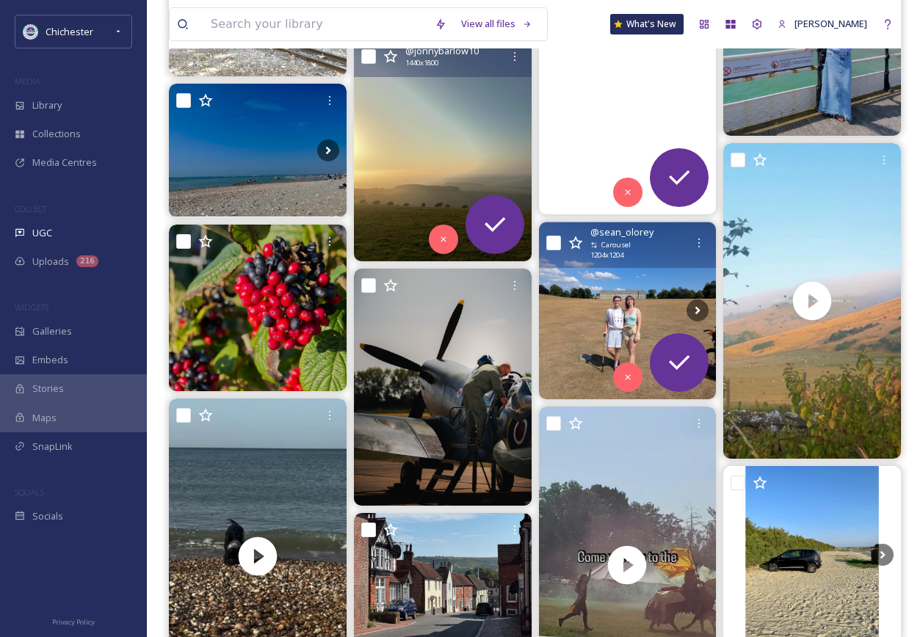
scroll to position [367, 0]
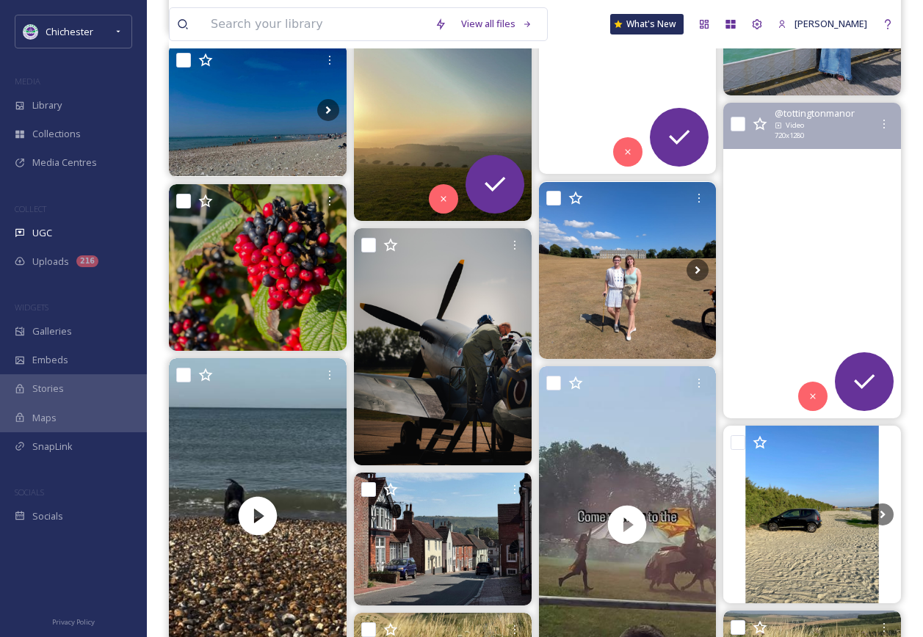
click at [827, 191] on video "Our favourite view, always.\a\aThe mist on the hills though ✨\a\a#TottingtonMan…" at bounding box center [812, 261] width 178 height 316
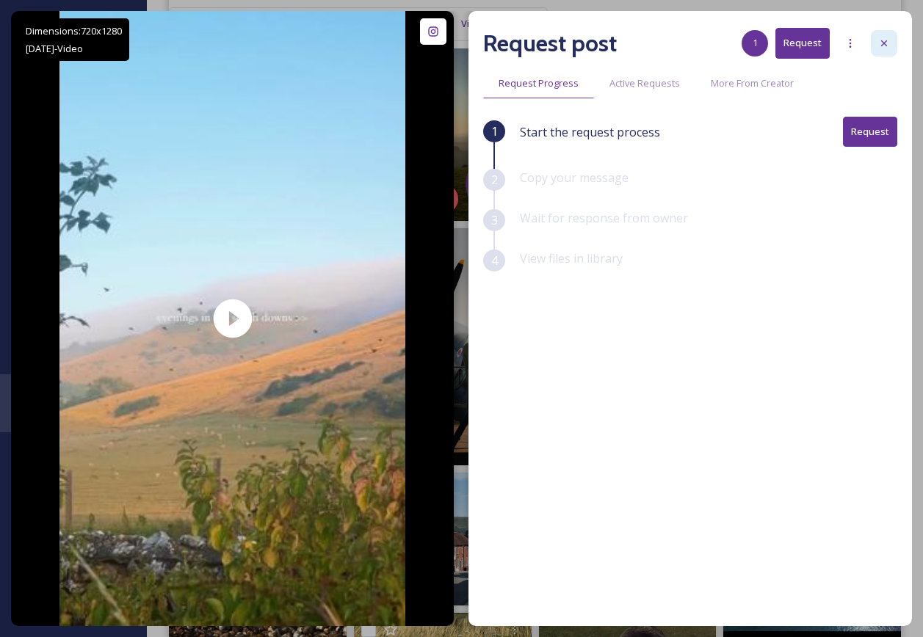
click at [879, 49] on div at bounding box center [884, 43] width 26 height 26
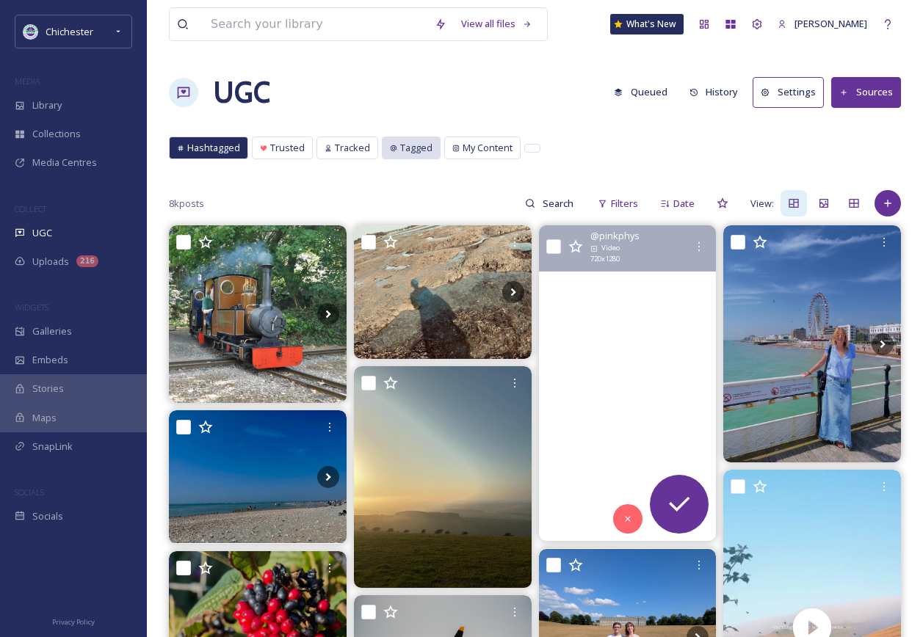
click at [428, 146] on span "Tagged" at bounding box center [416, 148] width 32 height 14
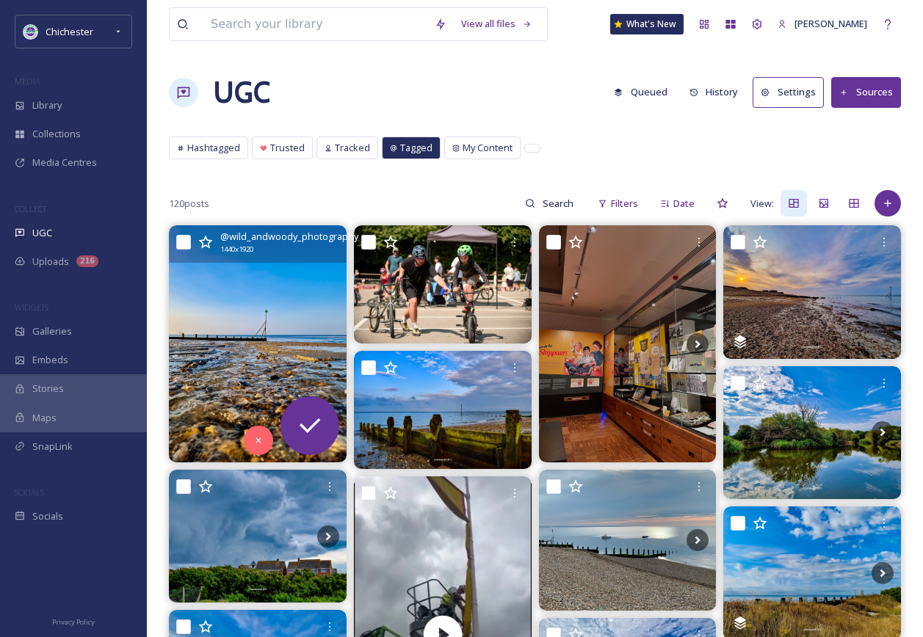
click at [262, 327] on img at bounding box center [258, 343] width 178 height 236
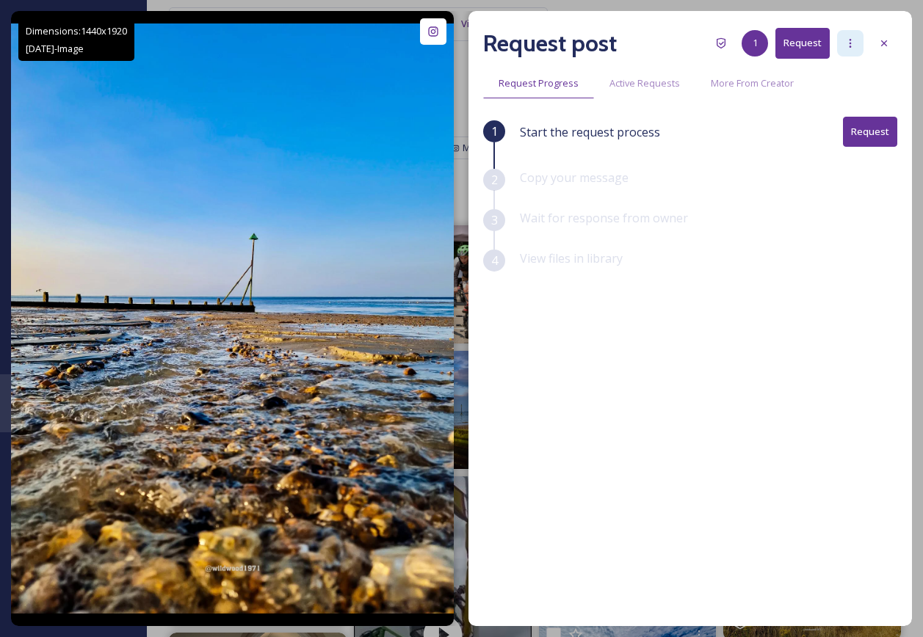
click at [855, 45] on icon at bounding box center [850, 43] width 12 height 12
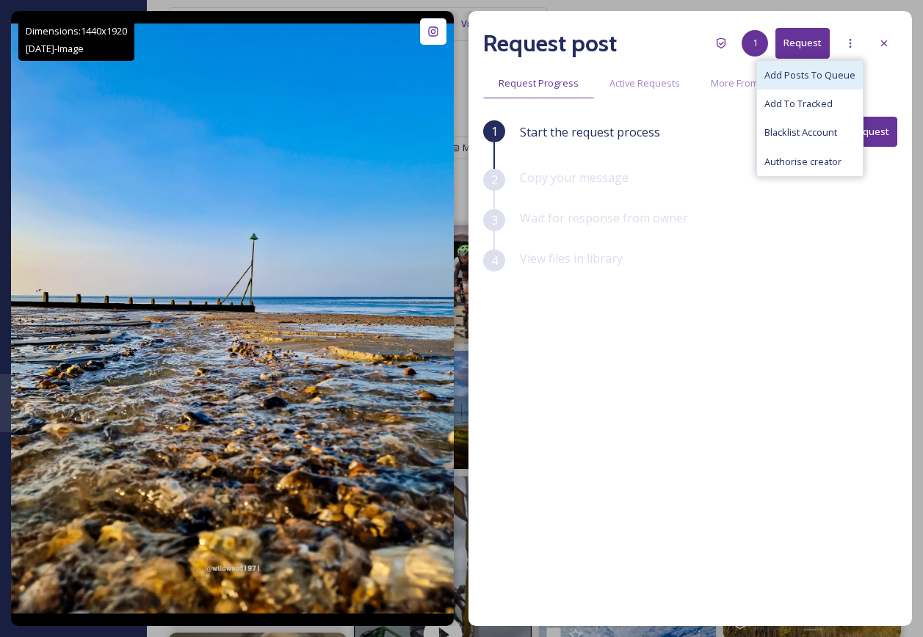
click at [819, 78] on span "Add Posts To Queue" at bounding box center [809, 75] width 91 height 14
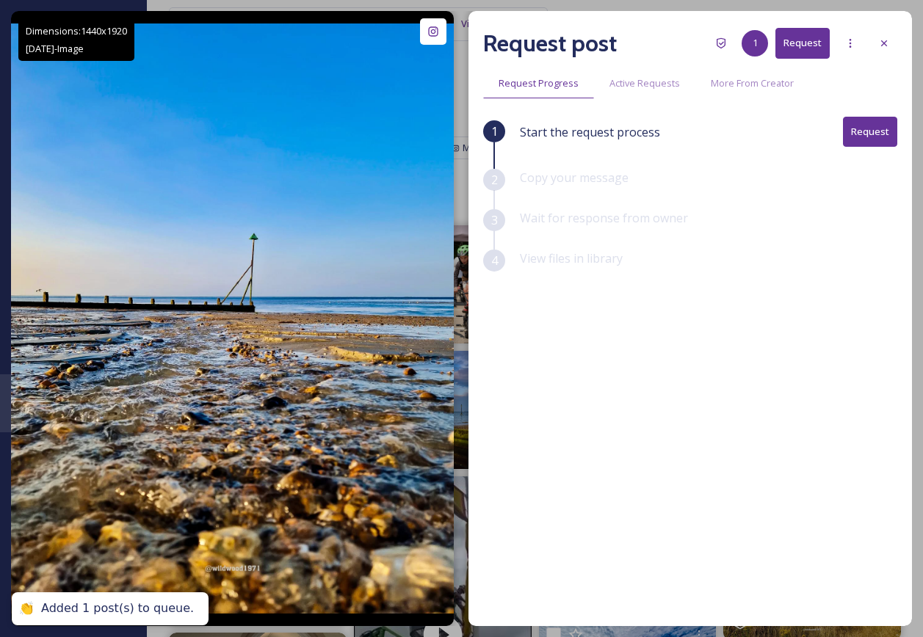
click at [891, 49] on div at bounding box center [884, 43] width 26 height 26
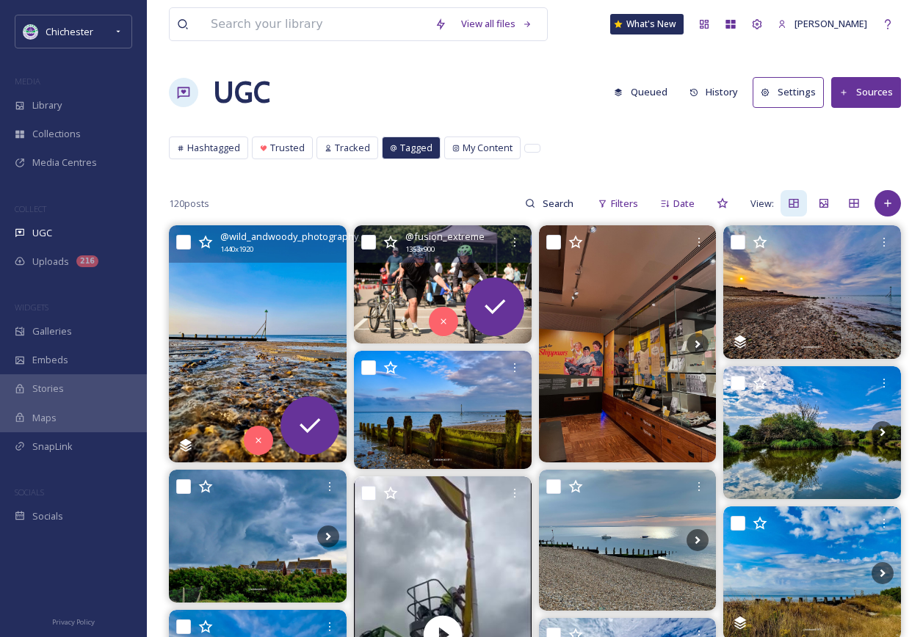
click at [399, 282] on img at bounding box center [443, 284] width 178 height 118
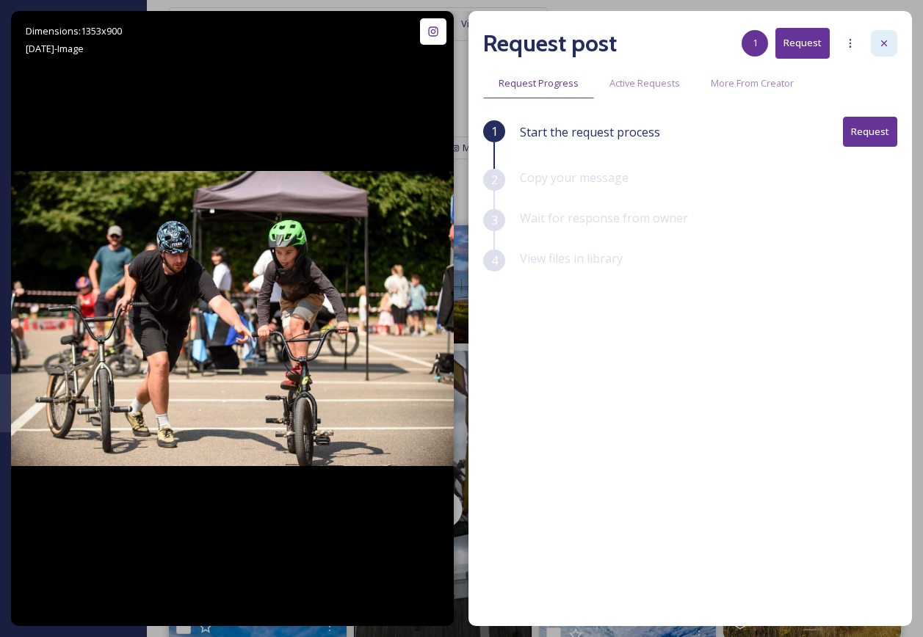
click at [894, 40] on div at bounding box center [884, 43] width 26 height 26
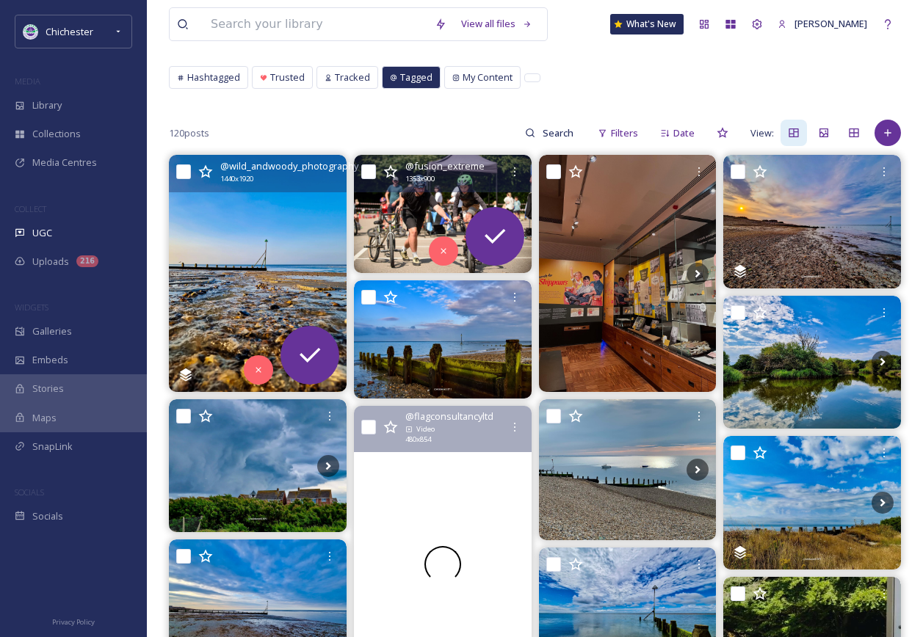
scroll to position [220, 0]
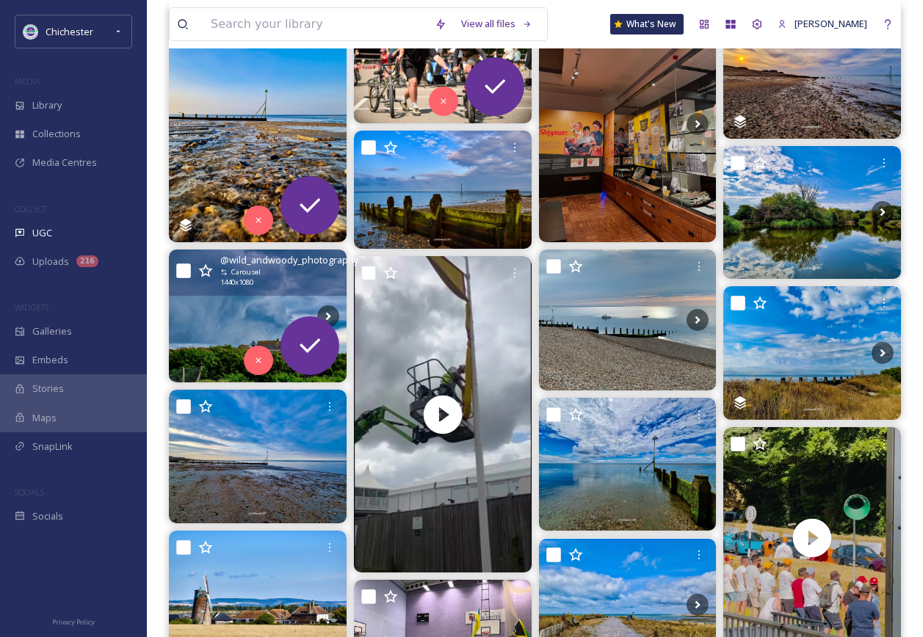
click at [203, 311] on img at bounding box center [258, 316] width 178 height 133
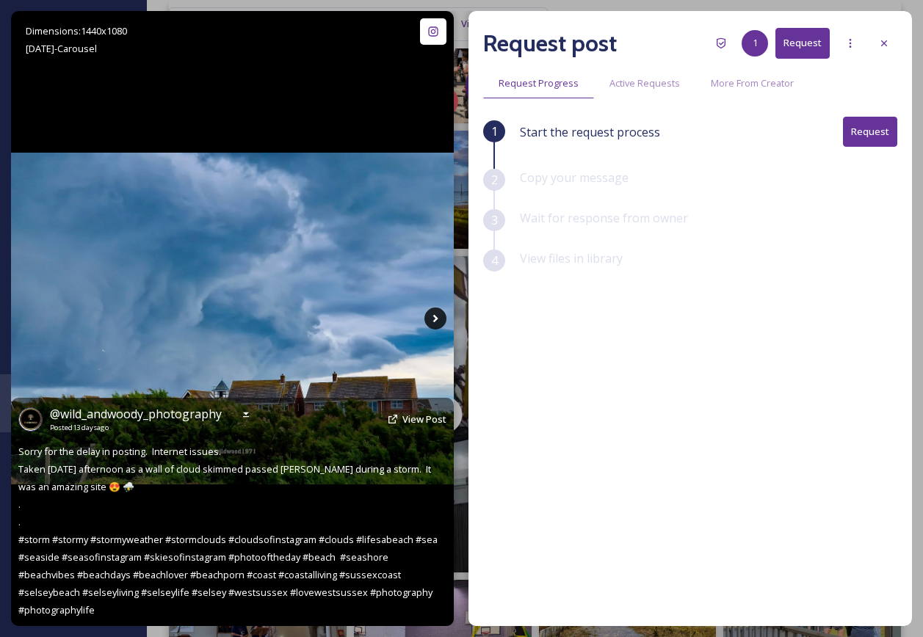
click at [432, 317] on icon at bounding box center [435, 319] width 22 height 22
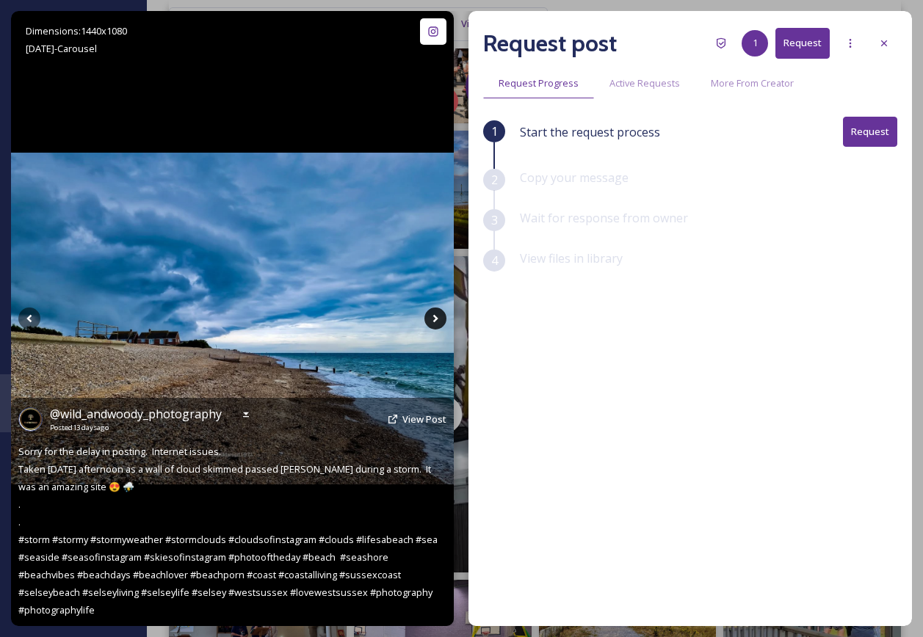
click at [432, 317] on icon at bounding box center [435, 319] width 22 height 22
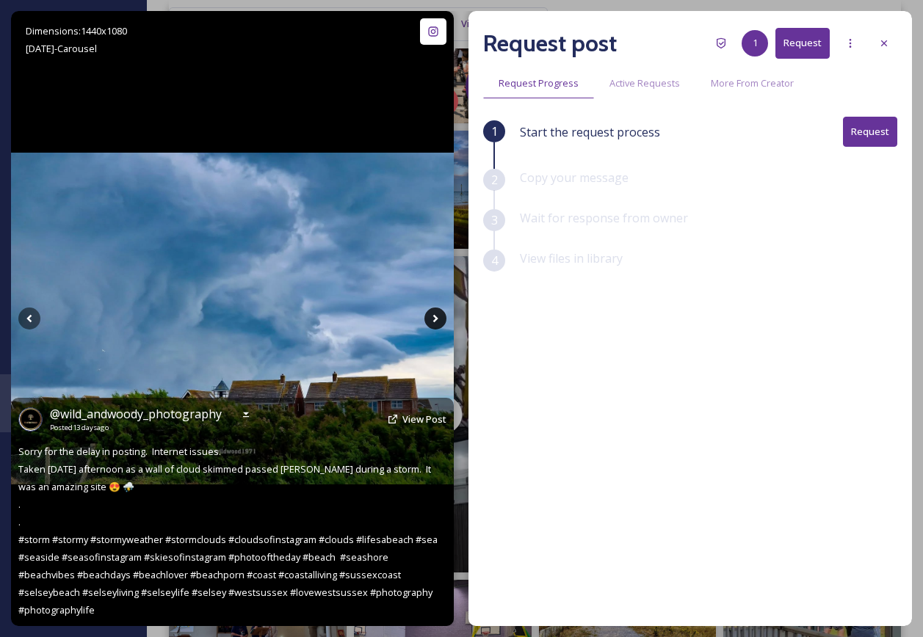
click at [432, 317] on icon at bounding box center [435, 319] width 22 height 22
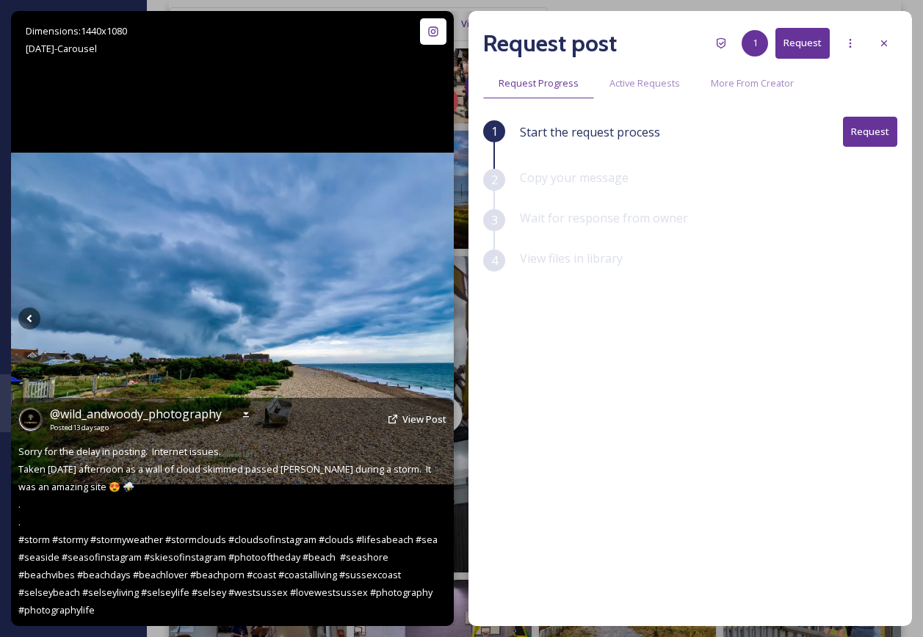
click at [432, 317] on icon at bounding box center [435, 319] width 22 height 22
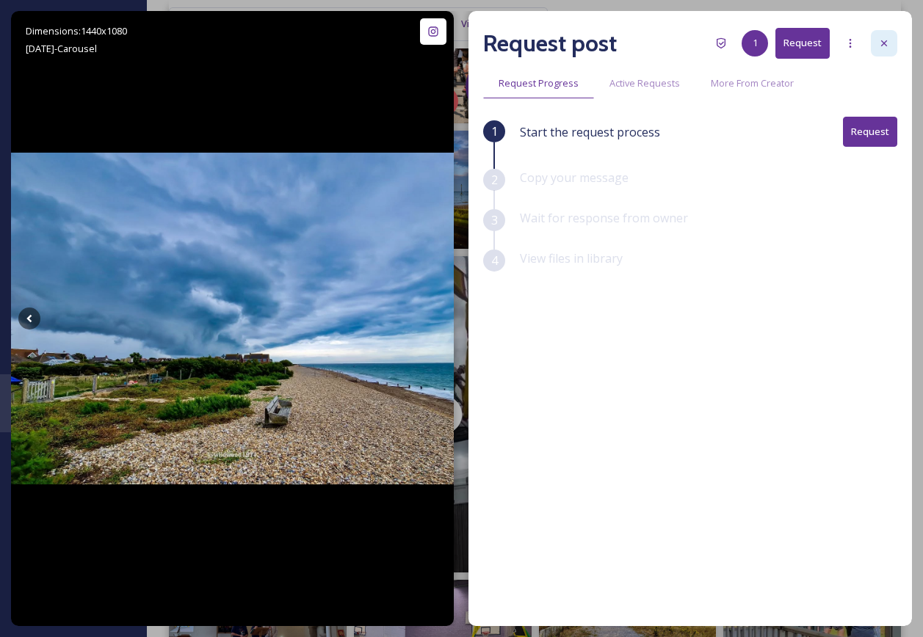
click at [881, 45] on icon at bounding box center [884, 43] width 12 height 12
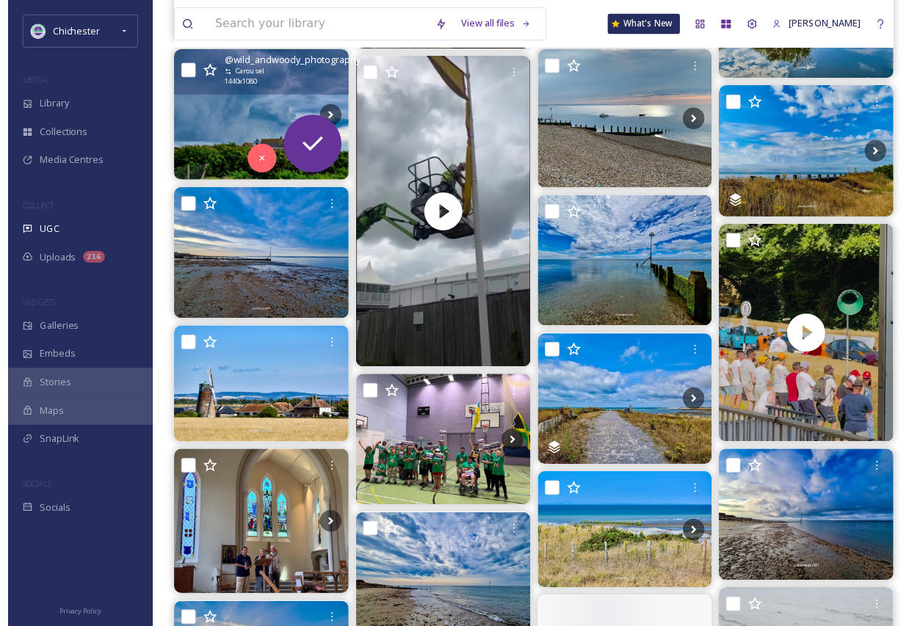
scroll to position [441, 0]
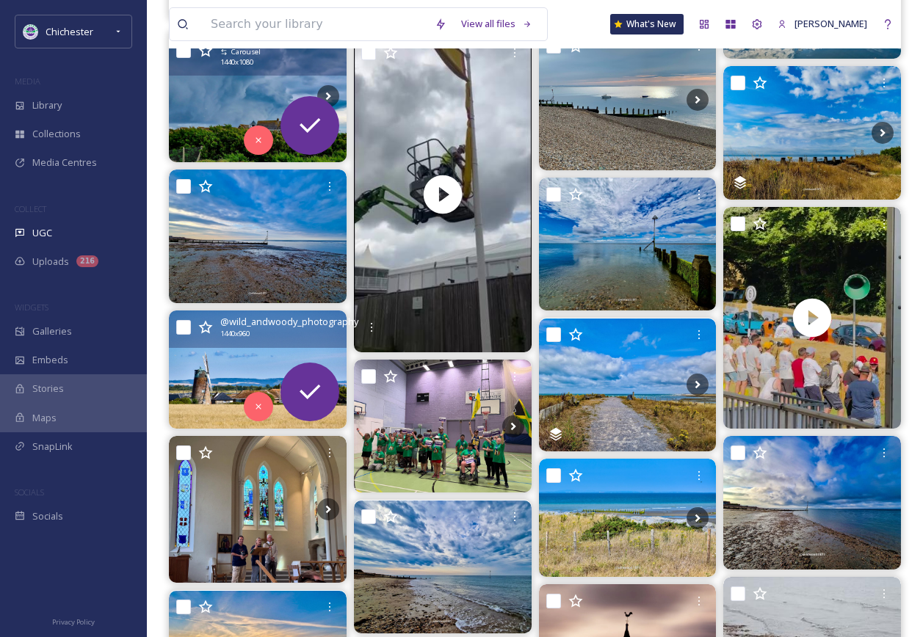
click at [206, 372] on img at bounding box center [258, 370] width 178 height 118
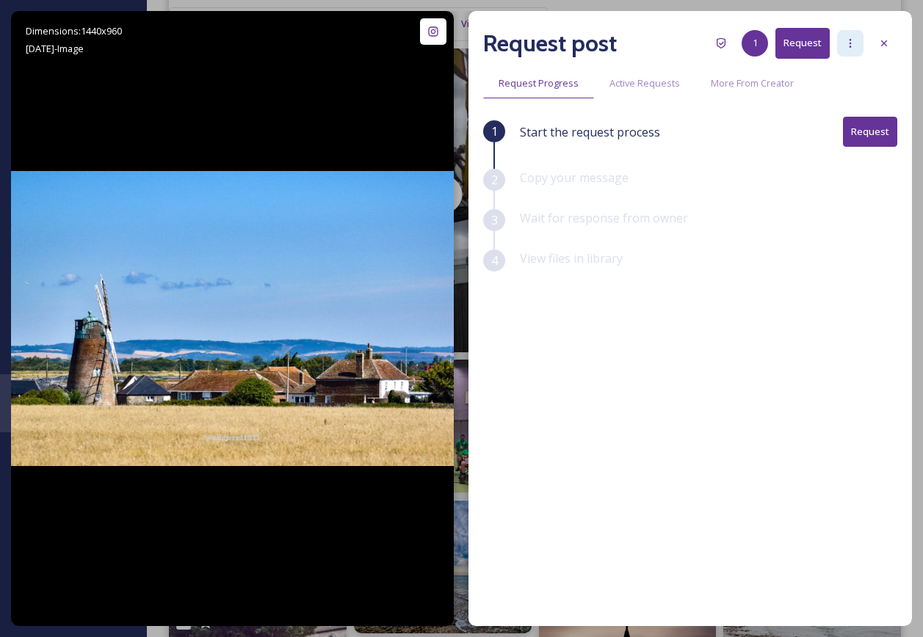
click at [852, 40] on icon at bounding box center [850, 43] width 12 height 12
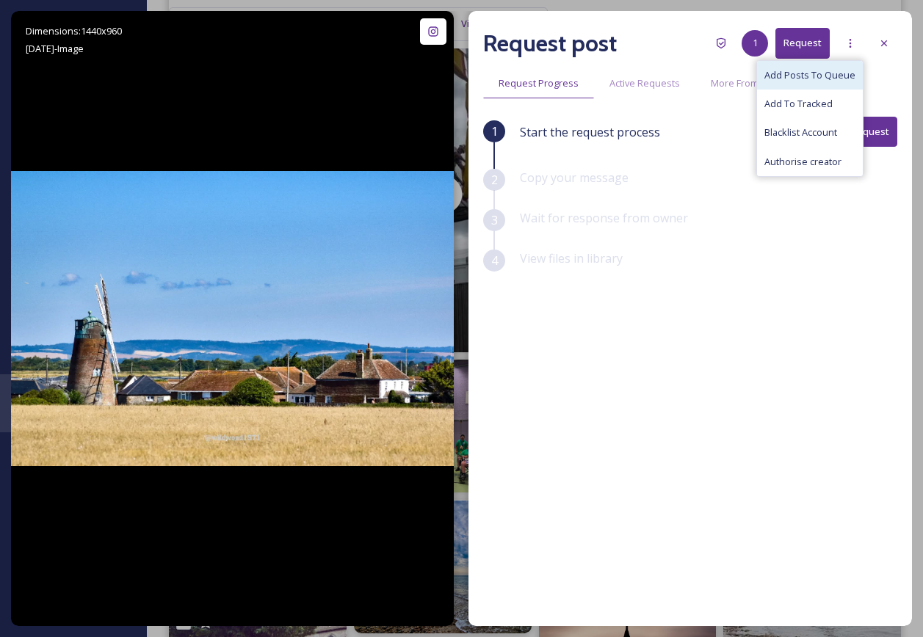
click at [837, 79] on span "Add Posts To Queue" at bounding box center [809, 75] width 91 height 14
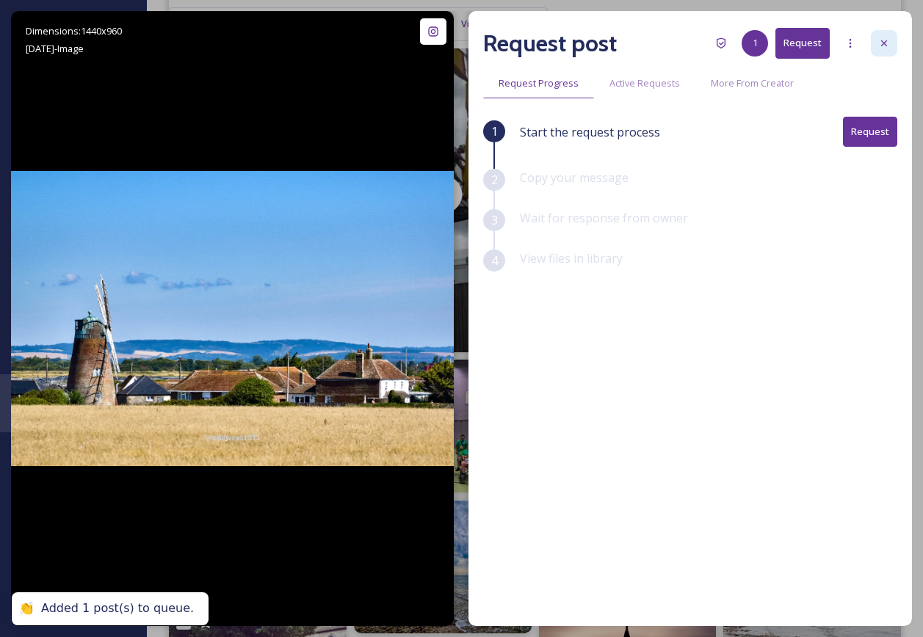
click at [891, 45] on div at bounding box center [884, 43] width 26 height 26
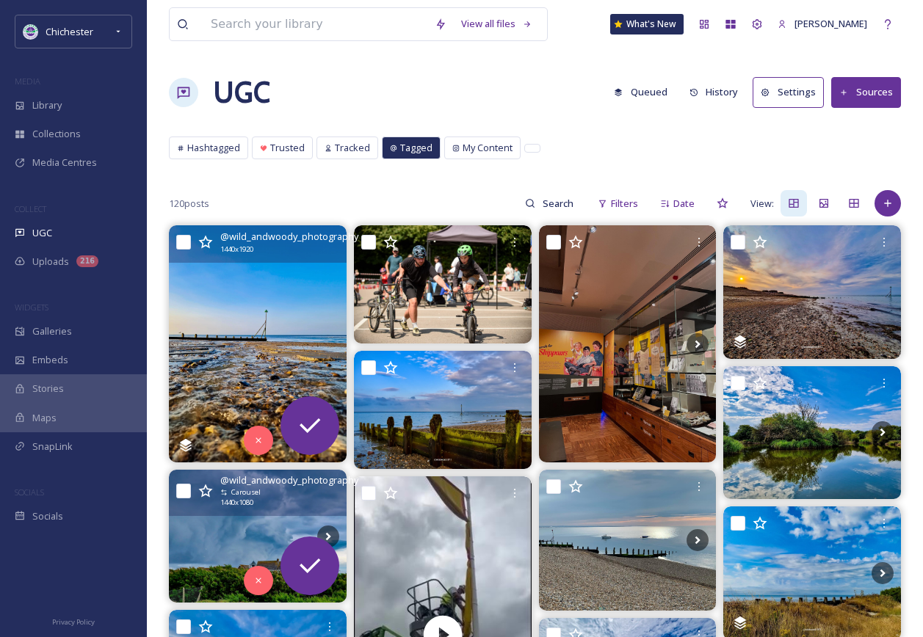
click at [669, 86] on button "Queued" at bounding box center [640, 92] width 68 height 29
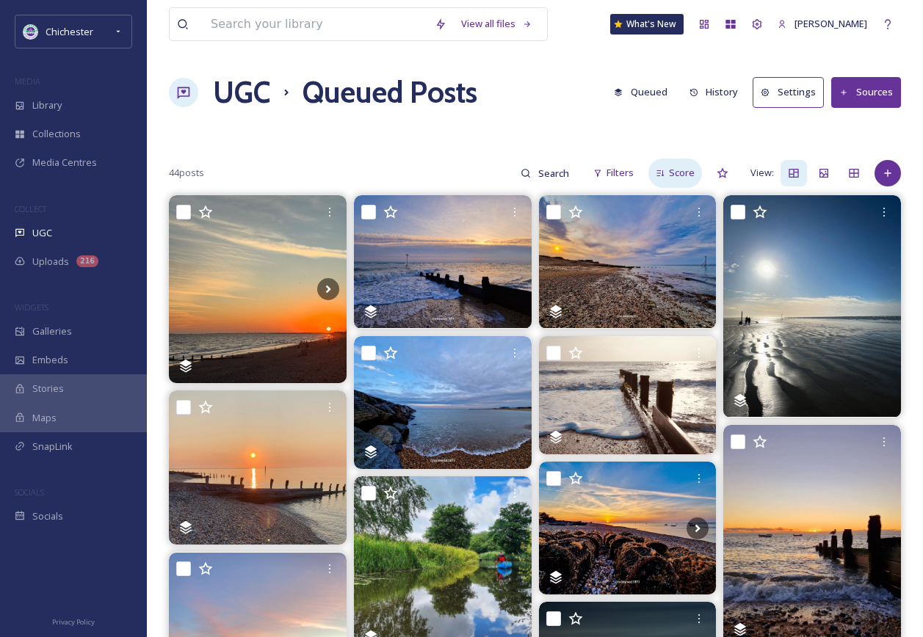
click at [673, 175] on span "Score" at bounding box center [682, 173] width 26 height 14
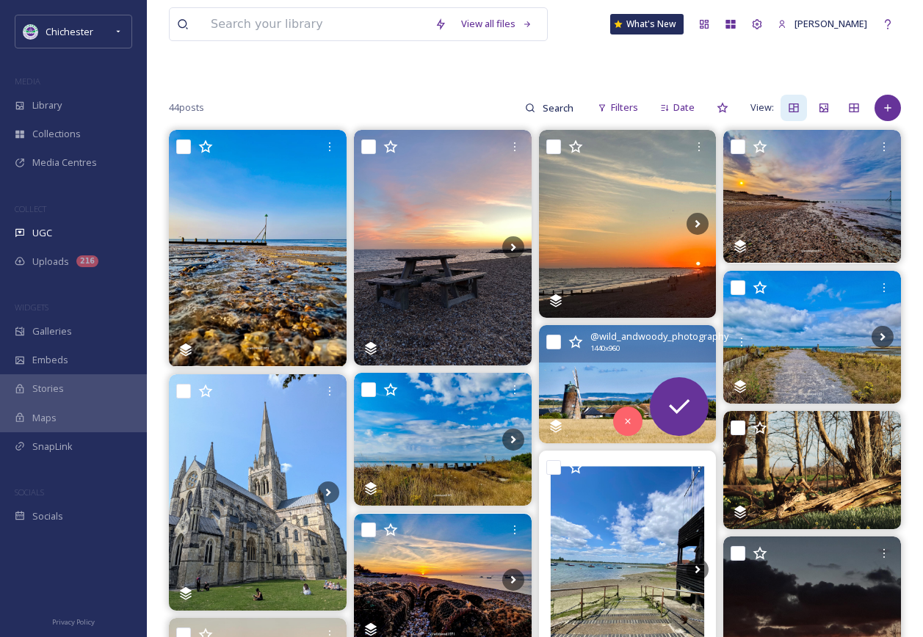
scroll to position [220, 0]
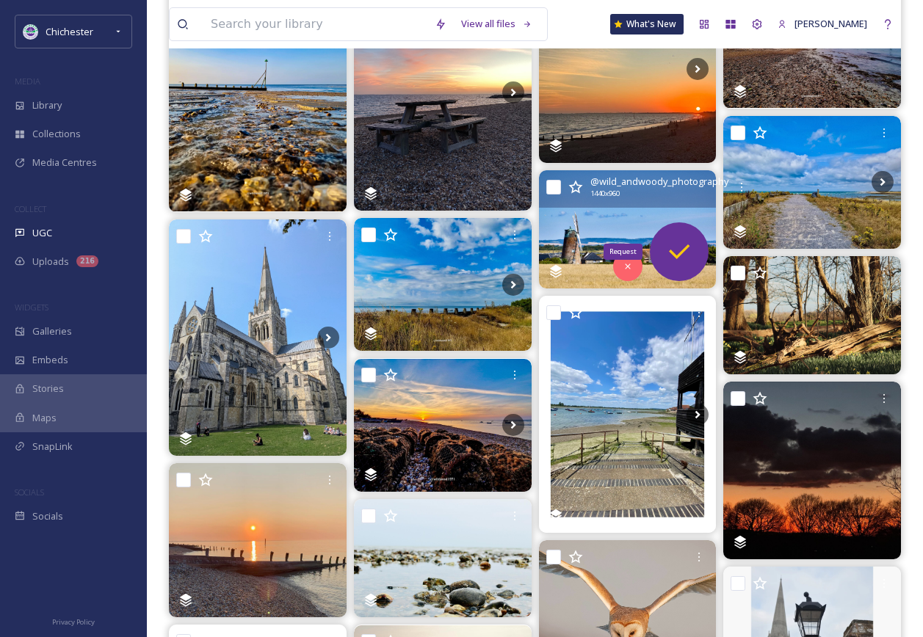
click at [689, 273] on div "Request" at bounding box center [679, 251] width 59 height 59
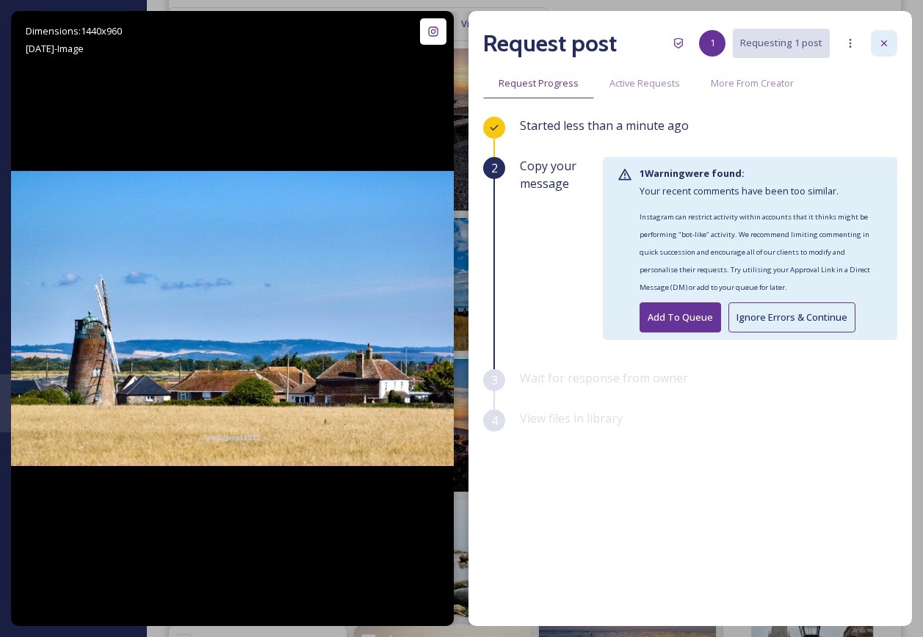
click at [871, 38] on div at bounding box center [884, 43] width 26 height 26
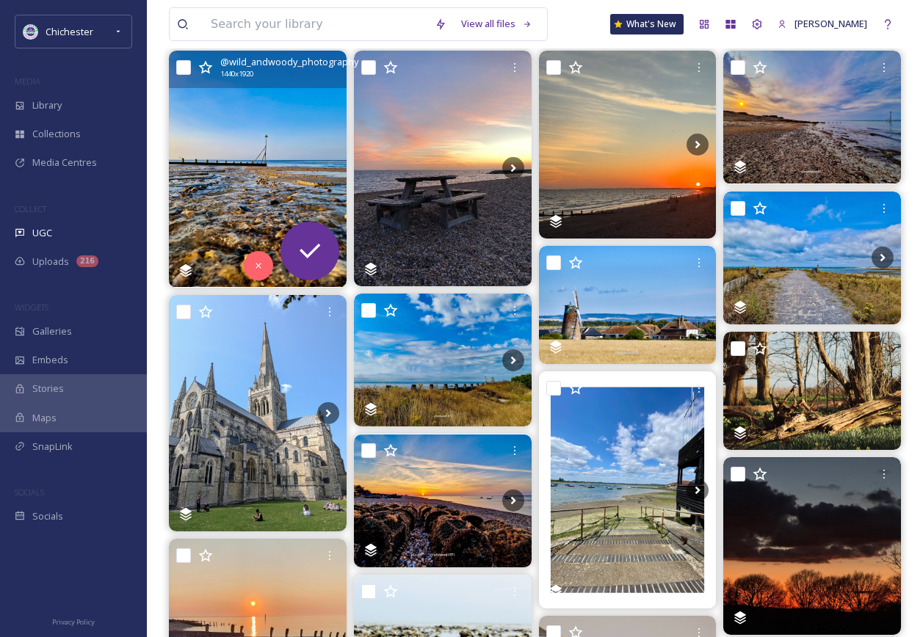
scroll to position [73, 0]
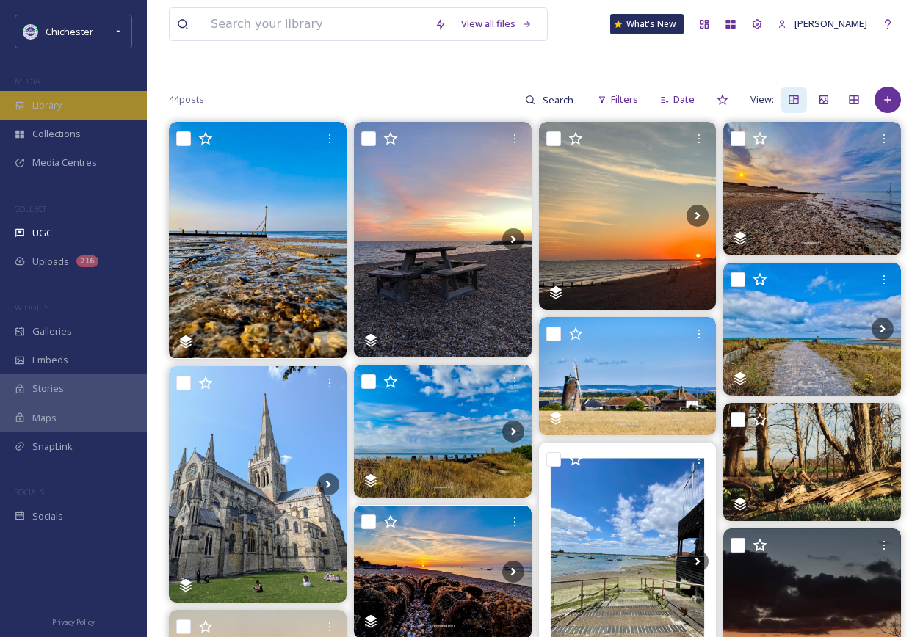
click at [88, 98] on div "Library" at bounding box center [73, 105] width 147 height 29
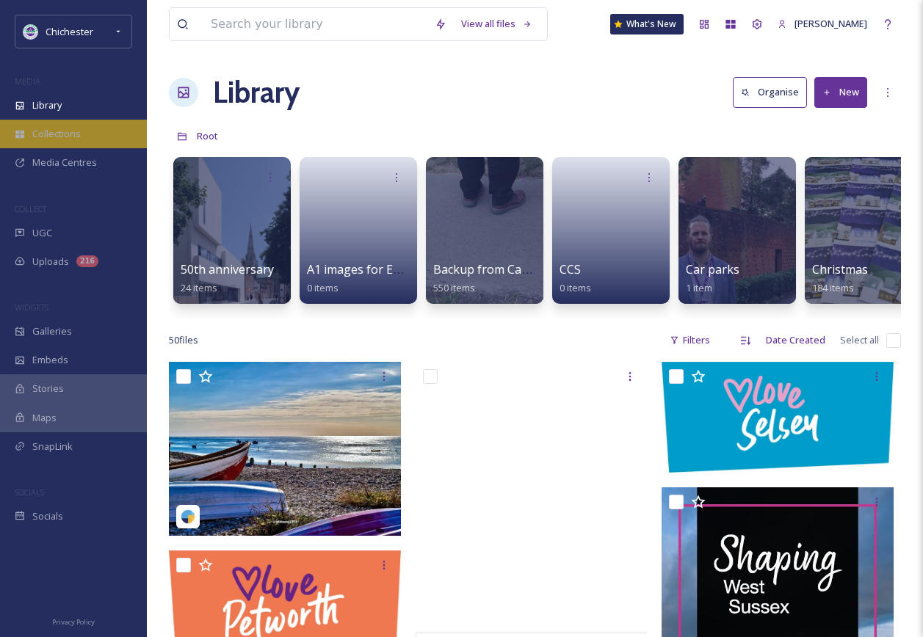
click at [54, 128] on span "Collections" at bounding box center [56, 134] width 48 height 14
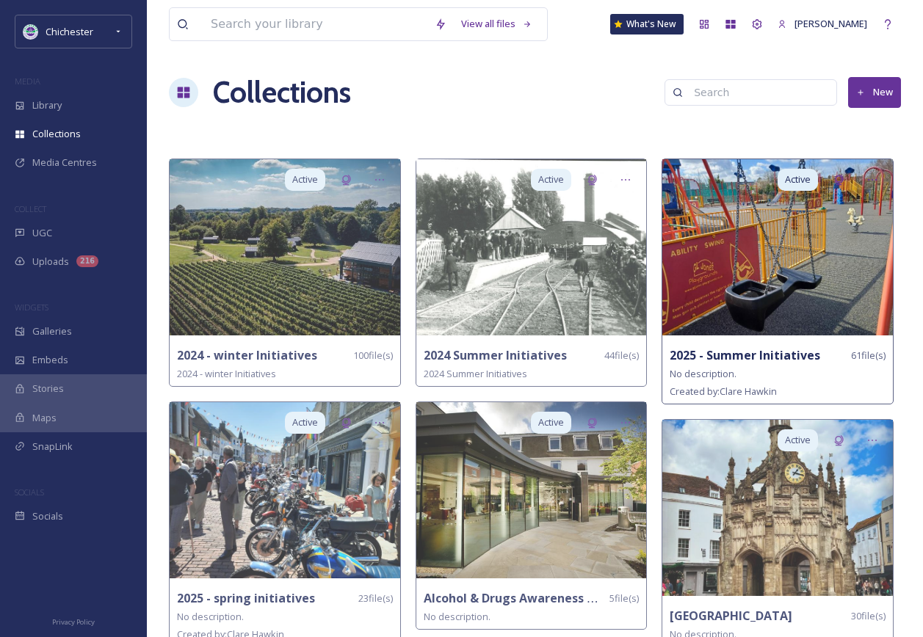
click at [786, 349] on strong "2025 - Summer Initiatives" at bounding box center [745, 355] width 151 height 16
click at [759, 256] on img at bounding box center [777, 247] width 231 height 176
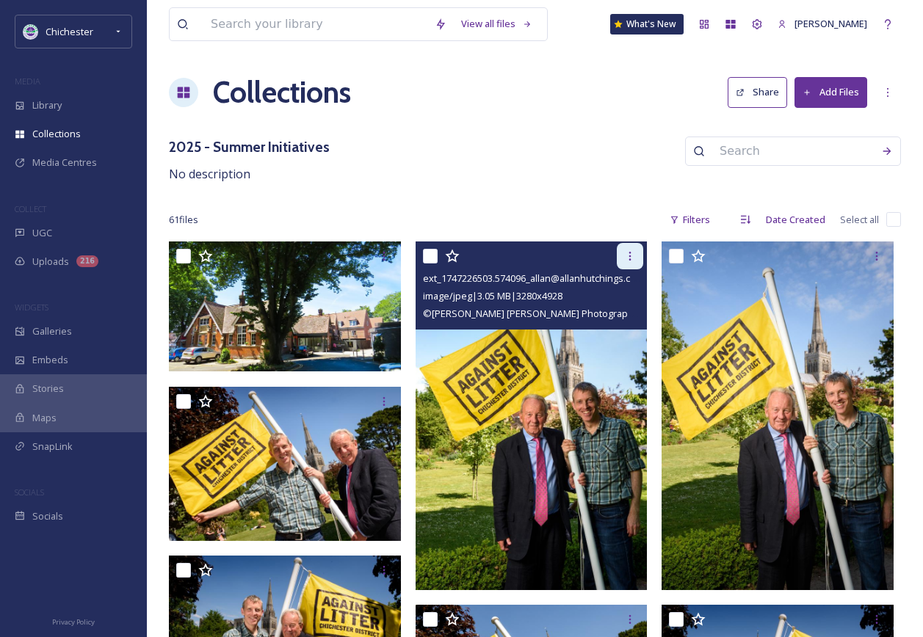
click at [631, 256] on icon at bounding box center [630, 256] width 12 height 12
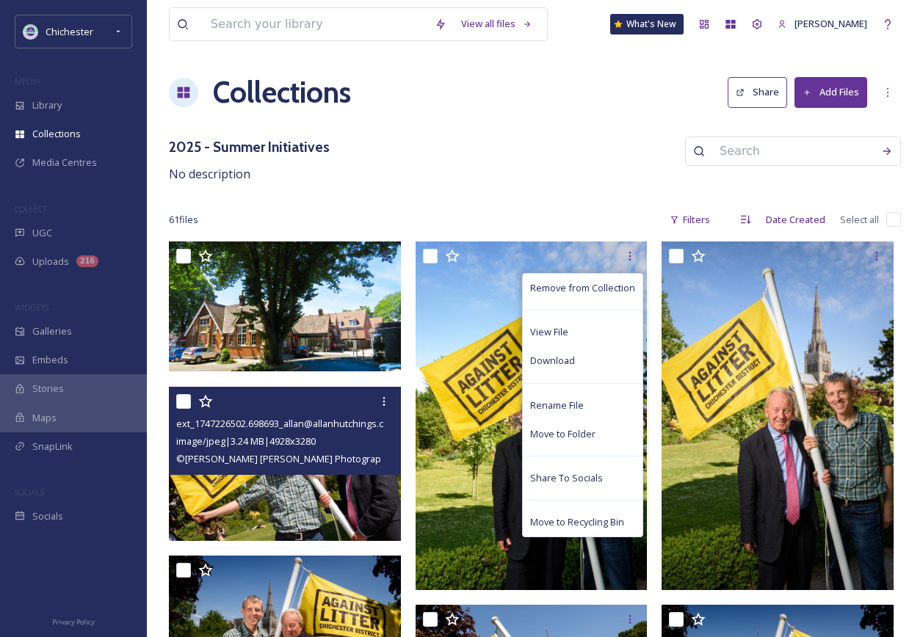
click at [275, 495] on img at bounding box center [285, 464] width 232 height 154
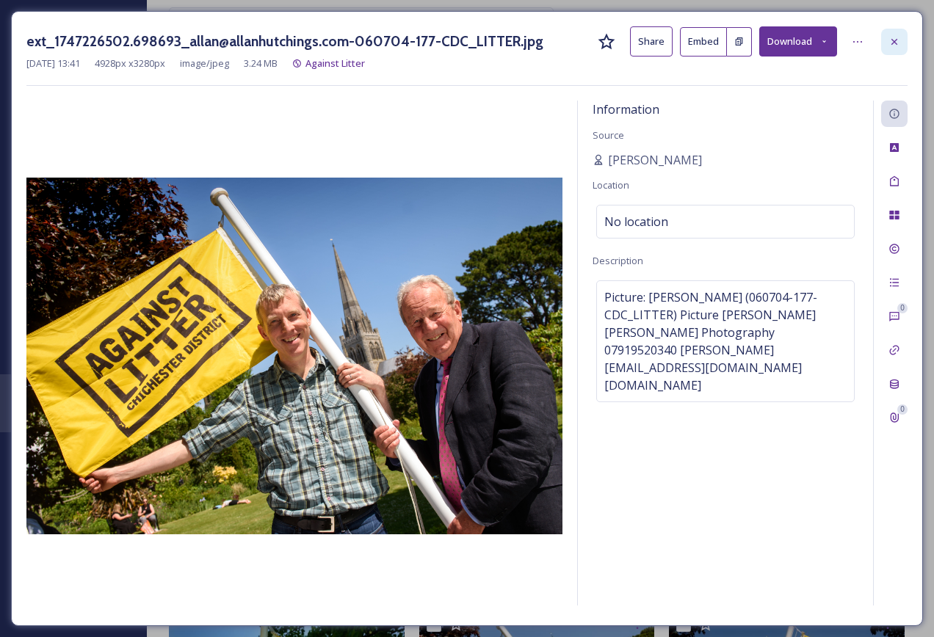
click at [893, 46] on icon at bounding box center [894, 42] width 12 height 12
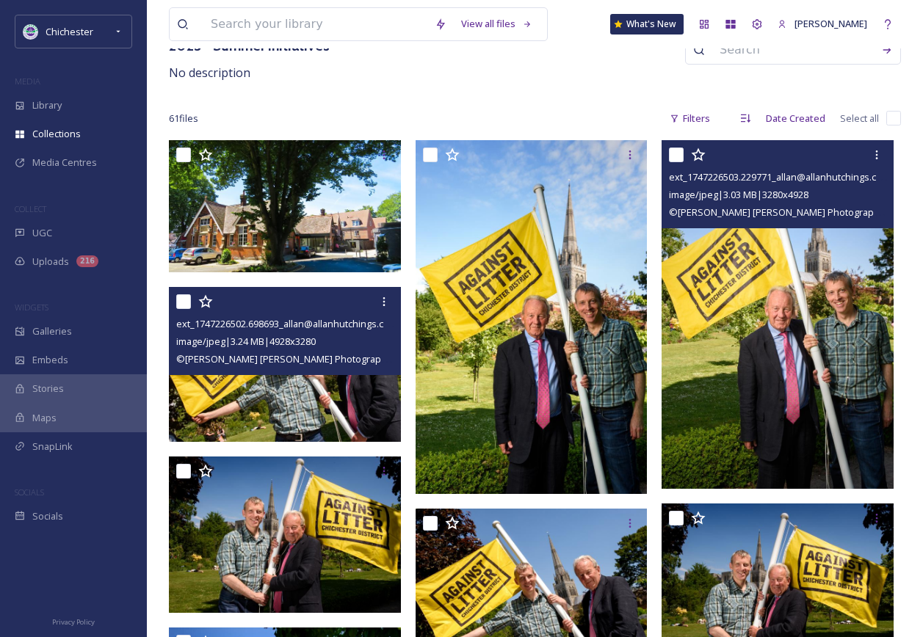
scroll to position [147, 0]
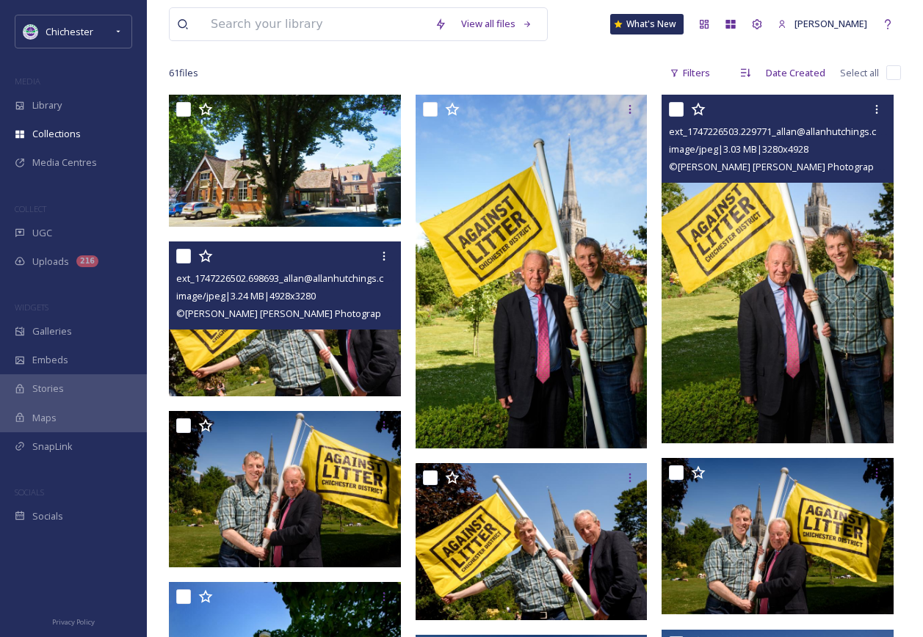
click at [745, 355] on img at bounding box center [777, 269] width 232 height 348
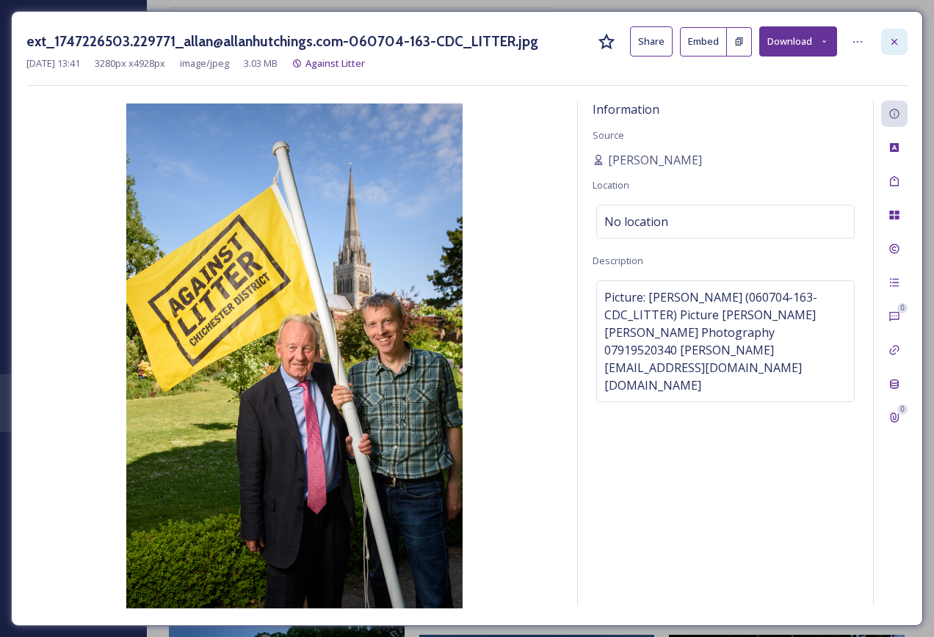
click at [899, 29] on div at bounding box center [894, 42] width 26 height 26
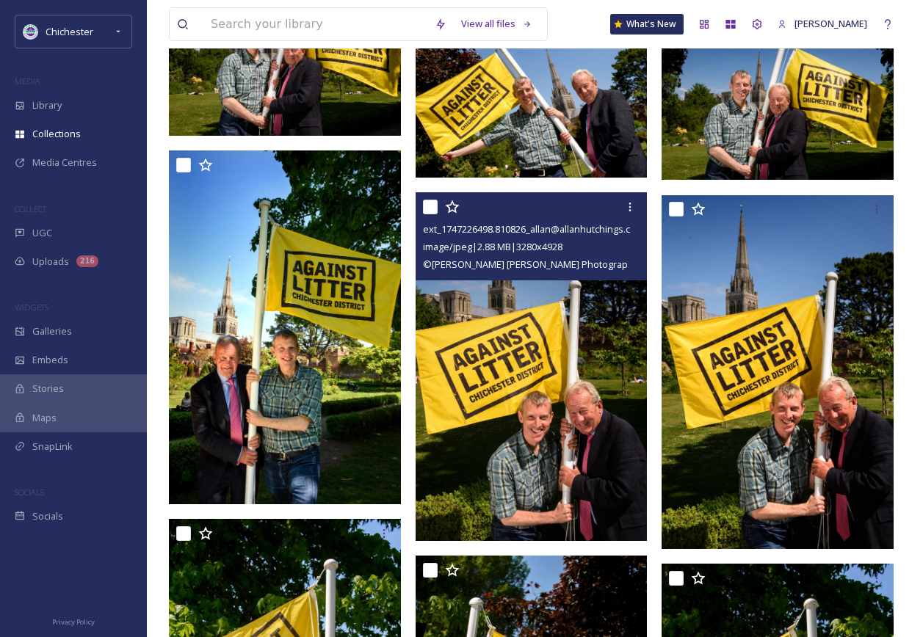
scroll to position [587, 0]
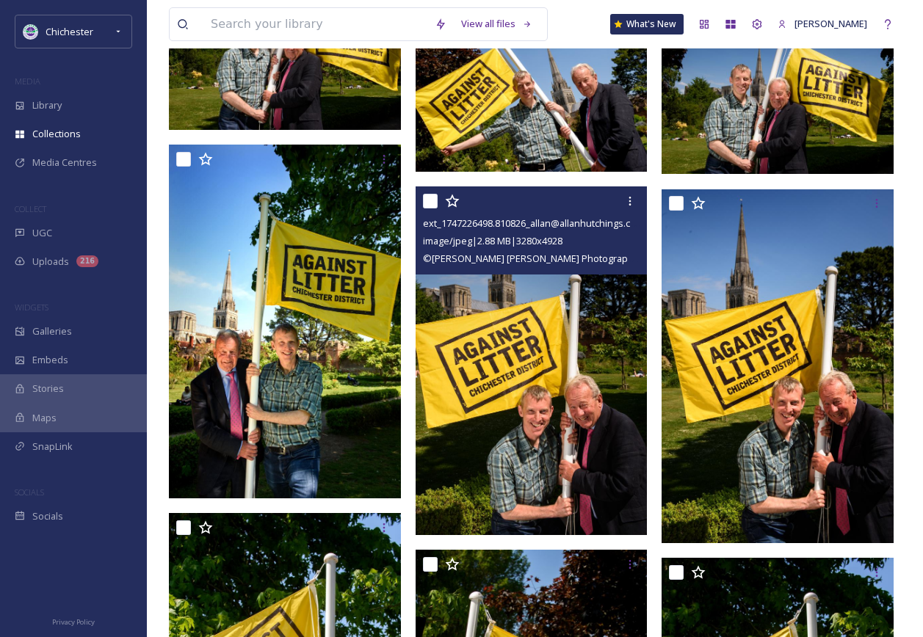
click at [557, 452] on img at bounding box center [532, 360] width 232 height 348
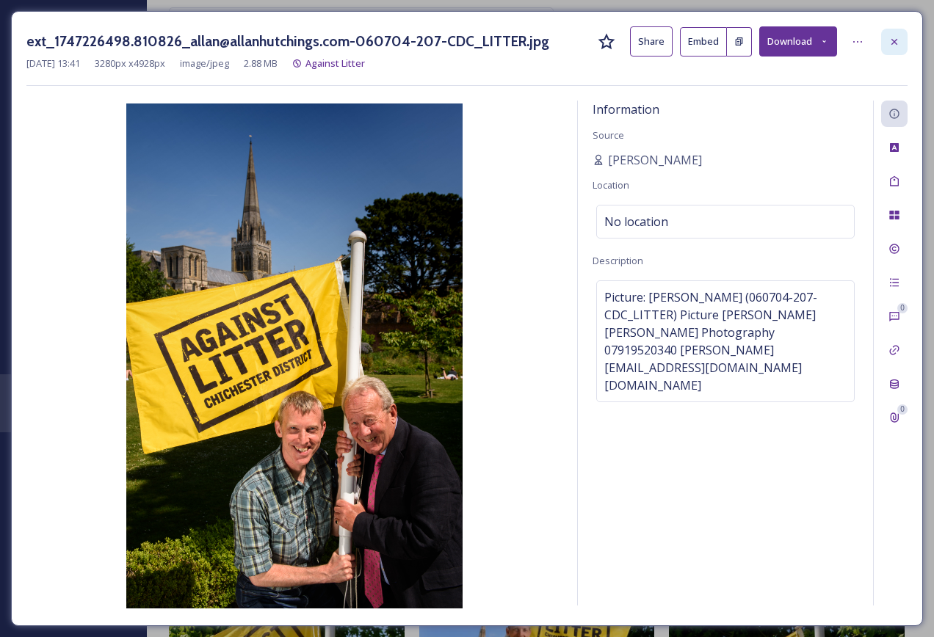
click at [891, 41] on icon at bounding box center [894, 42] width 12 height 12
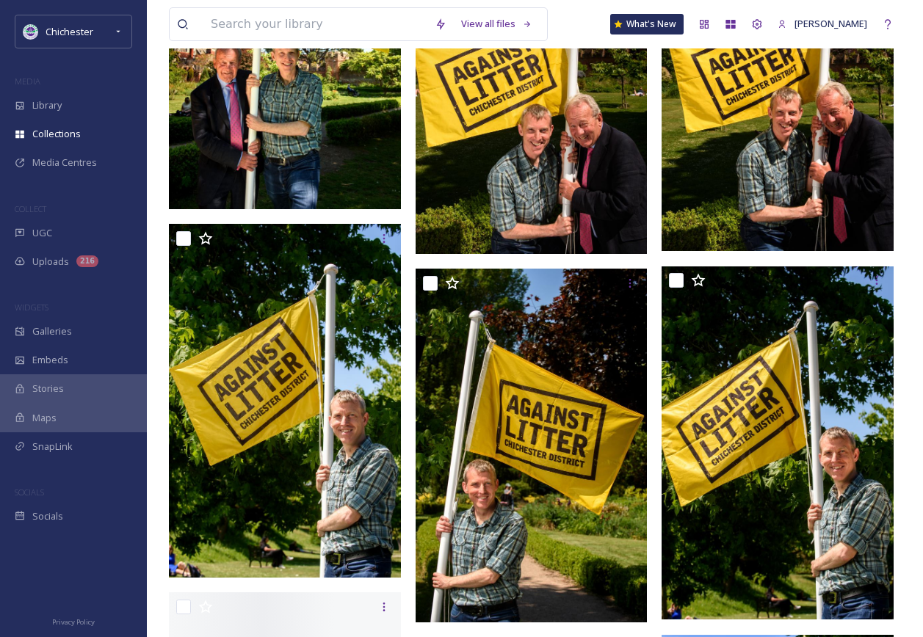
scroll to position [881, 0]
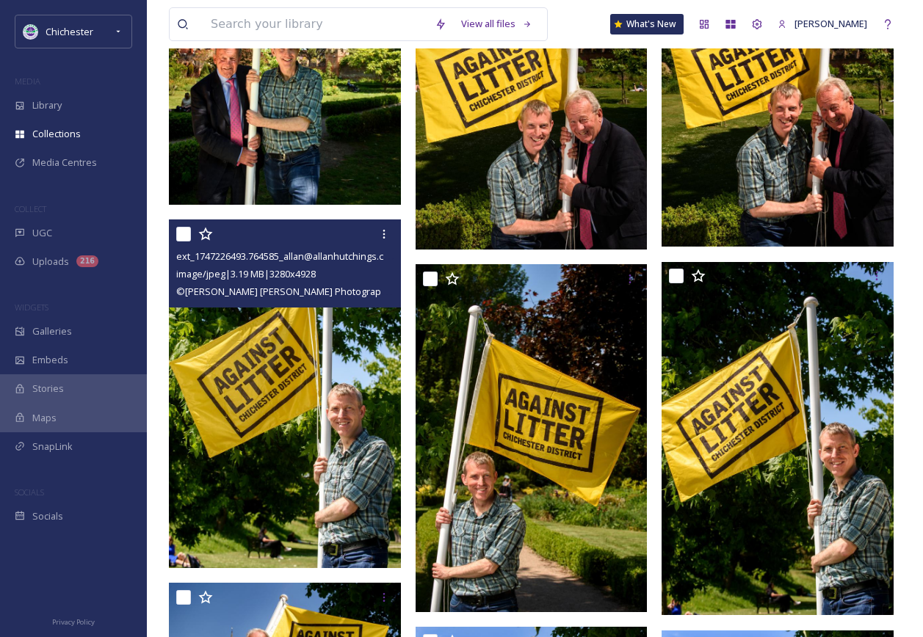
click at [347, 471] on img at bounding box center [285, 394] width 232 height 348
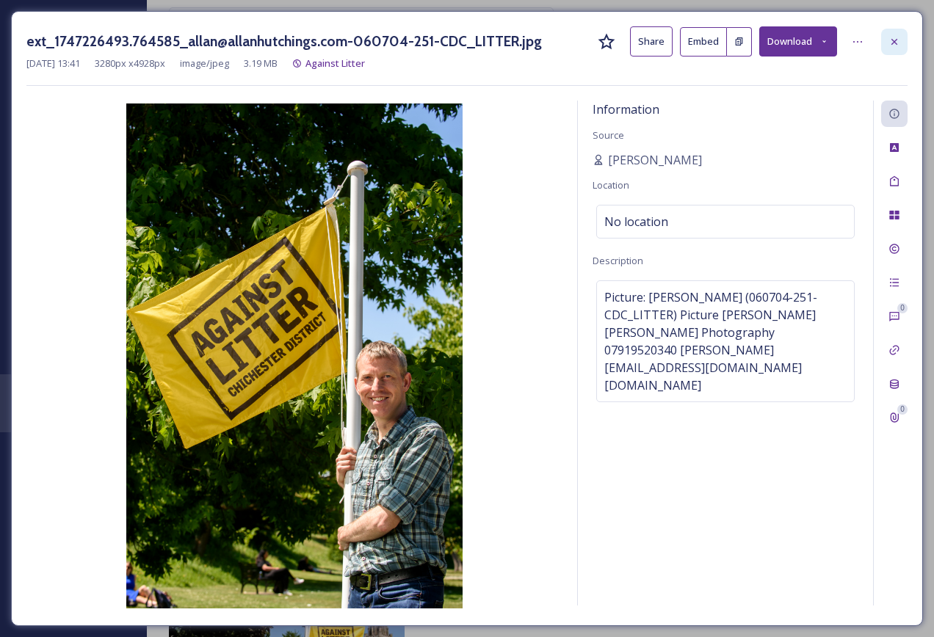
click at [896, 29] on div at bounding box center [894, 42] width 26 height 26
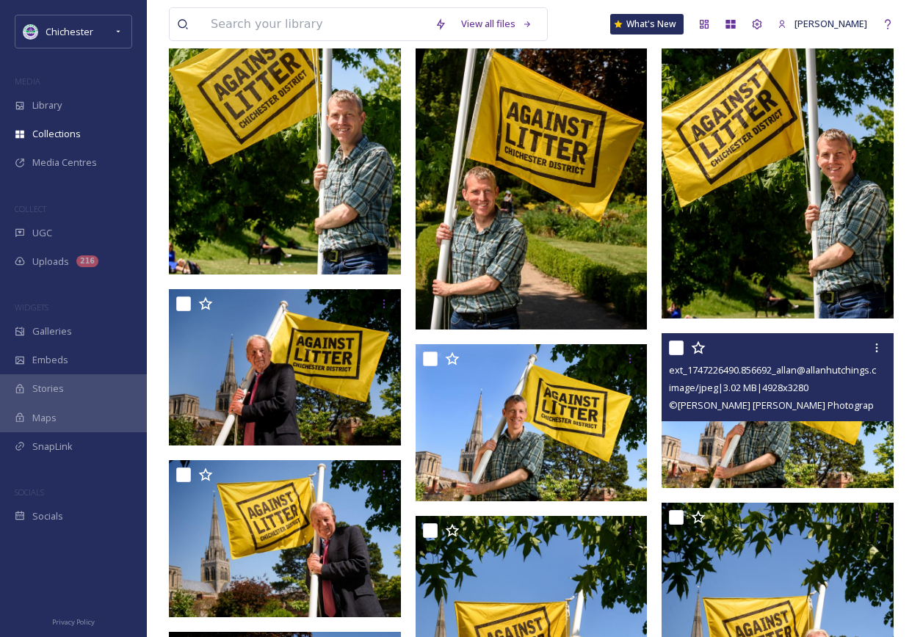
scroll to position [1248, 0]
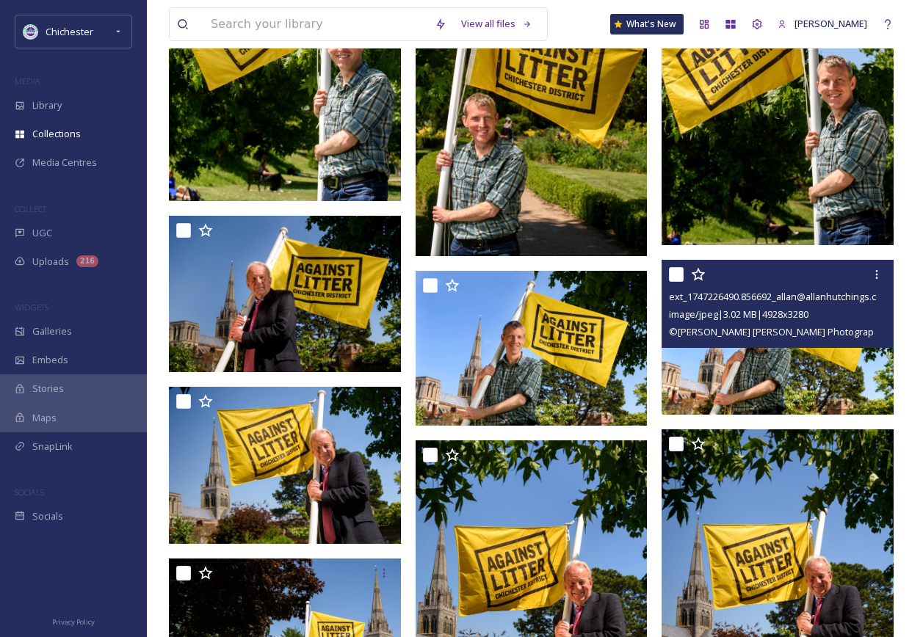
click at [782, 383] on img at bounding box center [777, 337] width 232 height 154
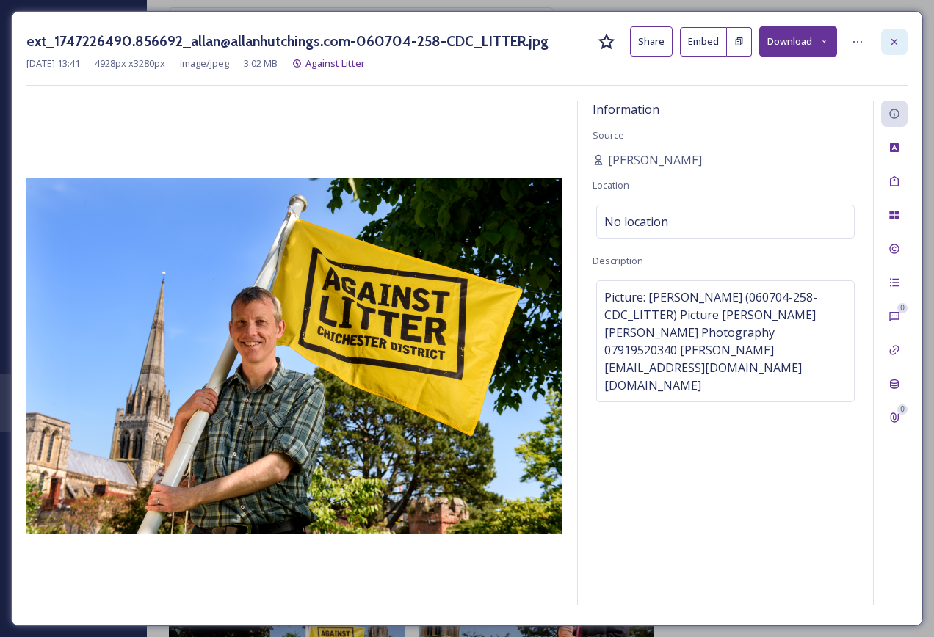
click at [890, 47] on icon at bounding box center [894, 42] width 12 height 12
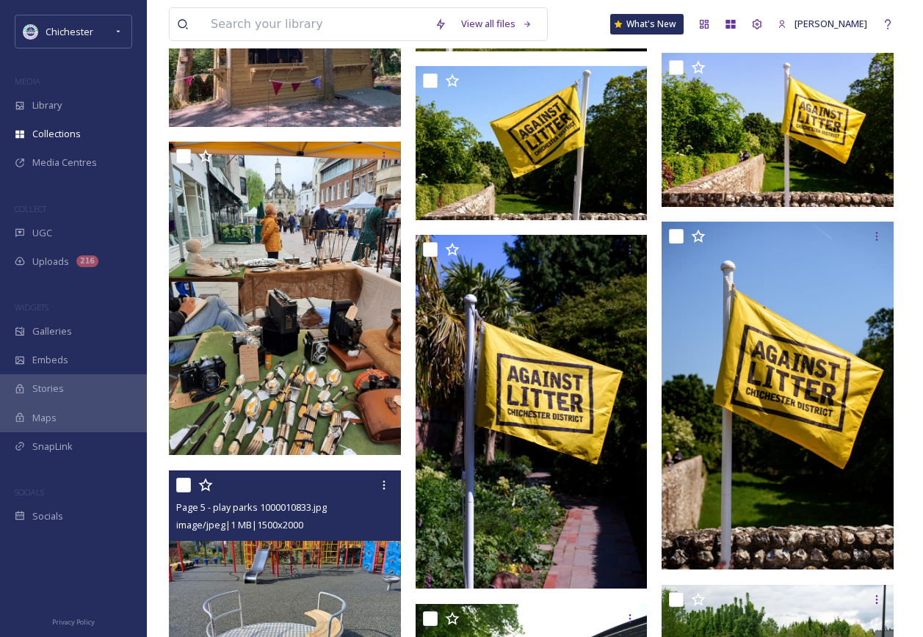
scroll to position [2716, 0]
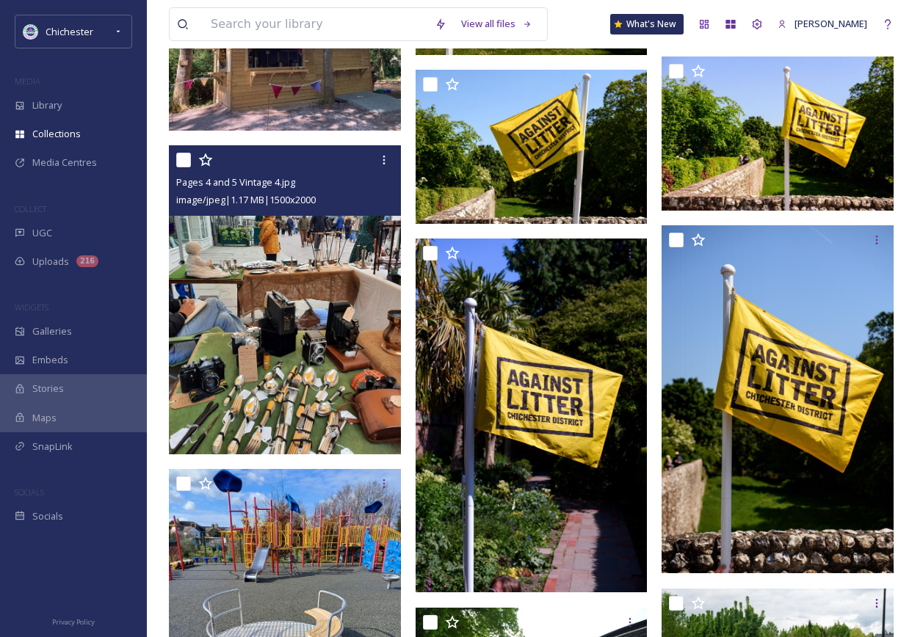
click at [315, 410] on img at bounding box center [285, 299] width 232 height 309
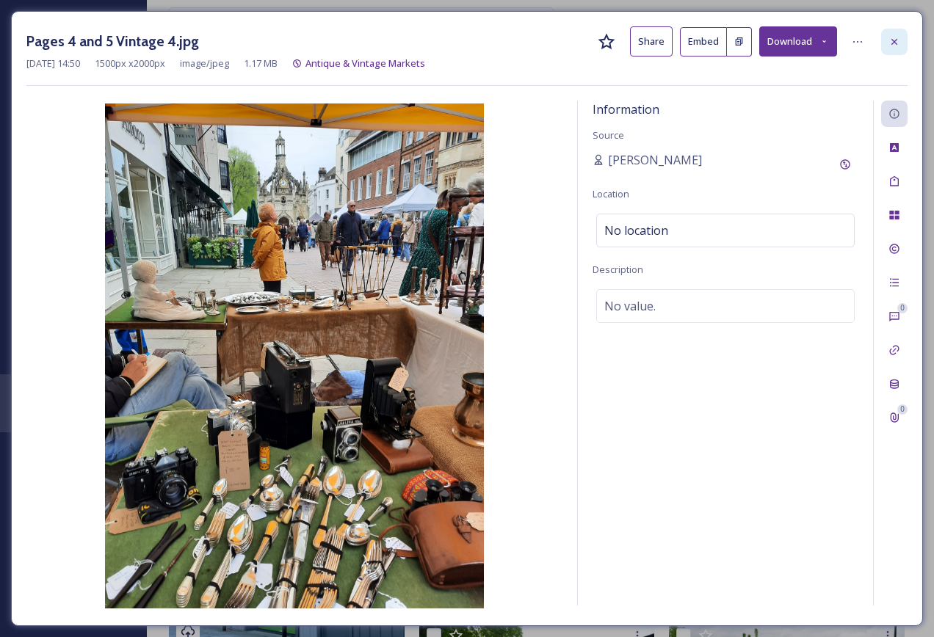
click at [891, 29] on div at bounding box center [894, 42] width 26 height 26
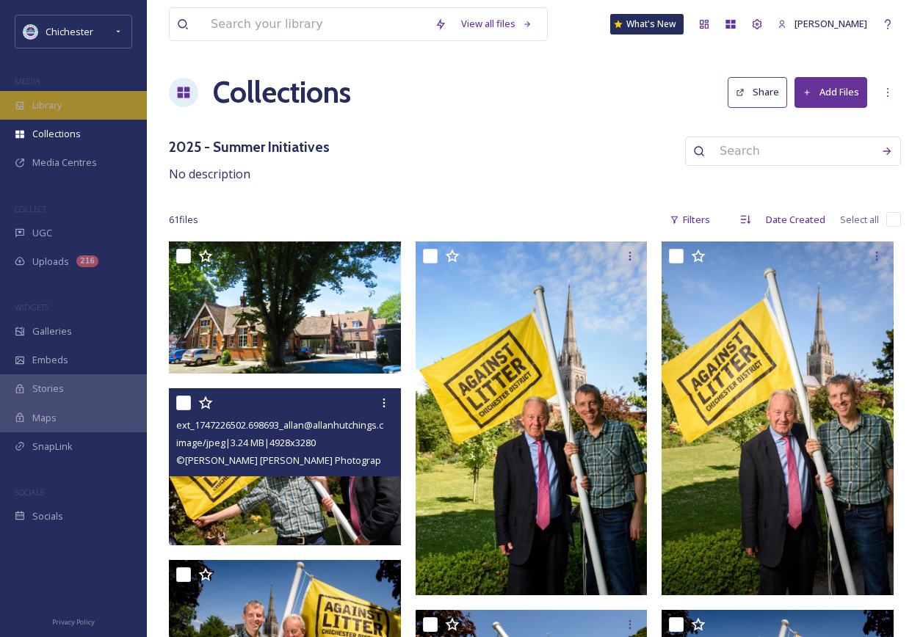
click at [77, 98] on div "Library" at bounding box center [73, 105] width 147 height 29
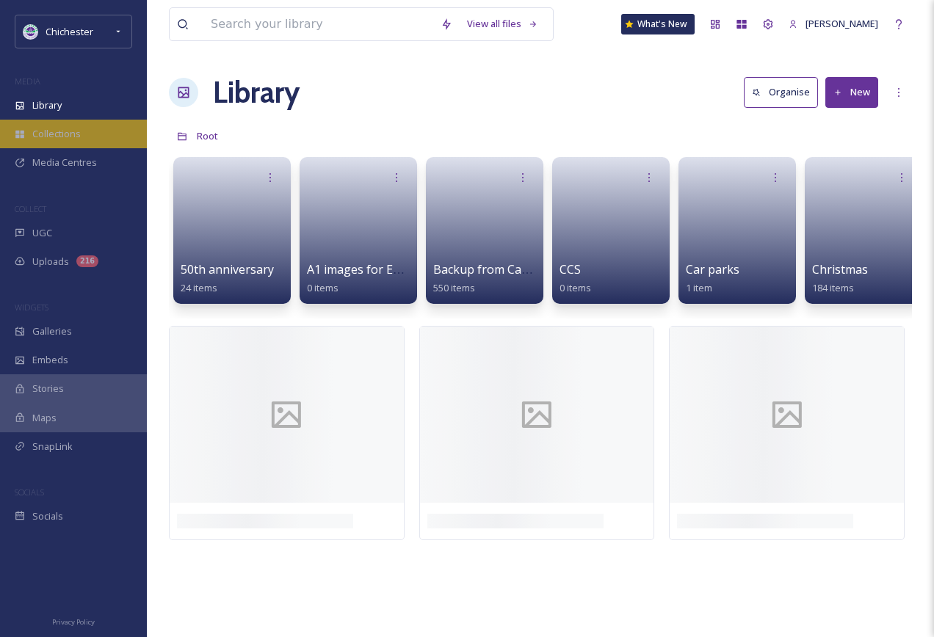
click at [59, 127] on span "Collections" at bounding box center [56, 134] width 48 height 14
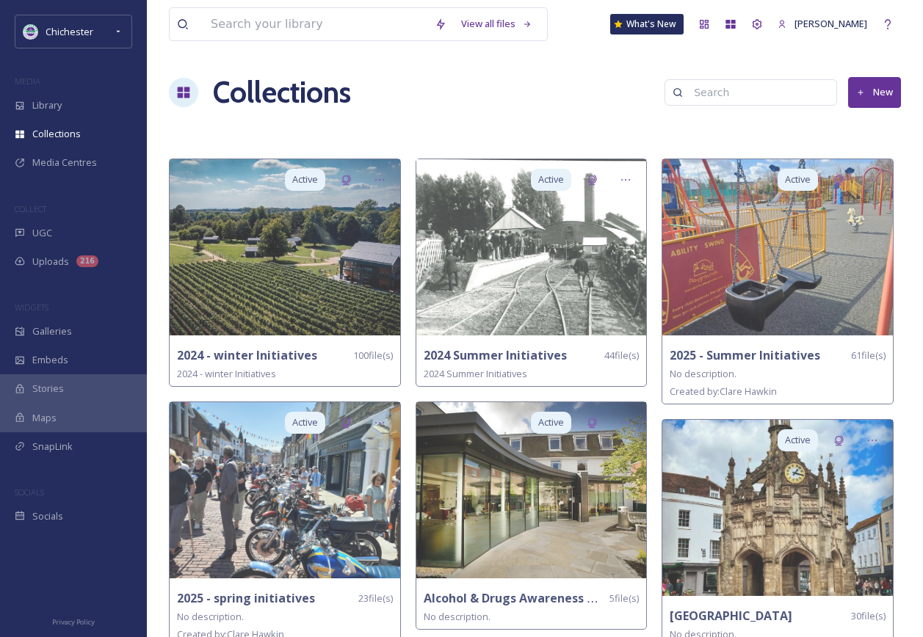
click at [896, 87] on button "New" at bounding box center [874, 92] width 53 height 30
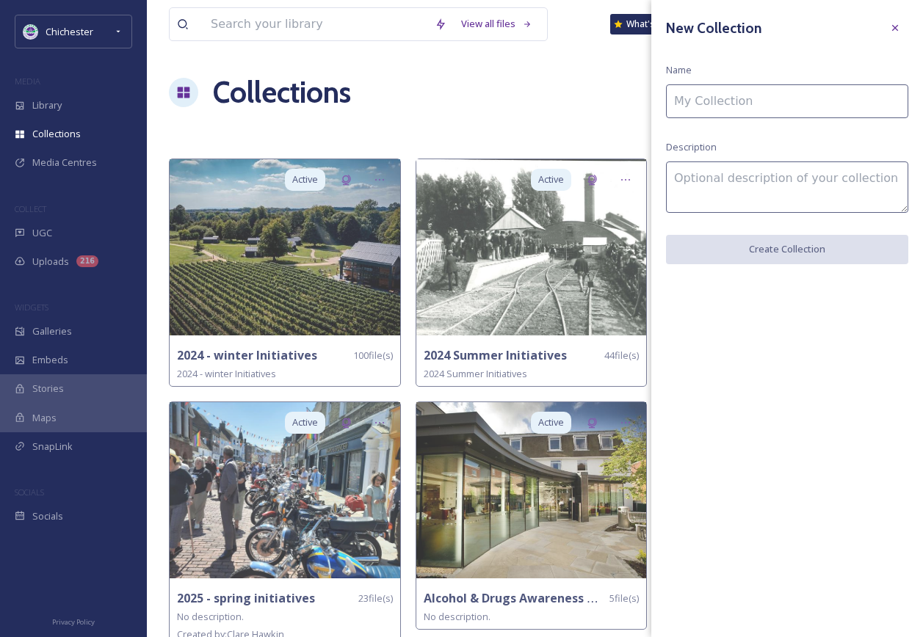
click at [761, 106] on input at bounding box center [787, 101] width 242 height 34
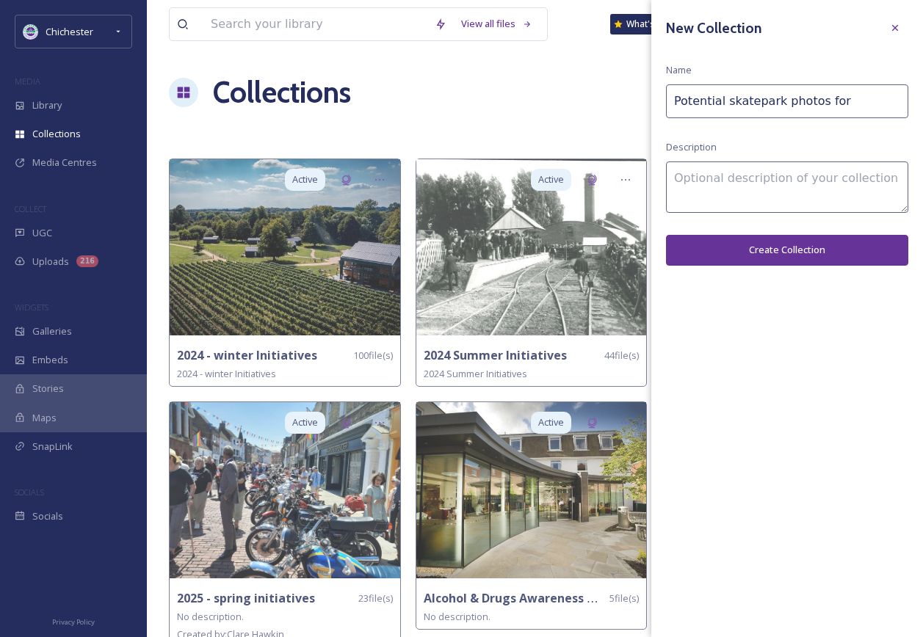
drag, startPoint x: 855, startPoint y: 107, endPoint x: 616, endPoint y: 87, distance: 239.5
type input "Potential skatepark photos for"
click at [899, 23] on icon at bounding box center [895, 28] width 12 height 12
